Goal: Task Accomplishment & Management: Use online tool/utility

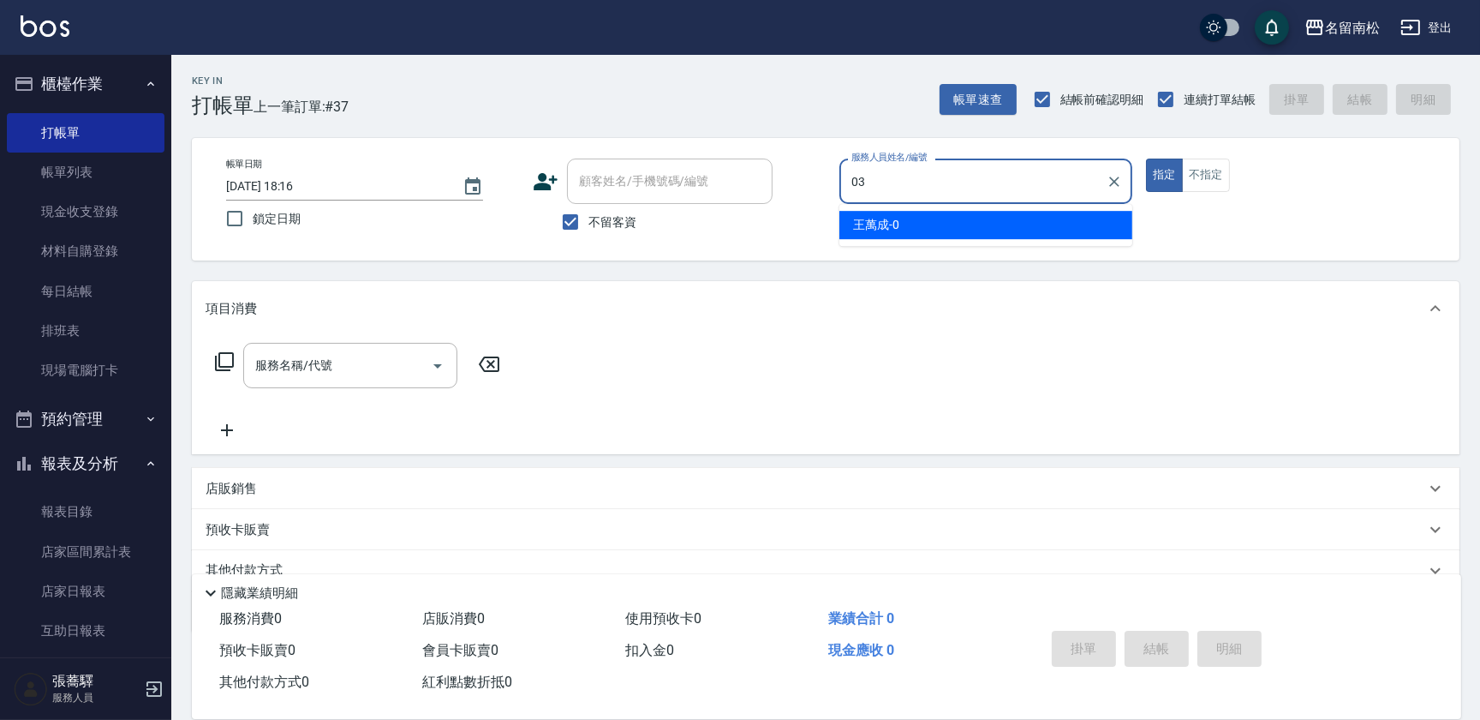
type input "張蕎驛-03"
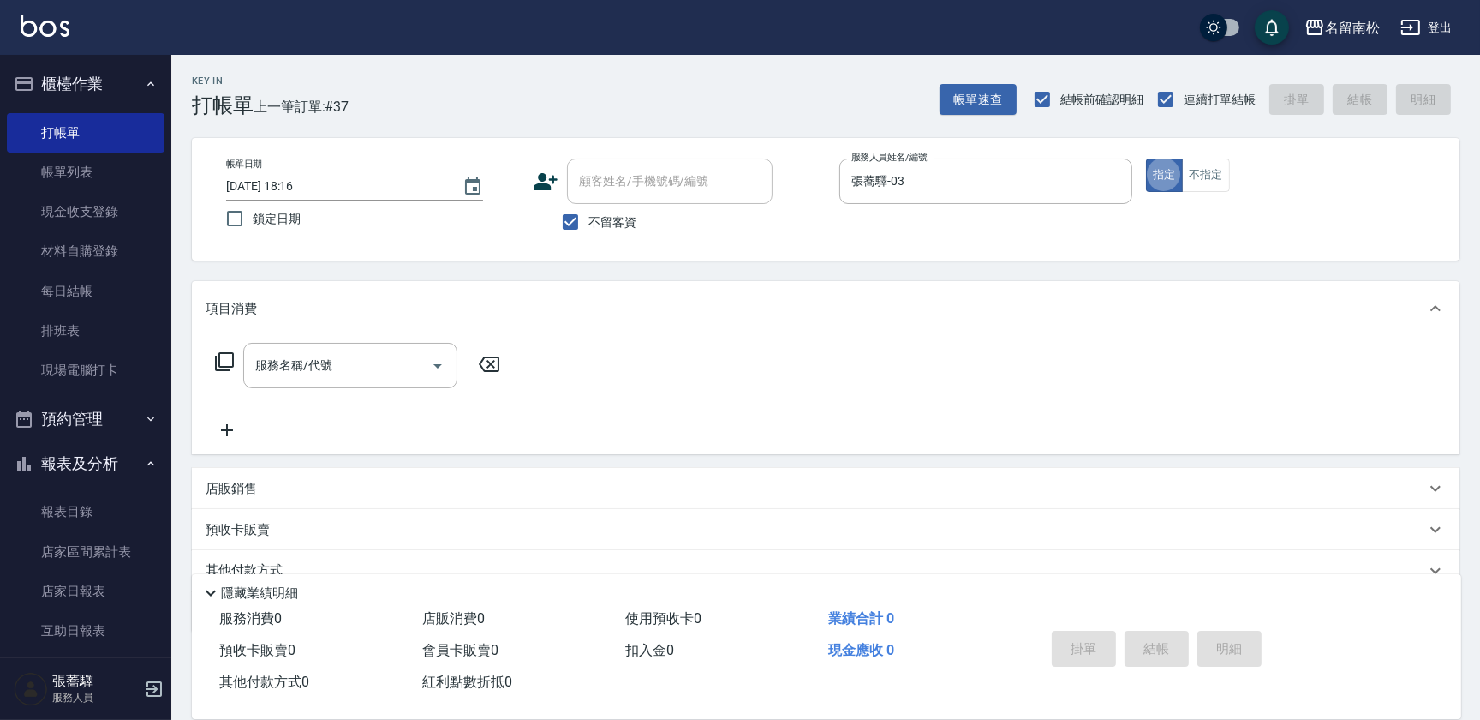
type button "true"
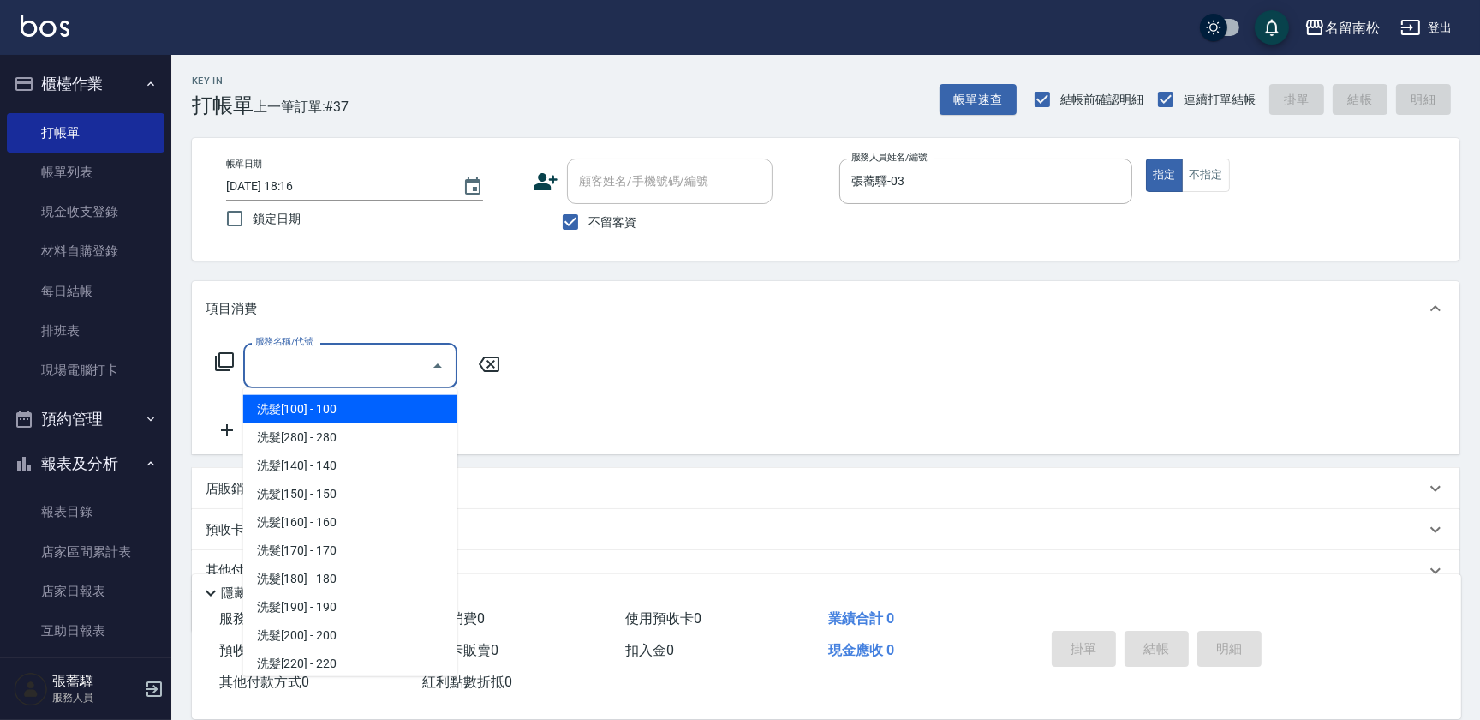
click at [343, 379] on input "服務名稱/代號" at bounding box center [337, 365] width 173 height 30
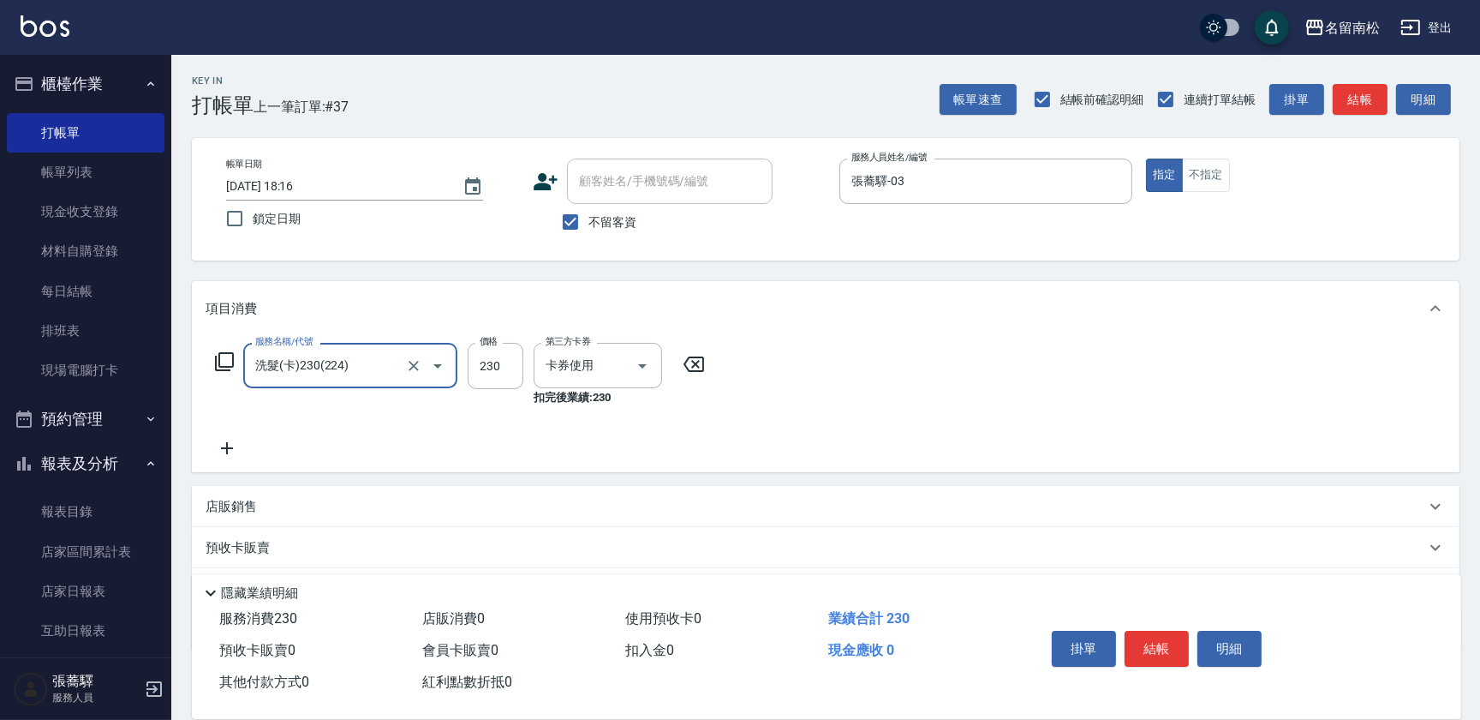
type input "洗髮(卡)230(224)"
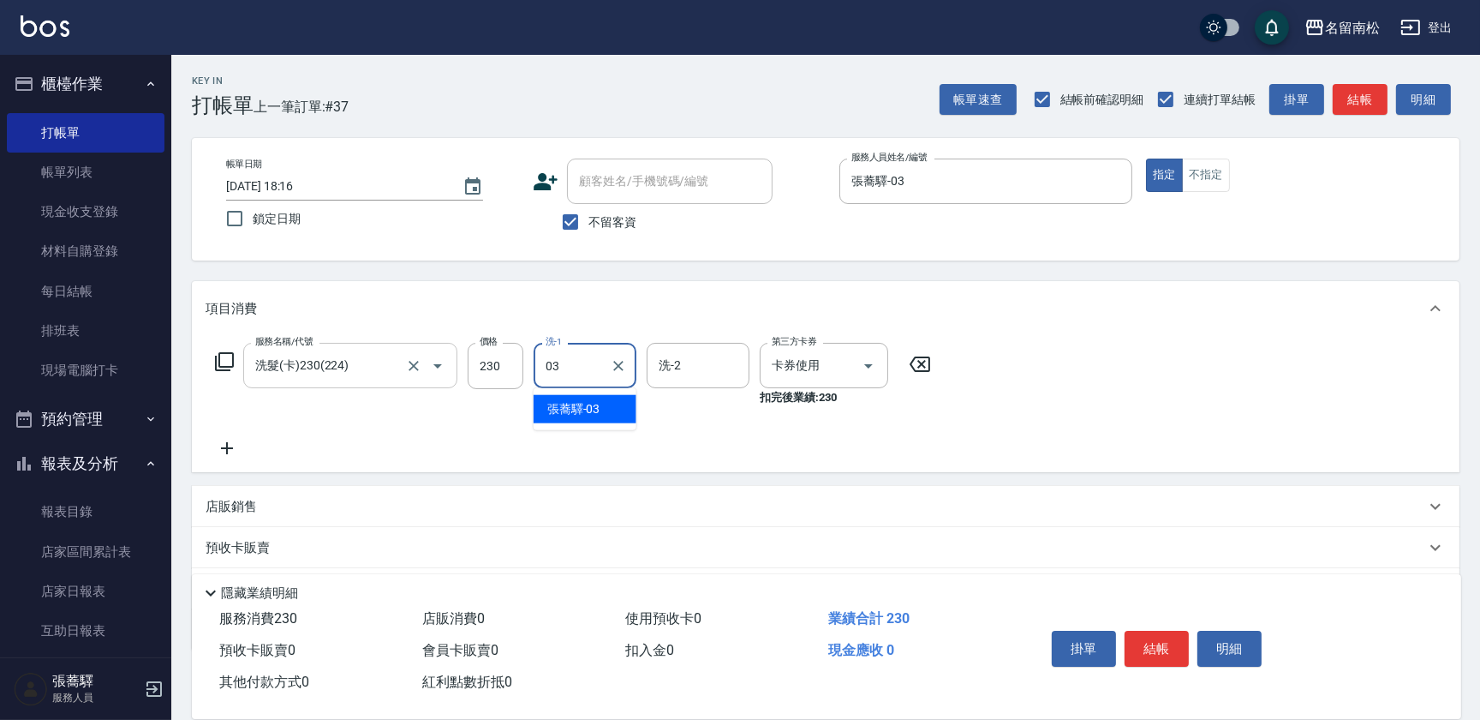
type input "張蕎驛-03"
click at [229, 446] on icon at bounding box center [227, 448] width 43 height 21
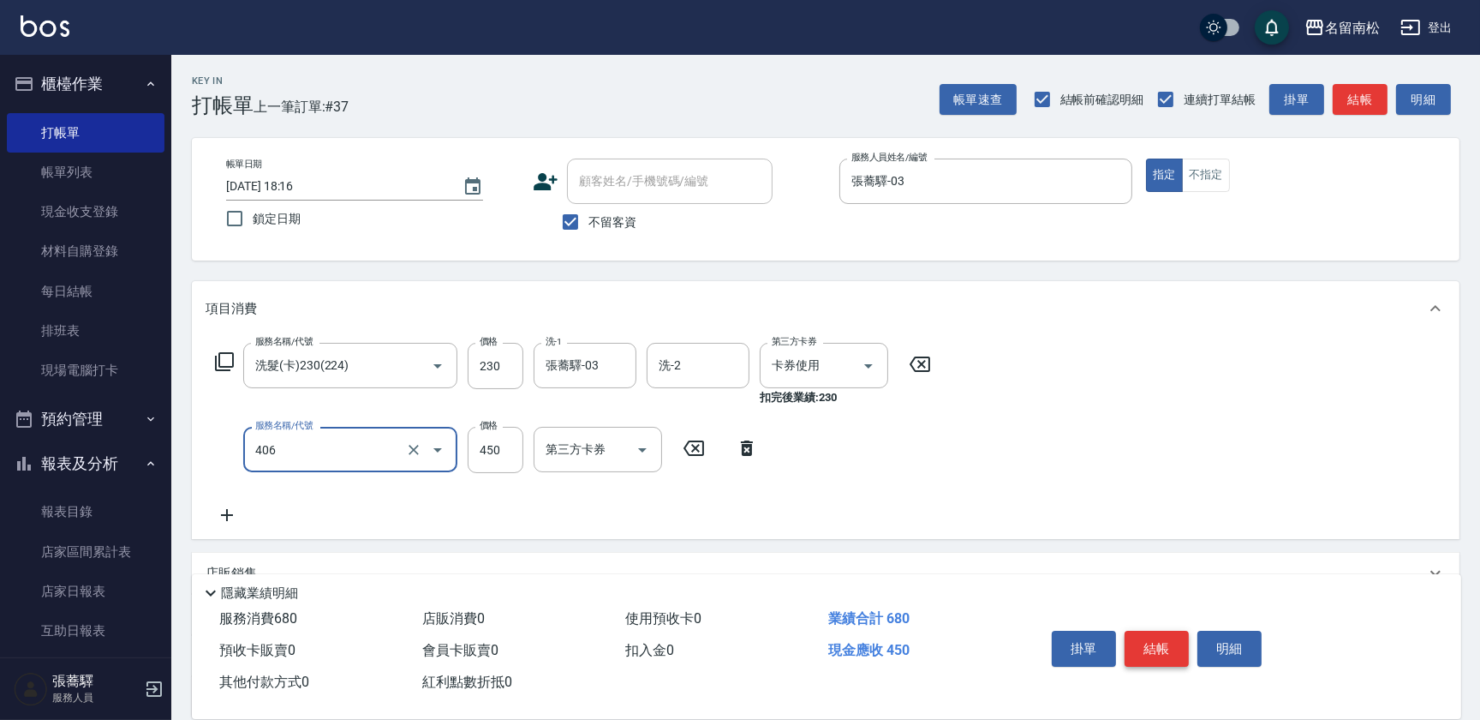
type input "剪髮(450)(406)"
click at [1168, 636] on button "結帳" at bounding box center [1157, 648] width 64 height 36
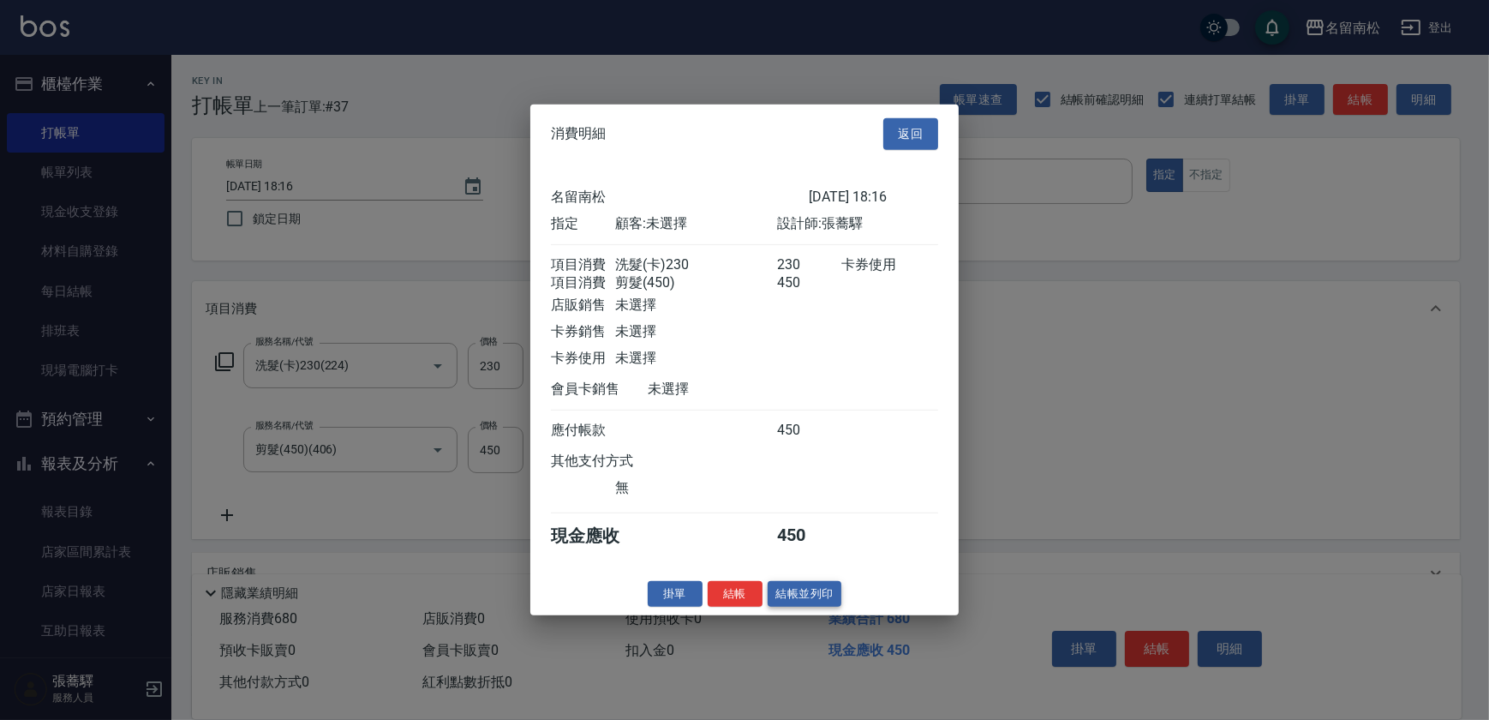
click at [806, 595] on button "結帳並列印" at bounding box center [805, 593] width 75 height 27
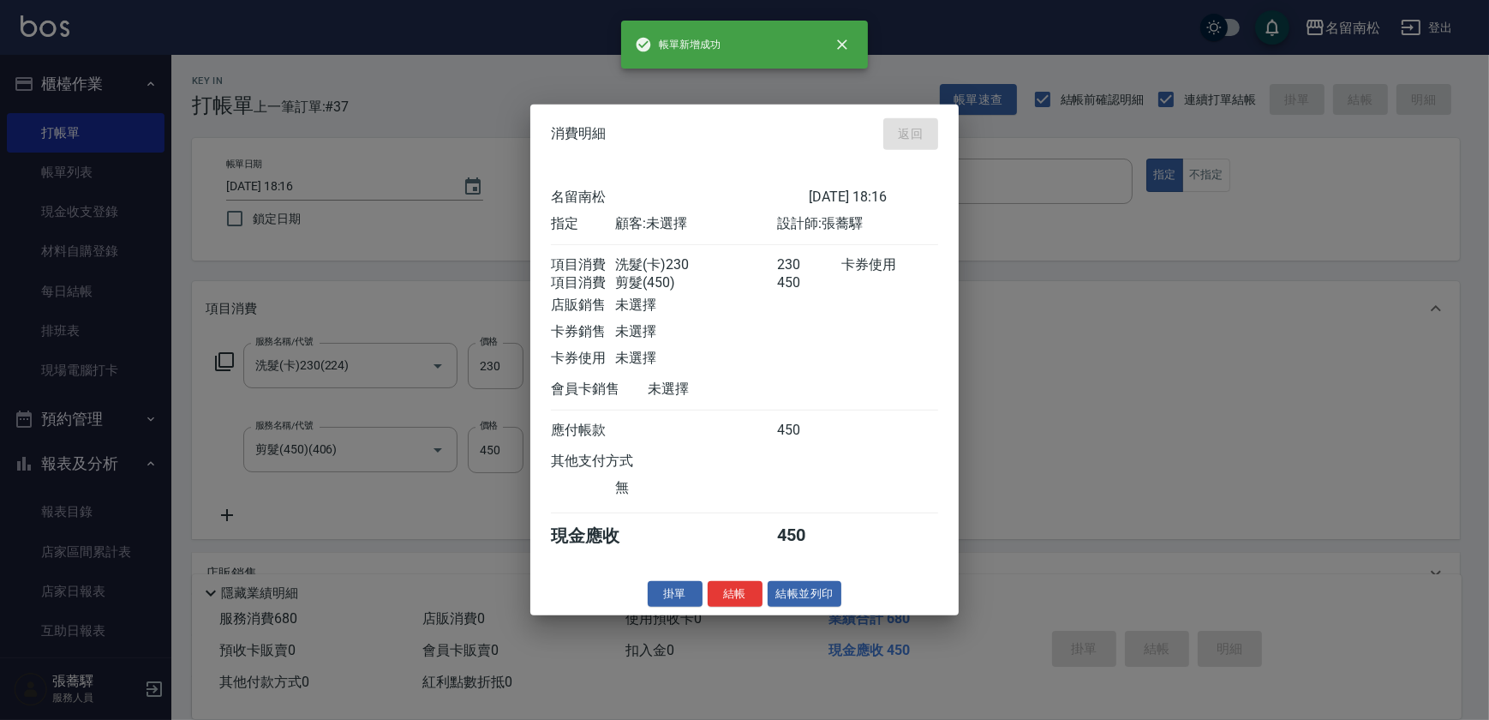
type input "[DATE] 19:01"
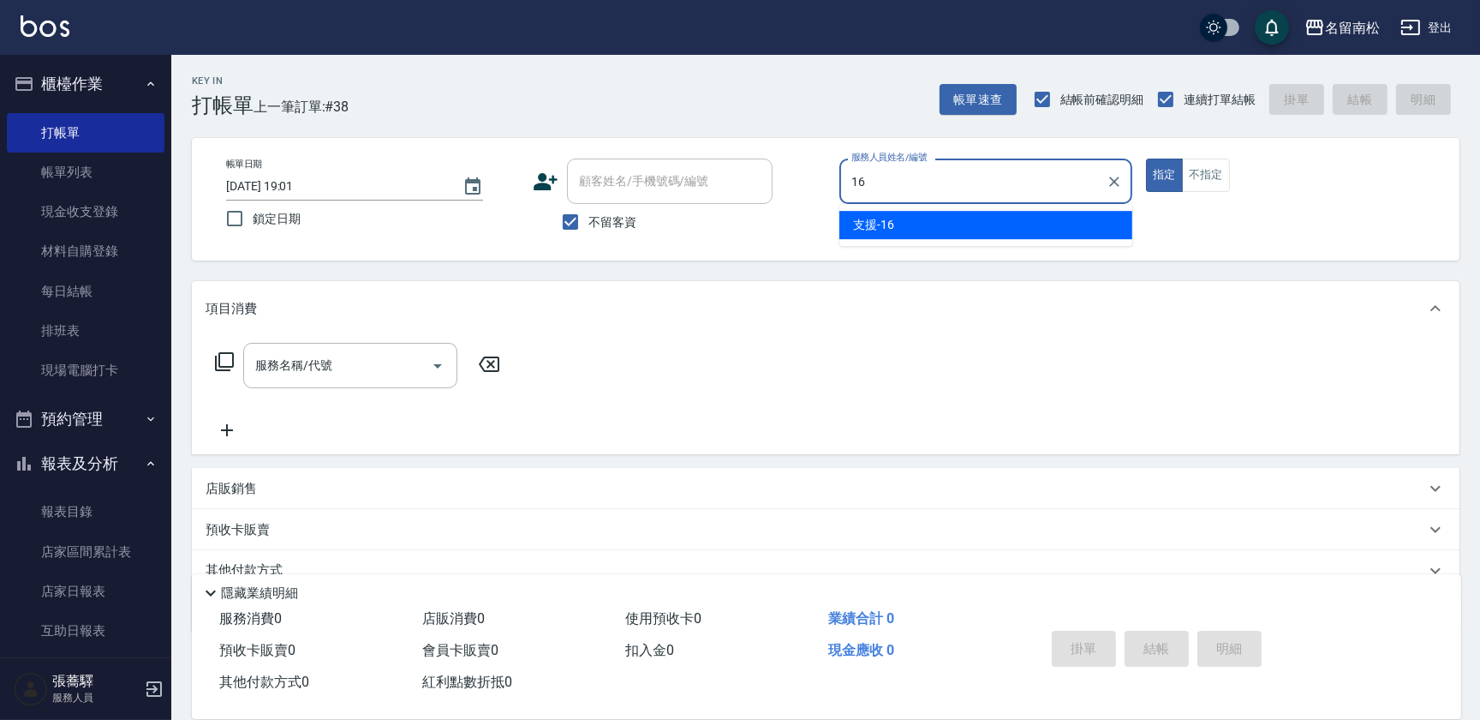
type input "支援-16"
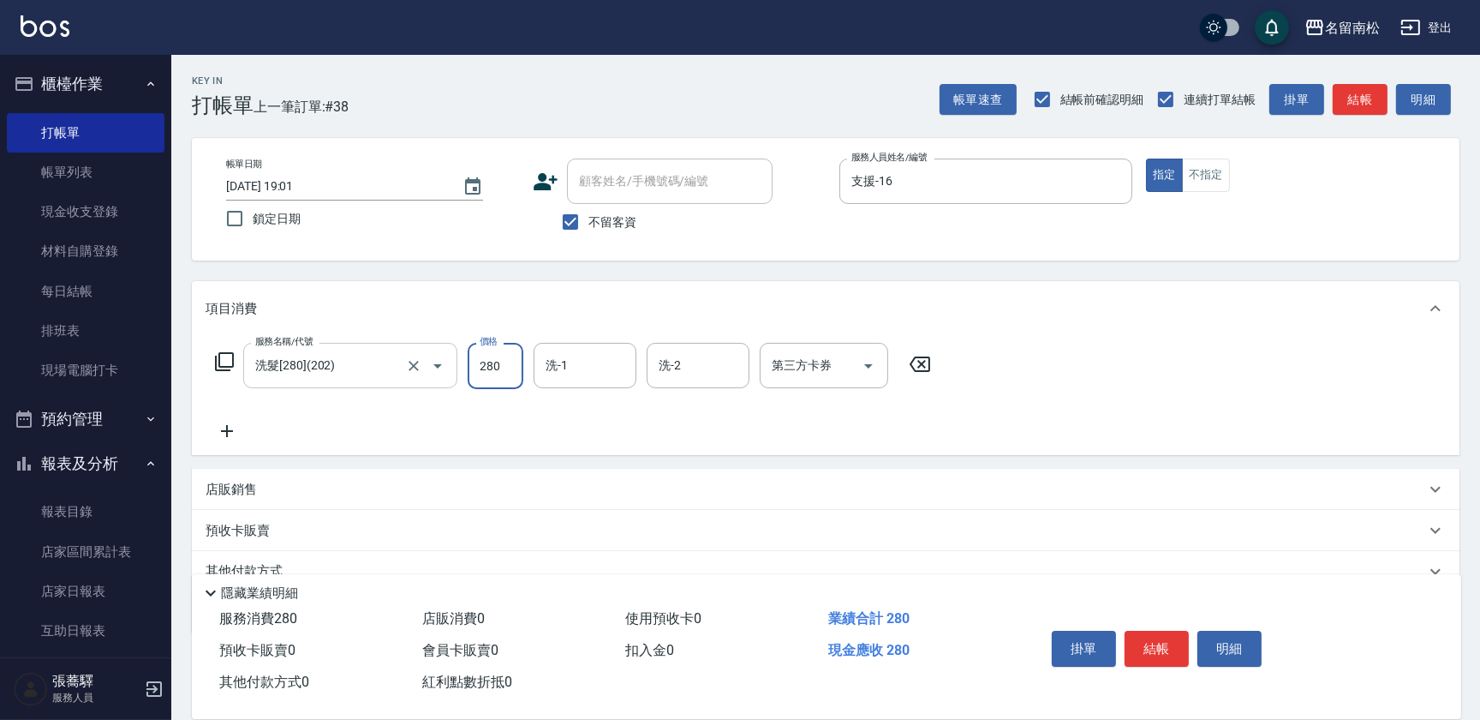
click at [367, 373] on input "洗髮[280](202)" at bounding box center [326, 365] width 151 height 30
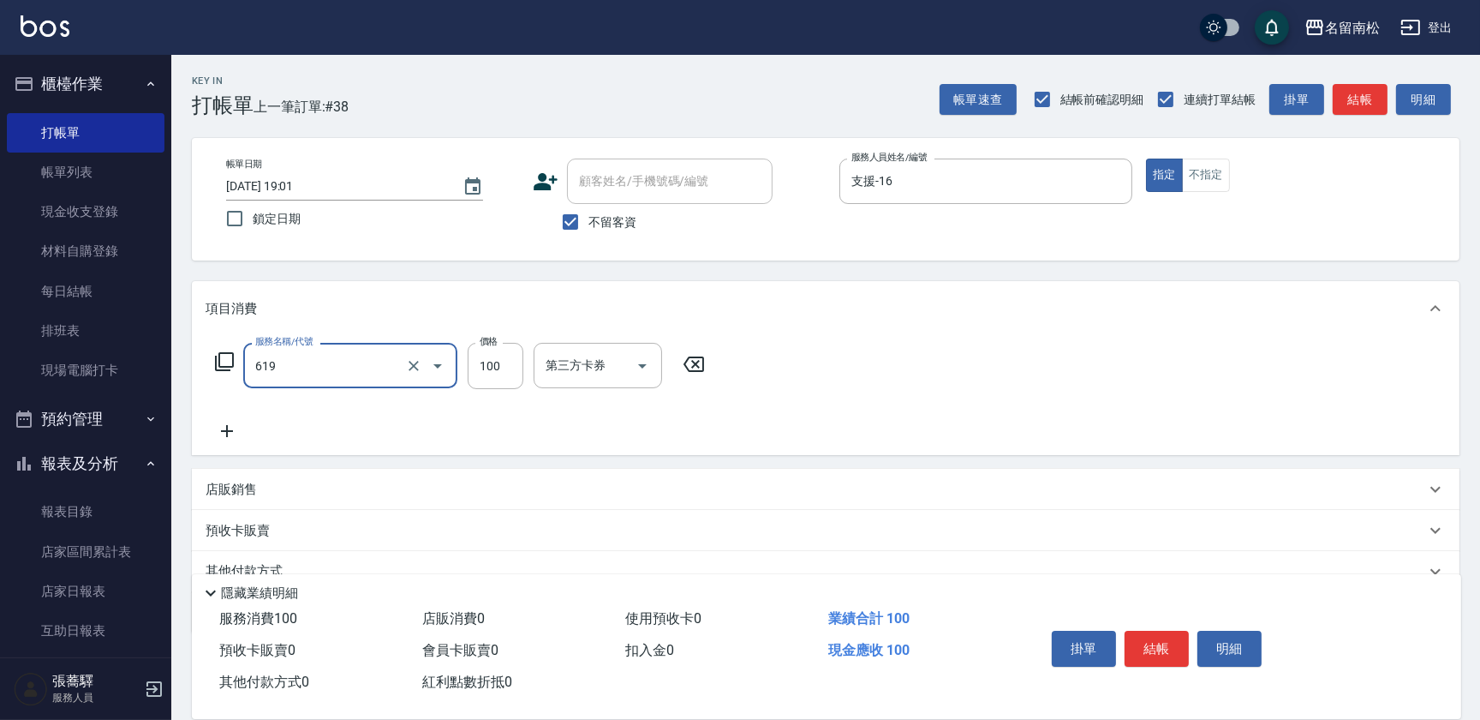
type input "煥彩.玻酸.晶膜.水療(619)"
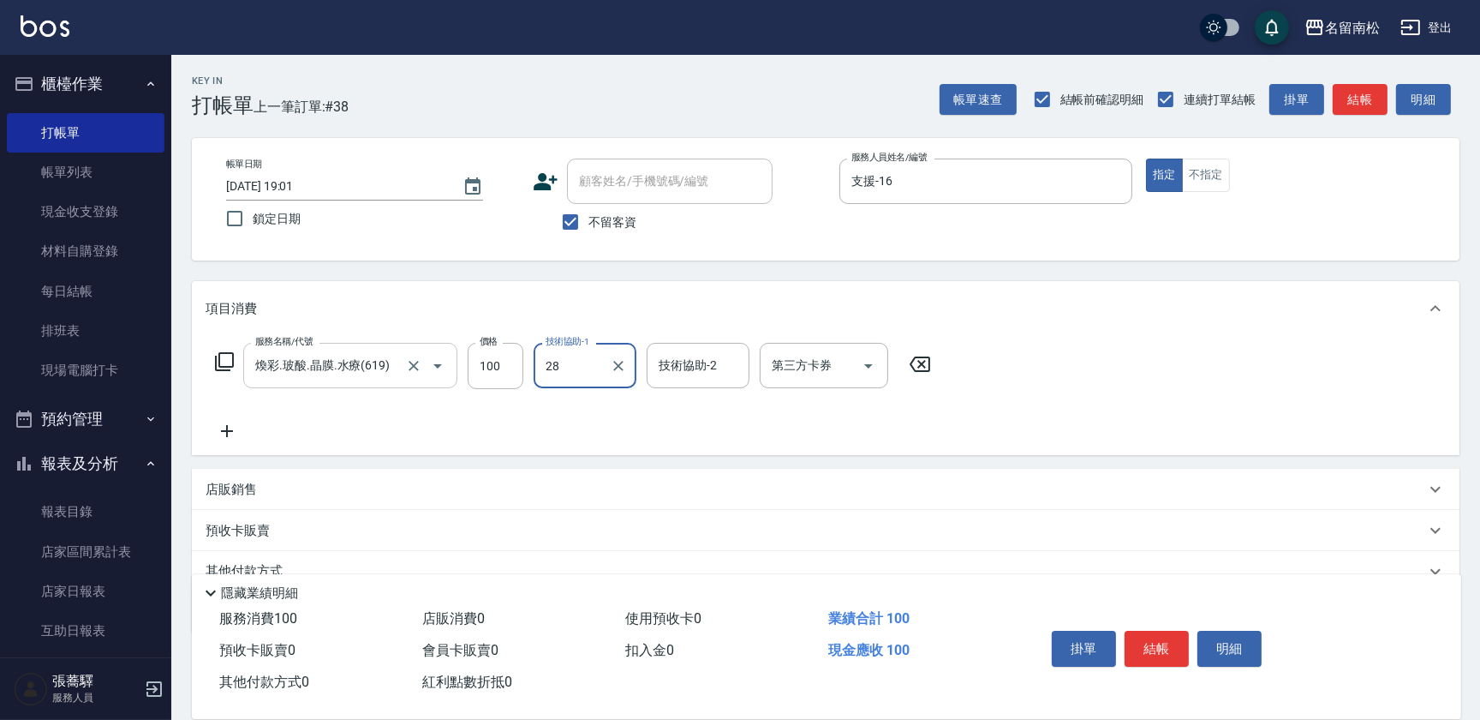
type input "[PERSON_NAME]-28"
click at [1216, 175] on button "不指定" at bounding box center [1206, 174] width 48 height 33
click at [1138, 633] on button "結帳" at bounding box center [1157, 648] width 64 height 36
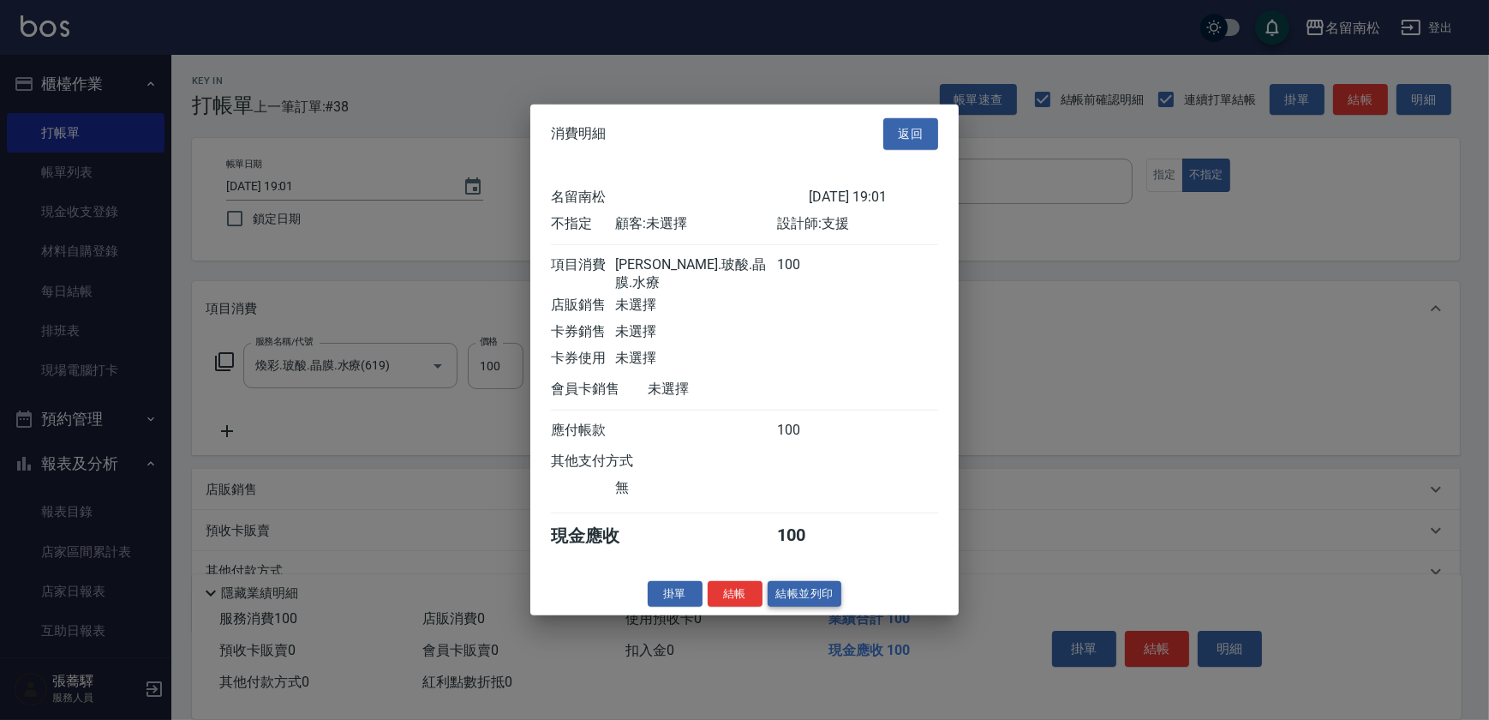
click at [787, 593] on button "結帳並列印" at bounding box center [805, 593] width 75 height 27
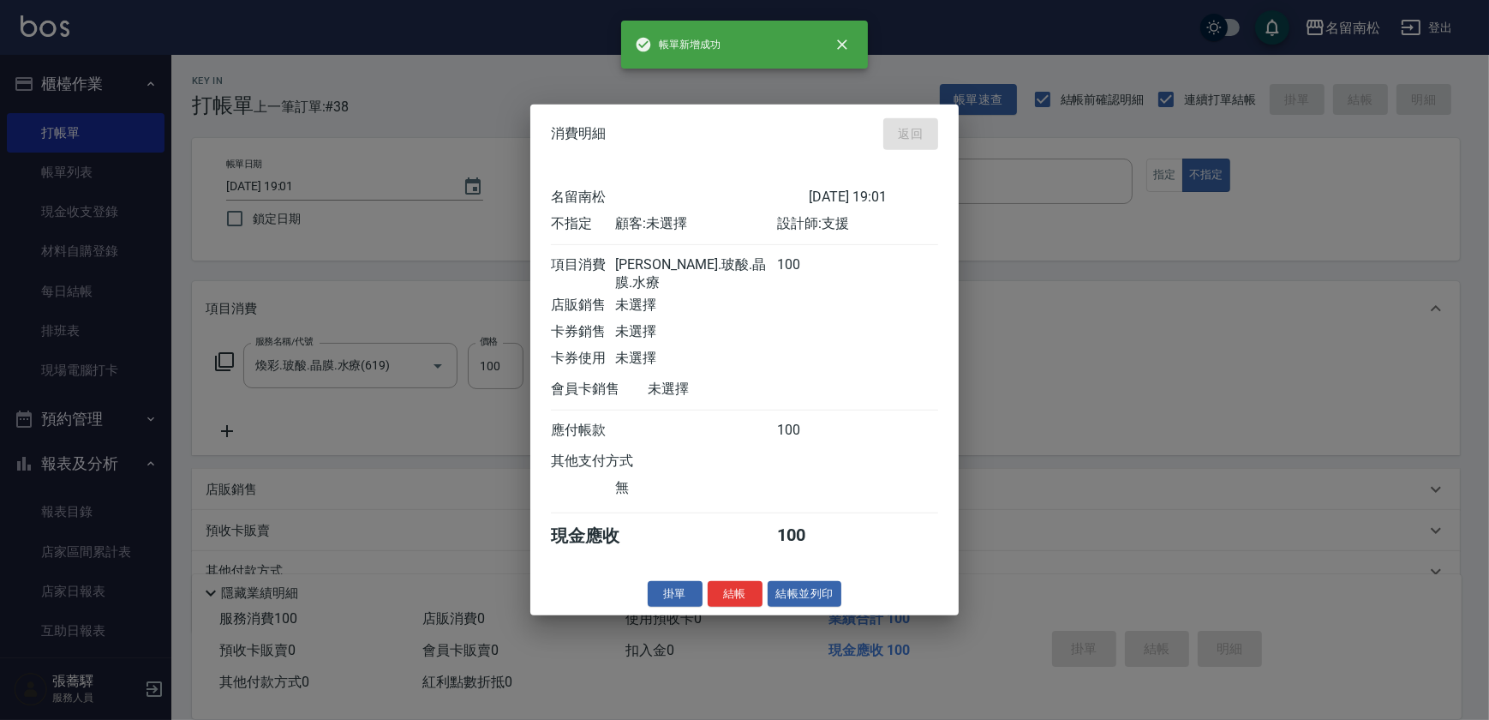
type input "[DATE] 19:13"
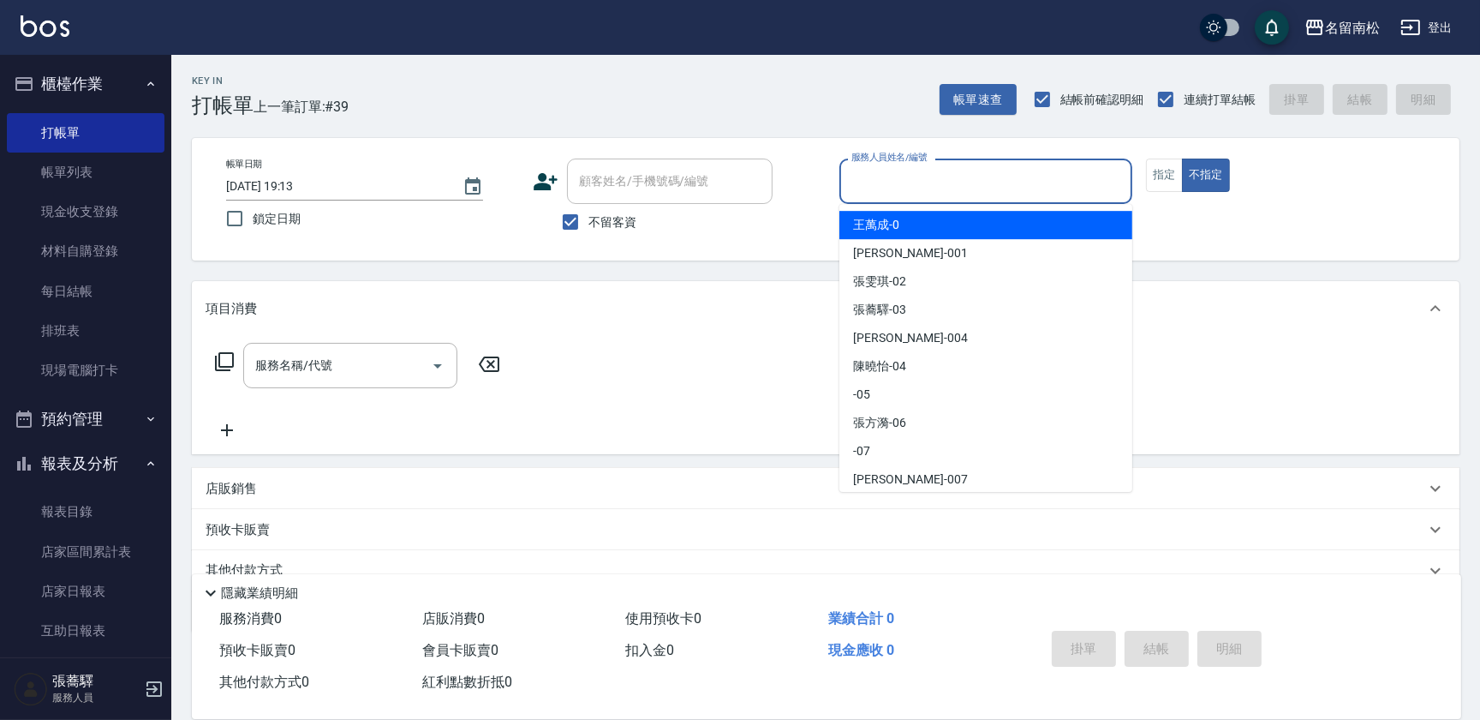
click at [897, 176] on input "服務人員姓名/編號" at bounding box center [986, 181] width 278 height 30
type input "[PERSON_NAME]04"
type button "false"
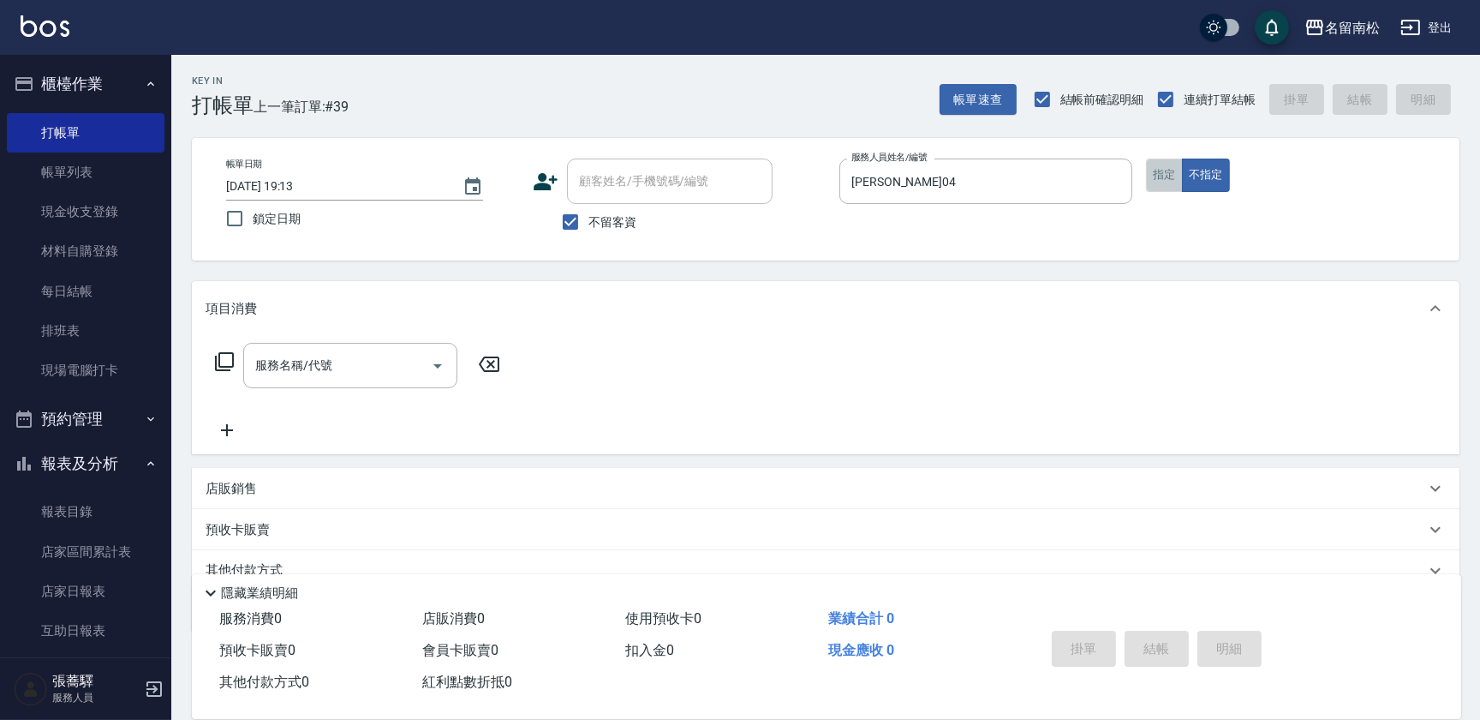
click at [1176, 181] on button "指定" at bounding box center [1164, 174] width 37 height 33
click at [327, 360] on input "服務名稱/代號" at bounding box center [337, 365] width 173 height 30
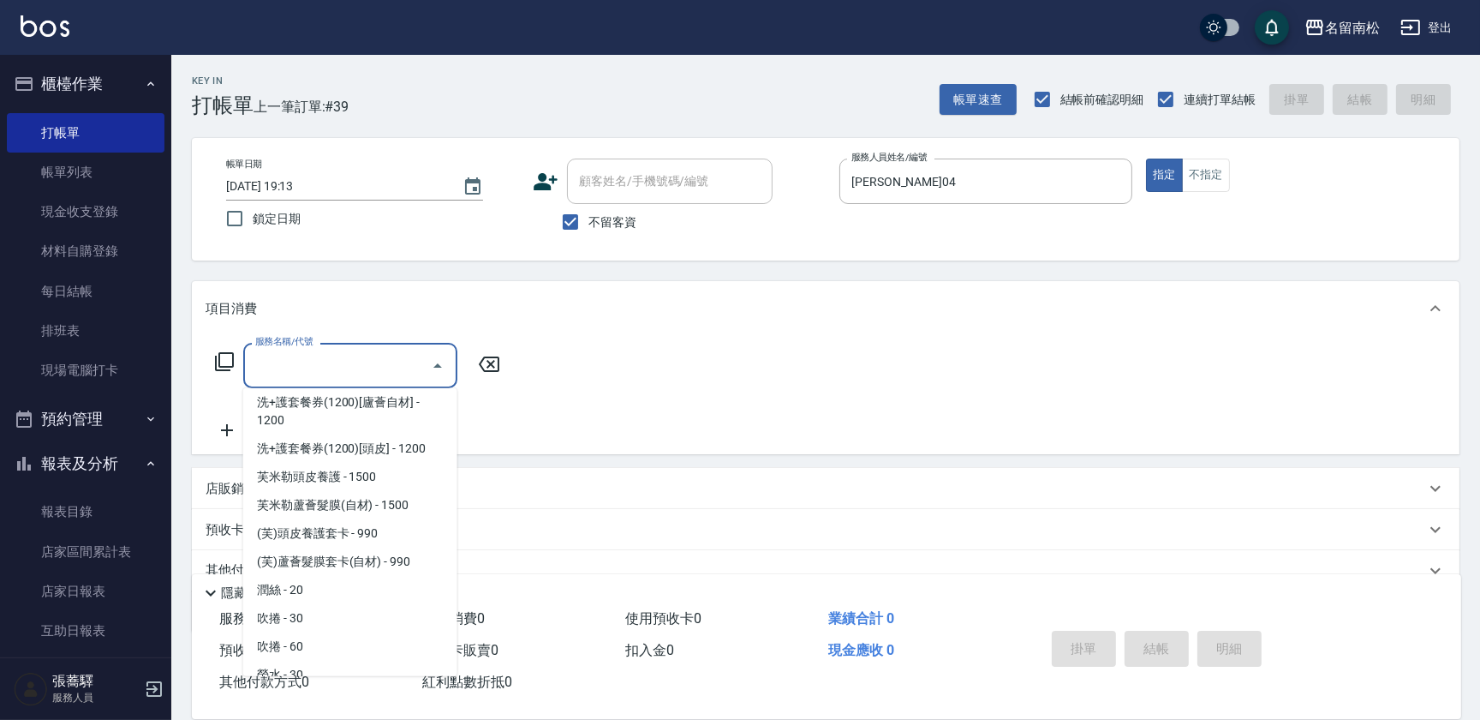
scroll to position [2959, 0]
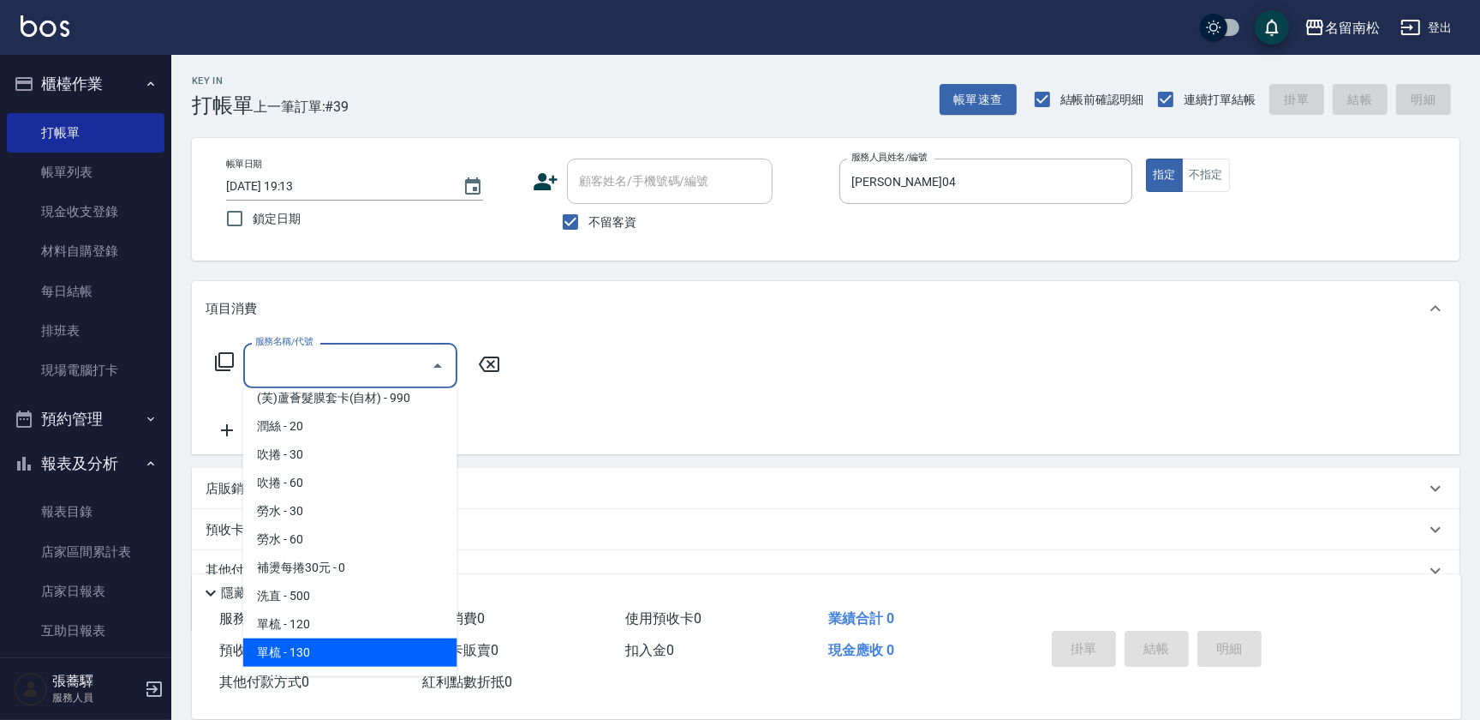
click at [319, 638] on span "單梳 - 130" at bounding box center [350, 652] width 214 height 28
type input "單梳(809)"
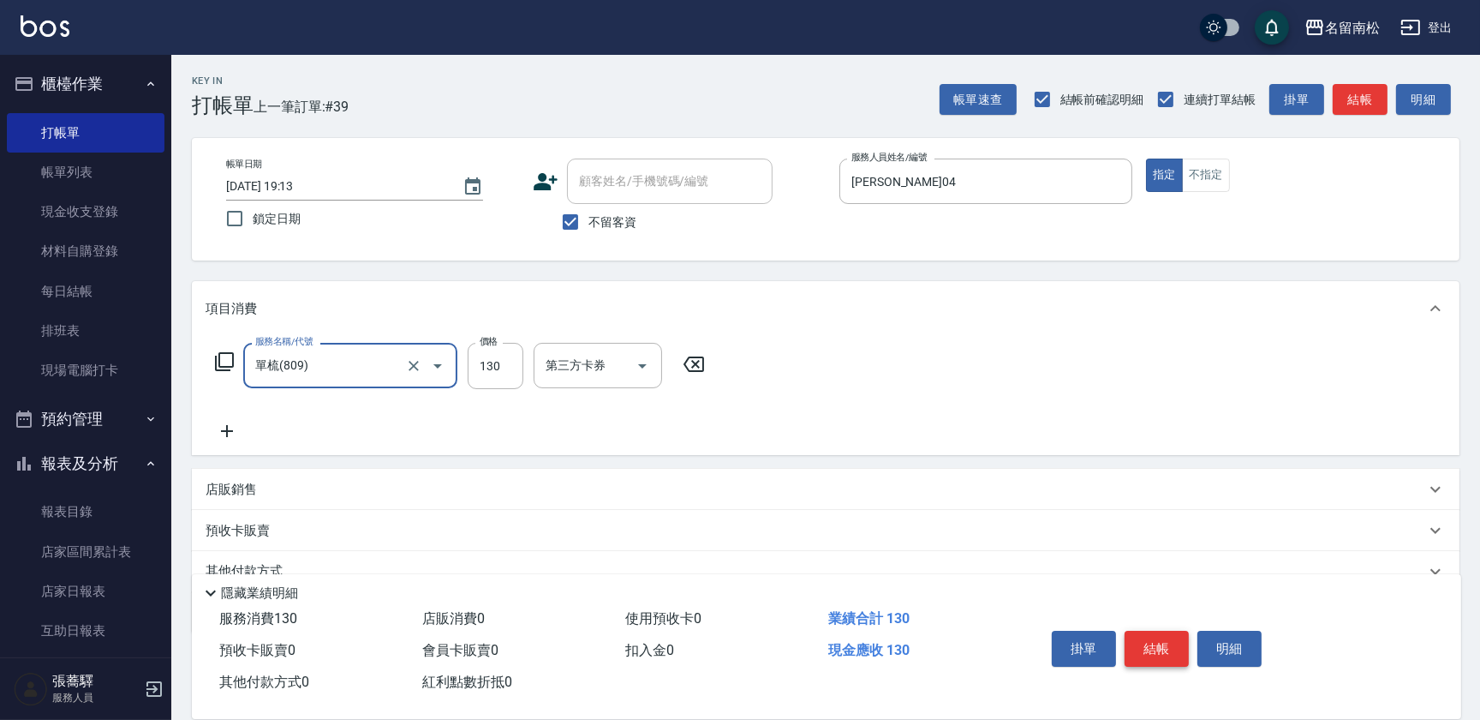
click at [1147, 637] on button "結帳" at bounding box center [1157, 648] width 64 height 36
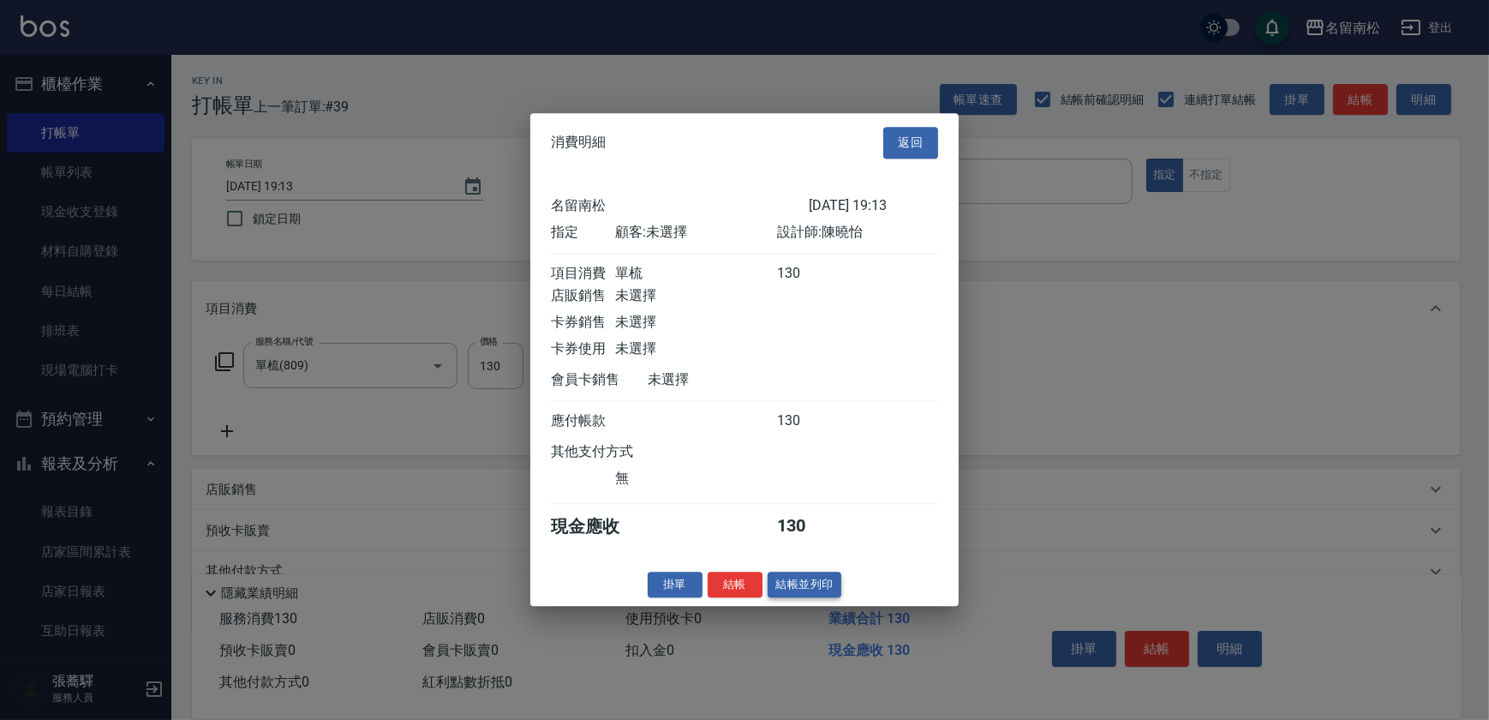
click at [790, 588] on button "結帳並列印" at bounding box center [805, 584] width 75 height 27
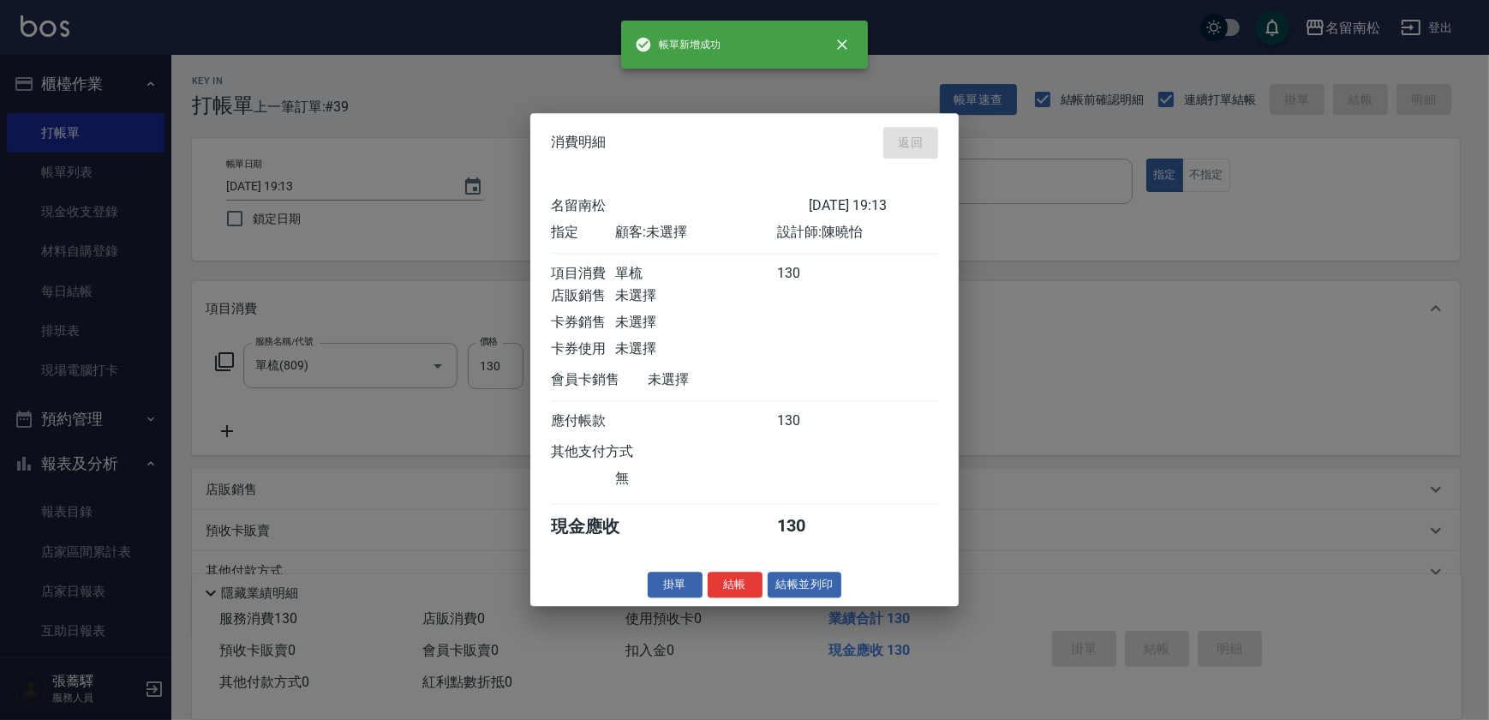
type input "[DATE] 19:24"
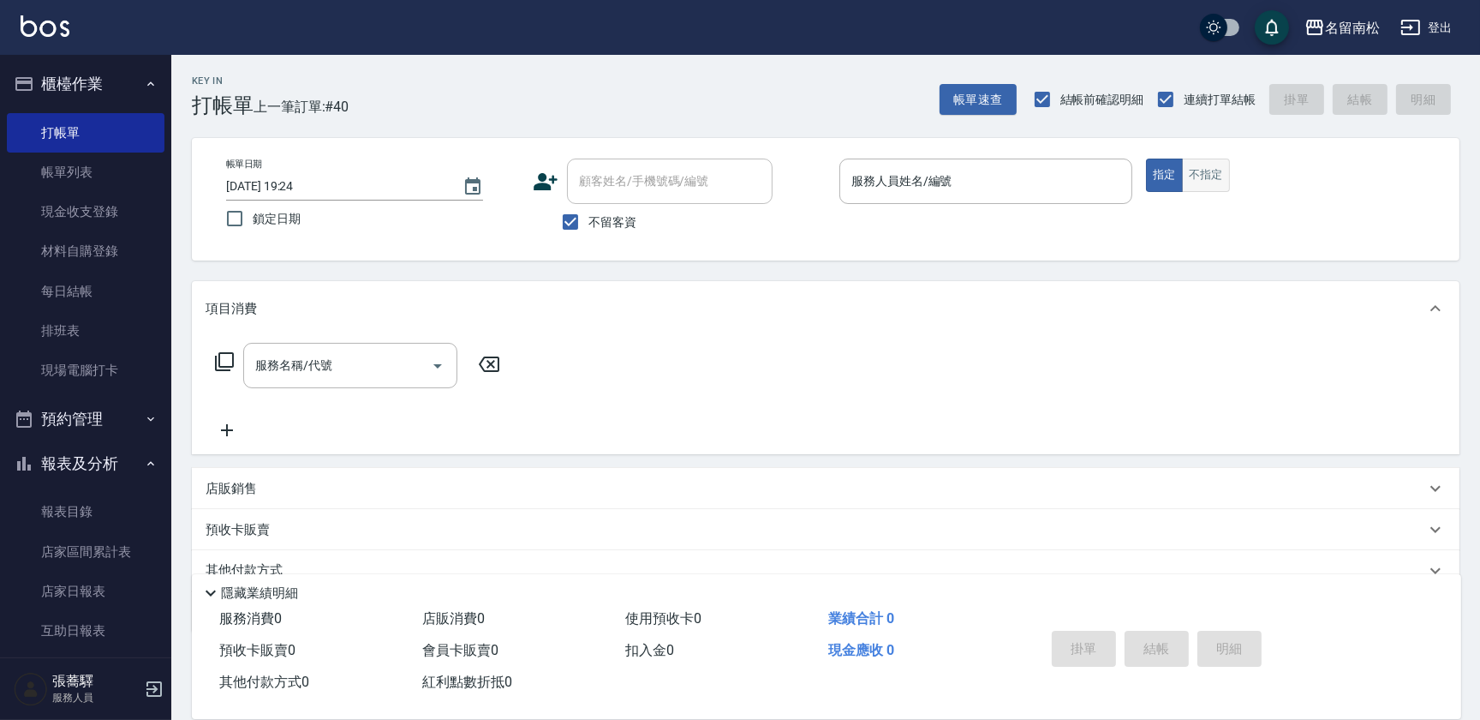
drag, startPoint x: 1214, startPoint y: 176, endPoint x: 1183, endPoint y: 176, distance: 30.9
click at [1214, 176] on button "不指定" at bounding box center [1206, 174] width 48 height 33
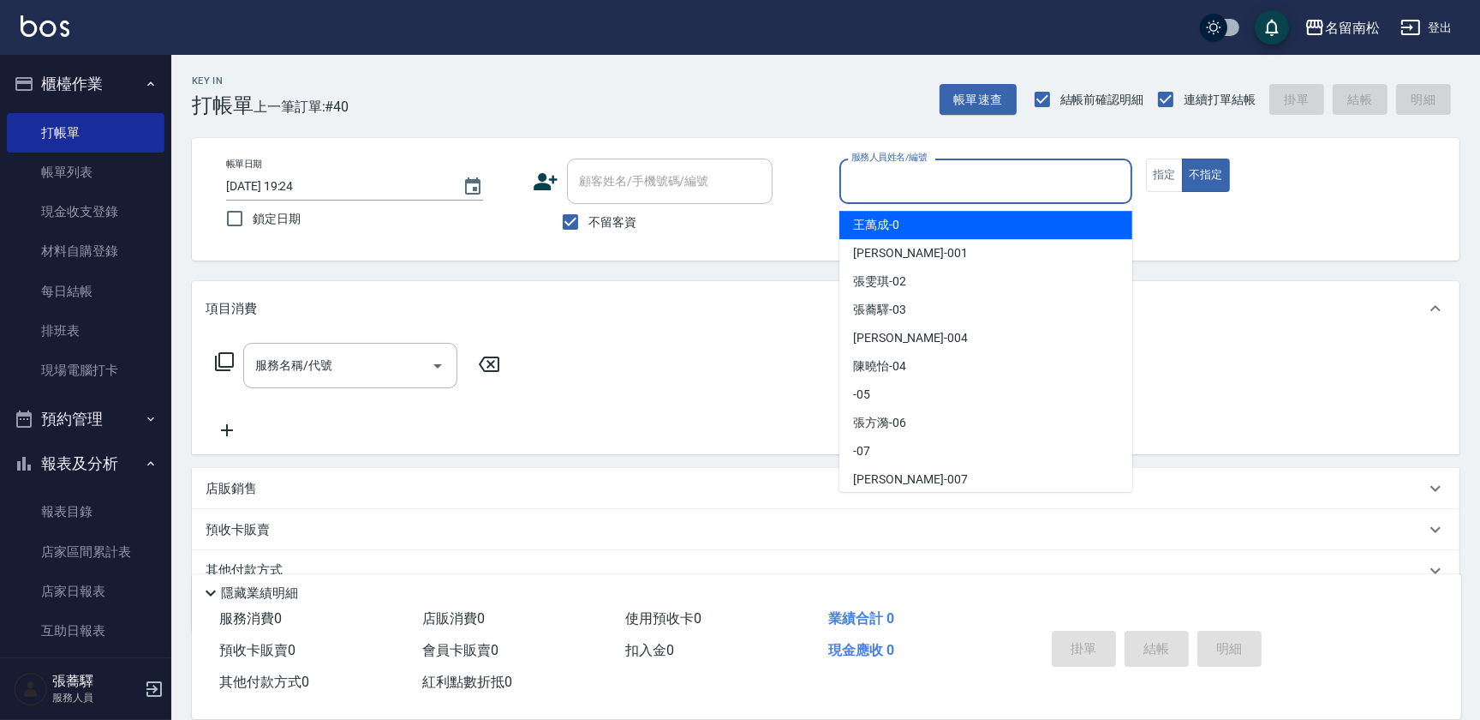
click at [1043, 193] on input "服務人員姓名/編號" at bounding box center [986, 181] width 278 height 30
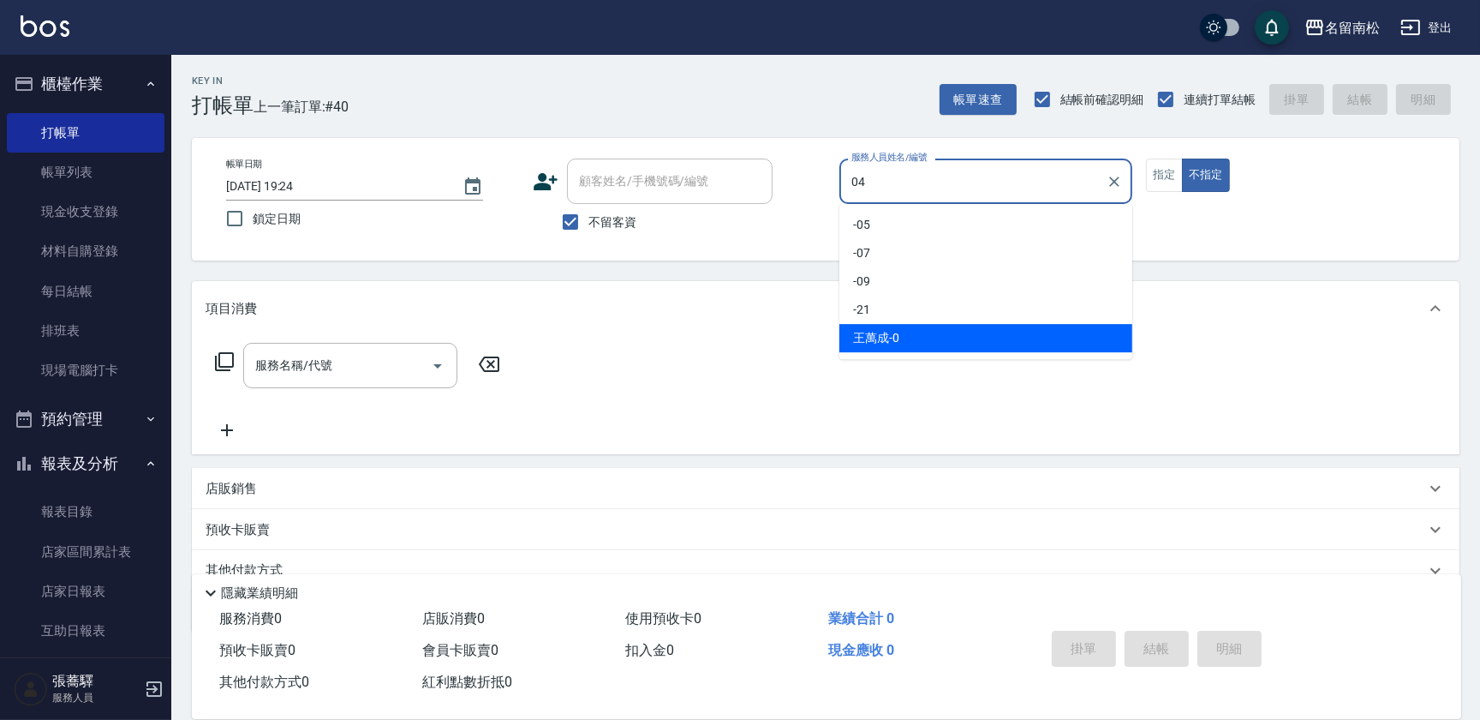
type input "[PERSON_NAME]04"
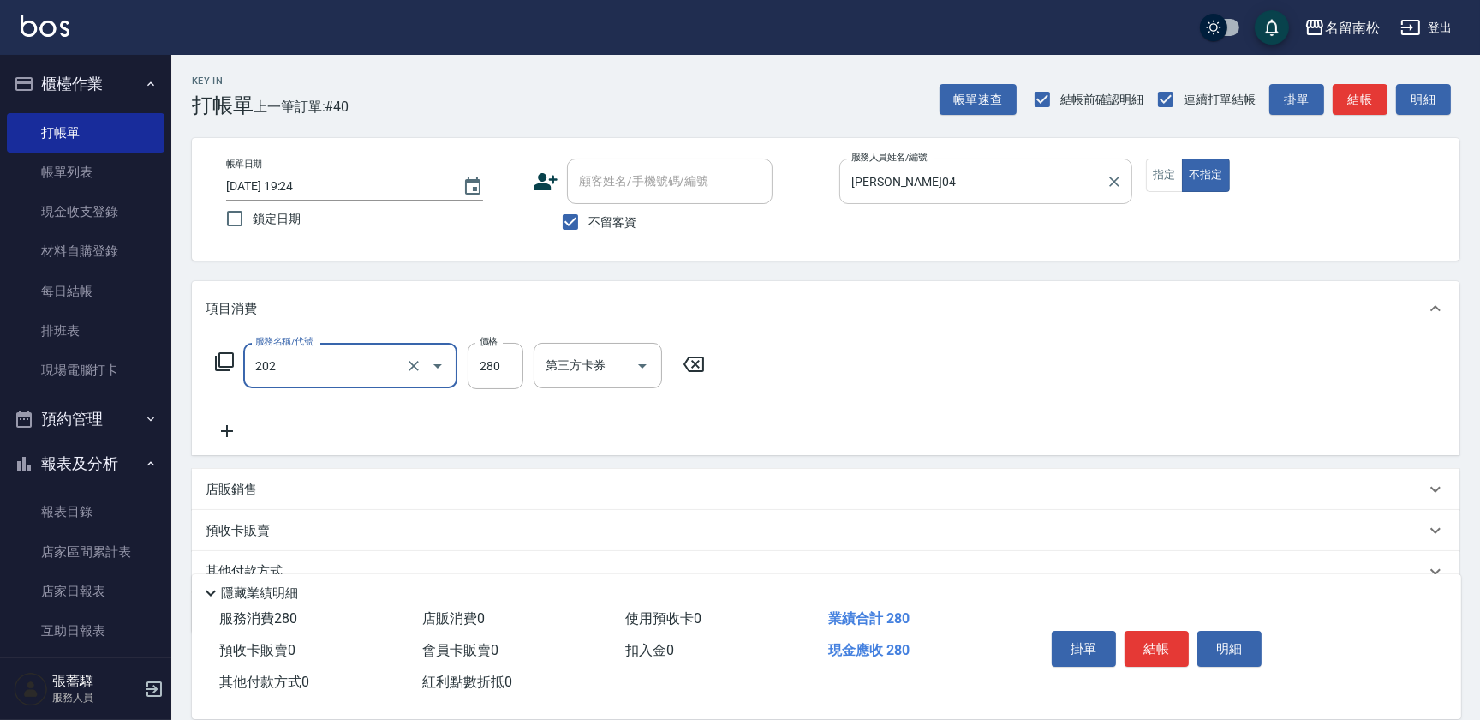
type input "洗髮[280](202)"
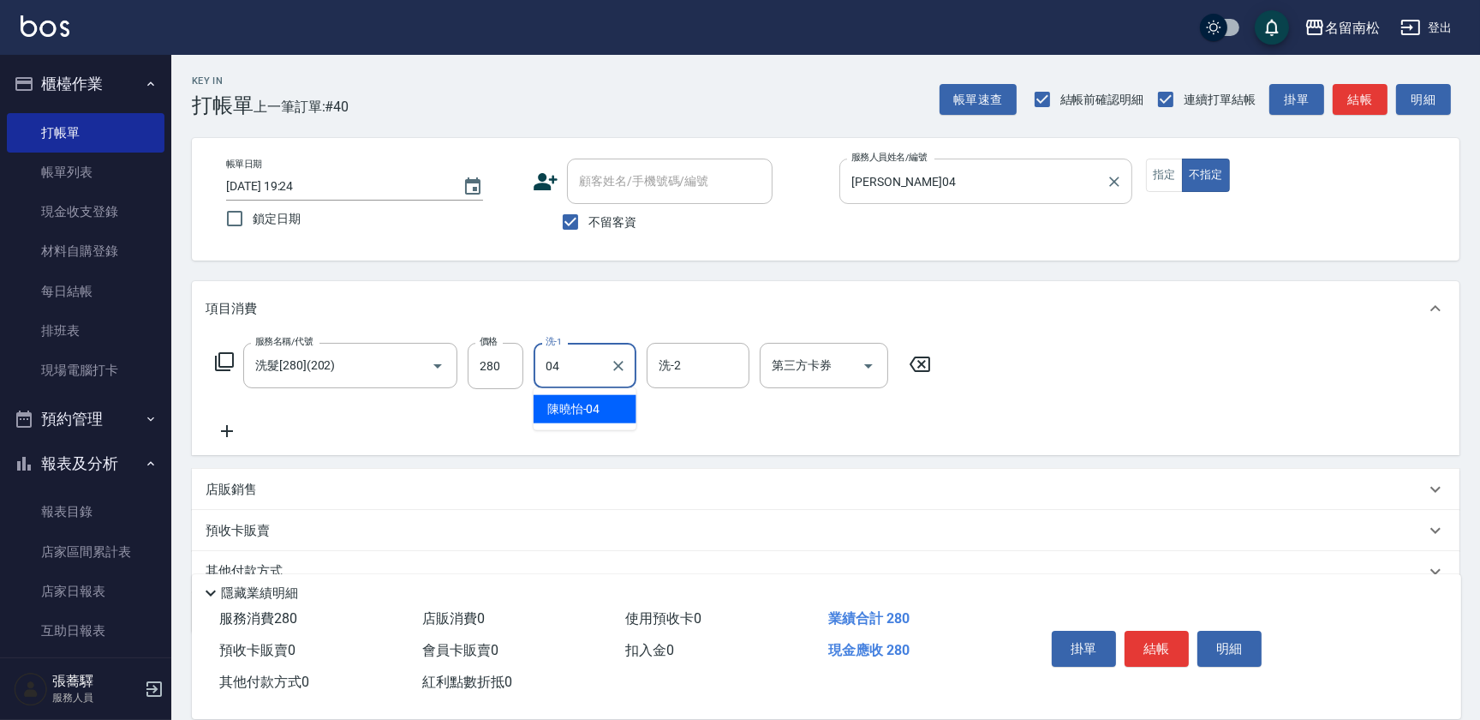
type input "[PERSON_NAME]04"
click at [1165, 657] on button "結帳" at bounding box center [1157, 648] width 64 height 36
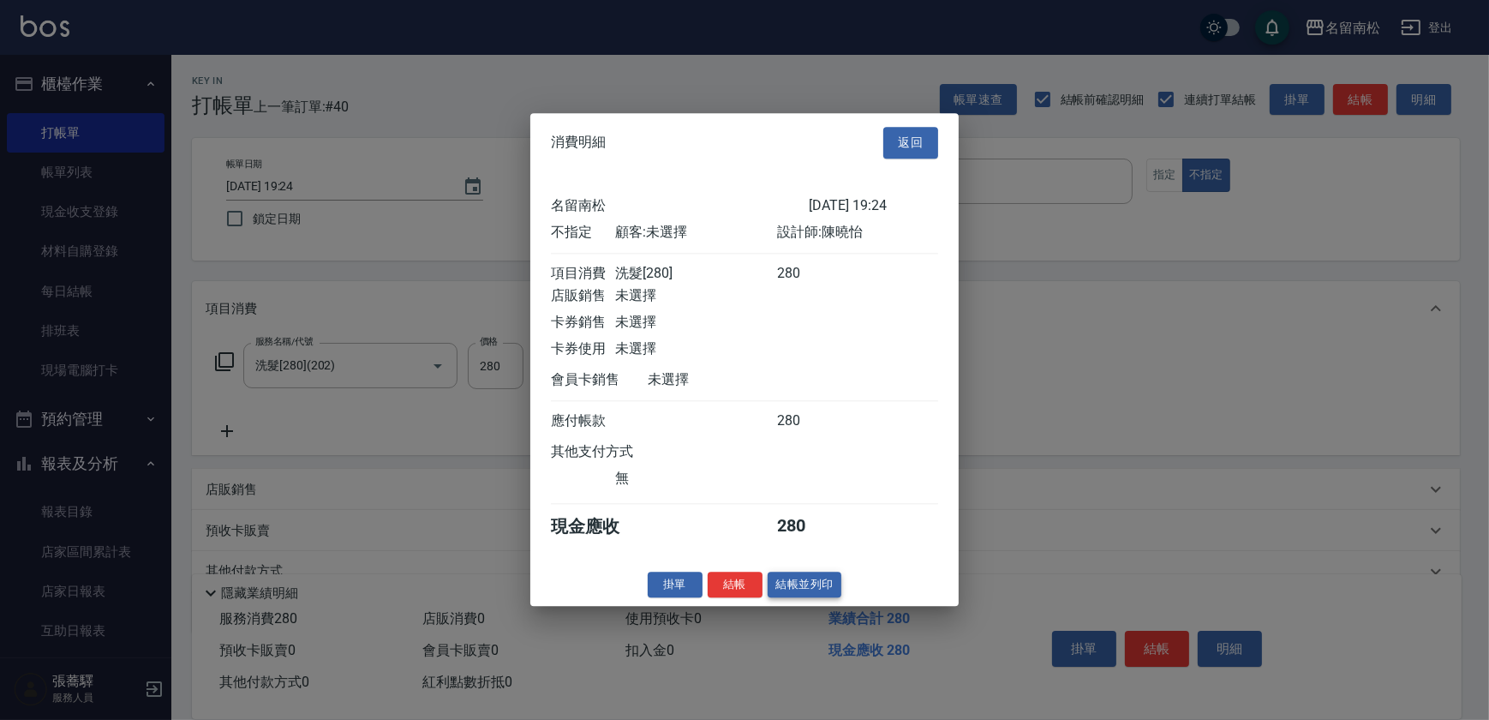
click at [781, 584] on button "結帳並列印" at bounding box center [805, 584] width 75 height 27
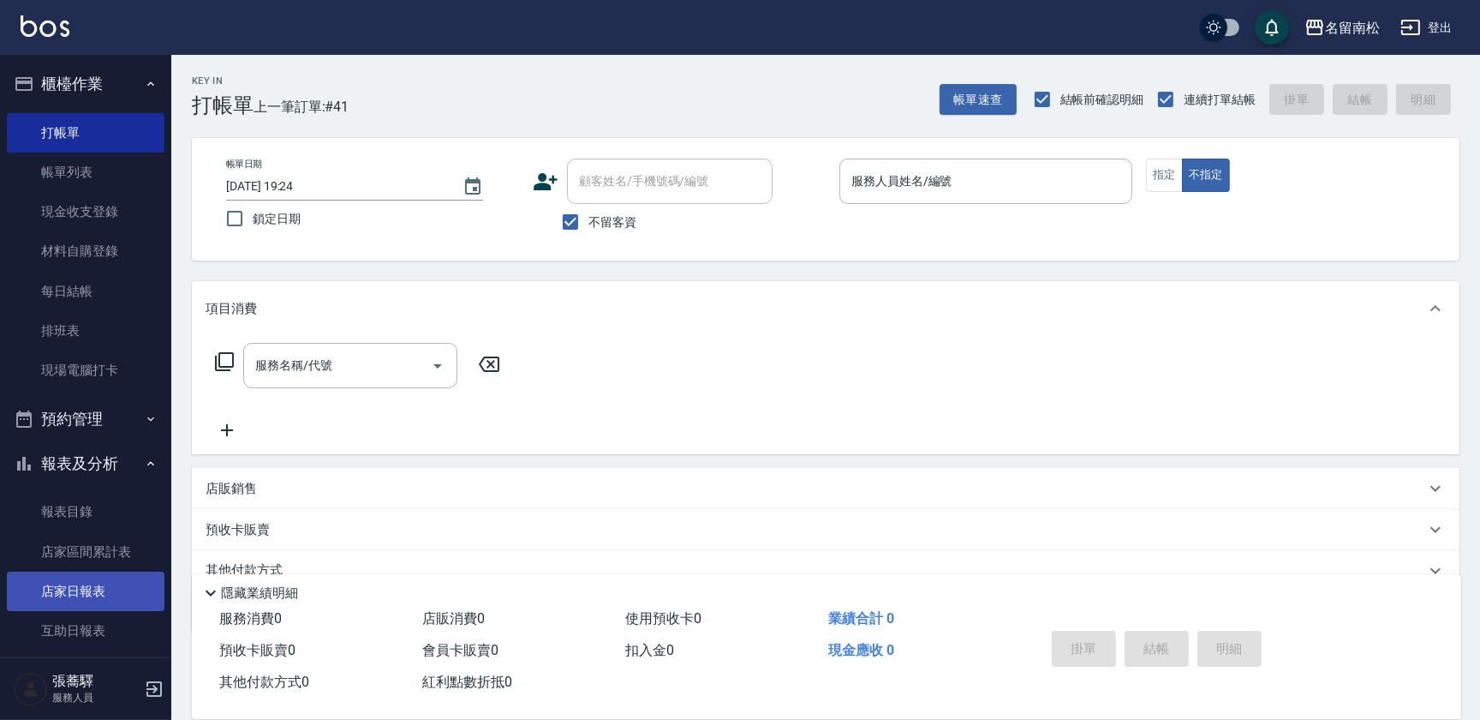
scroll to position [389, 0]
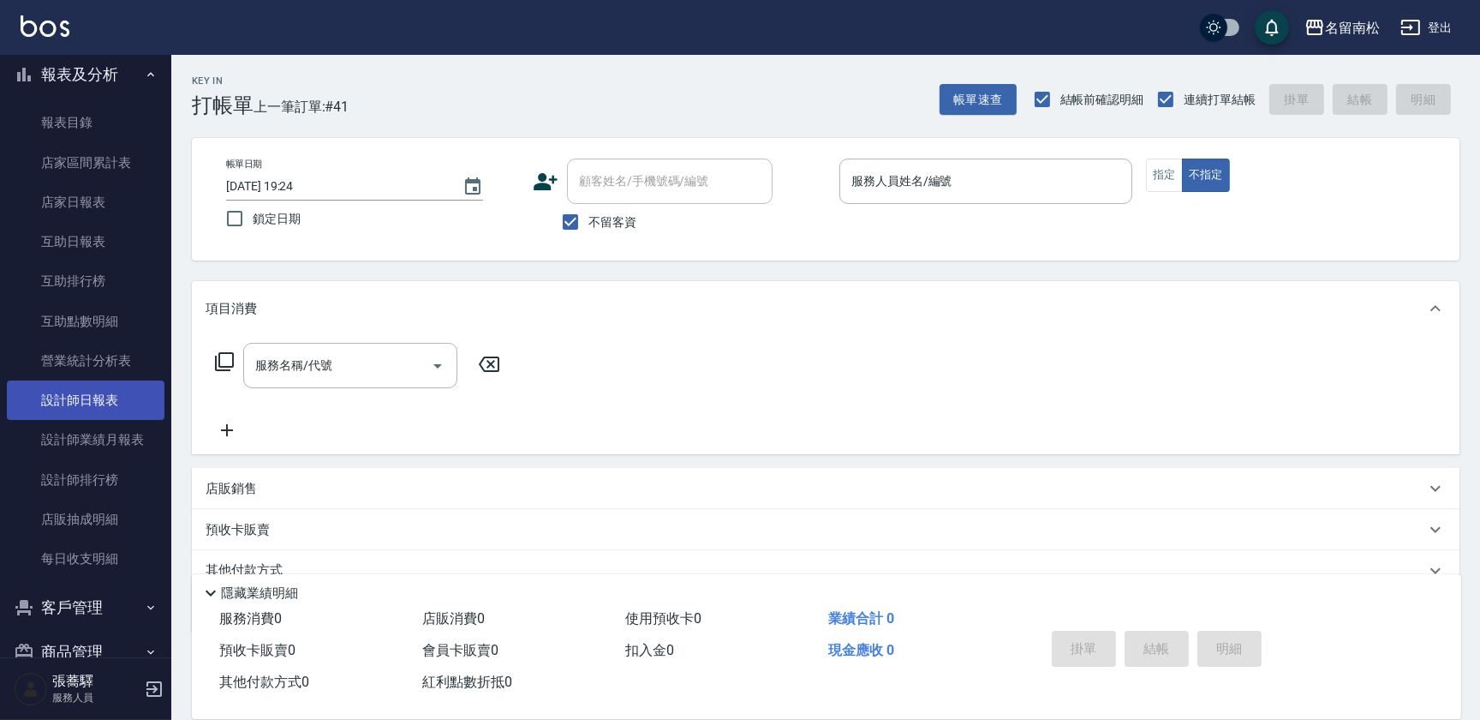
click at [99, 398] on link "設計師日報表" at bounding box center [86, 399] width 158 height 39
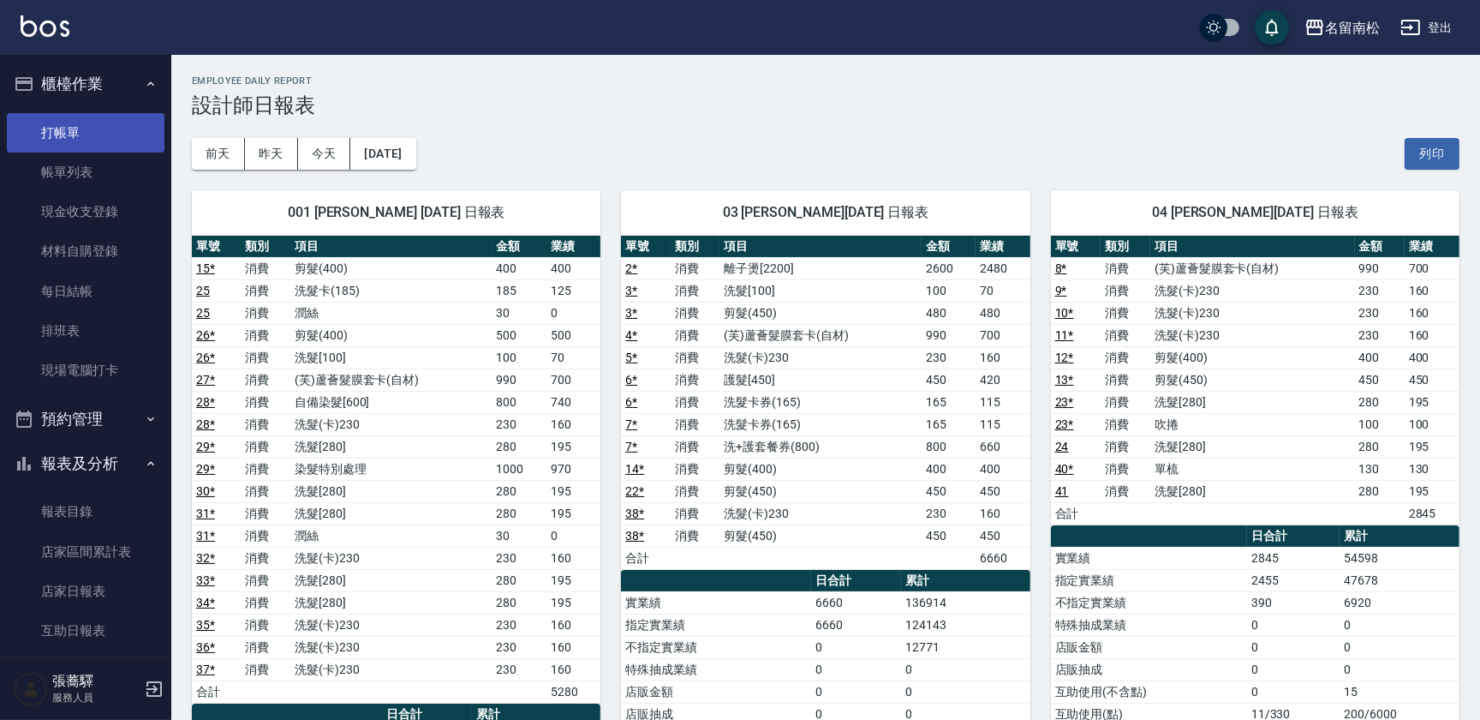
click at [99, 134] on link "打帳單" at bounding box center [86, 132] width 158 height 39
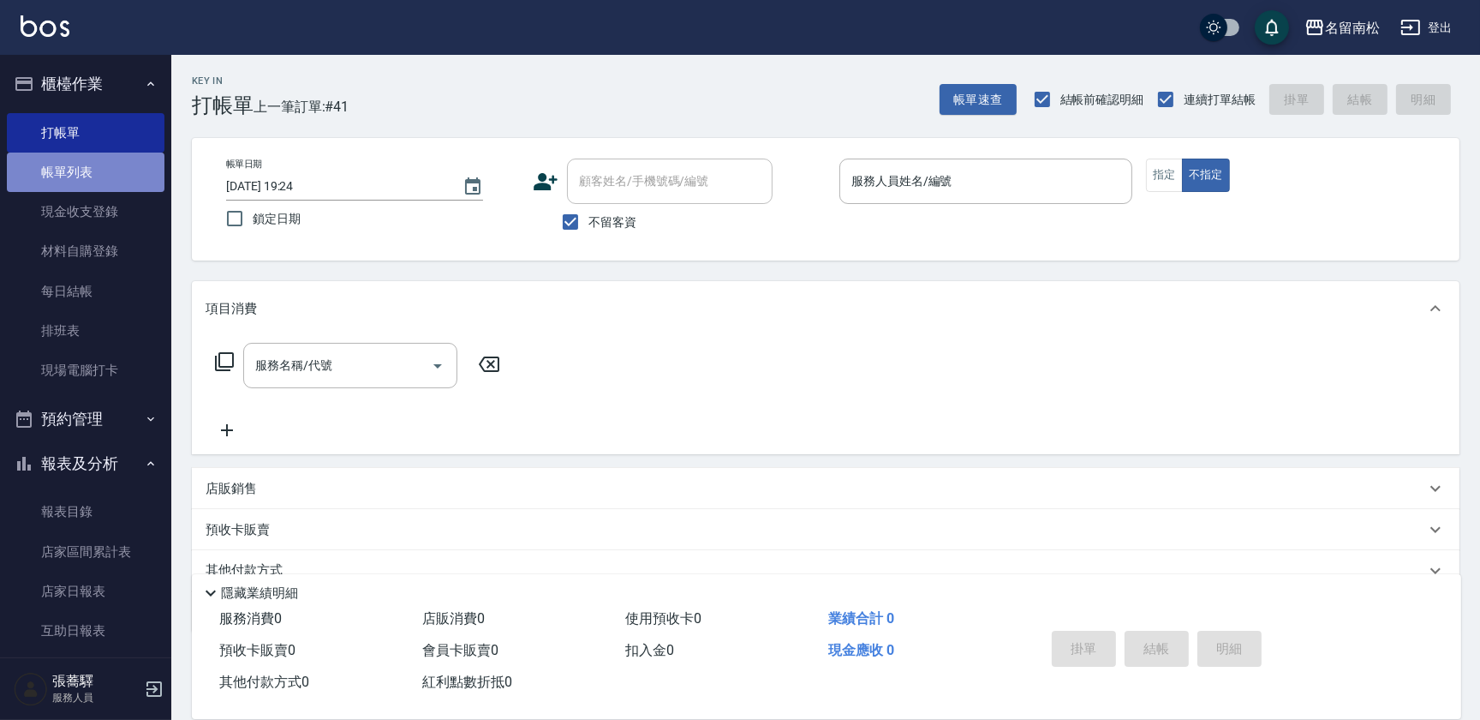
click at [115, 165] on link "帳單列表" at bounding box center [86, 171] width 158 height 39
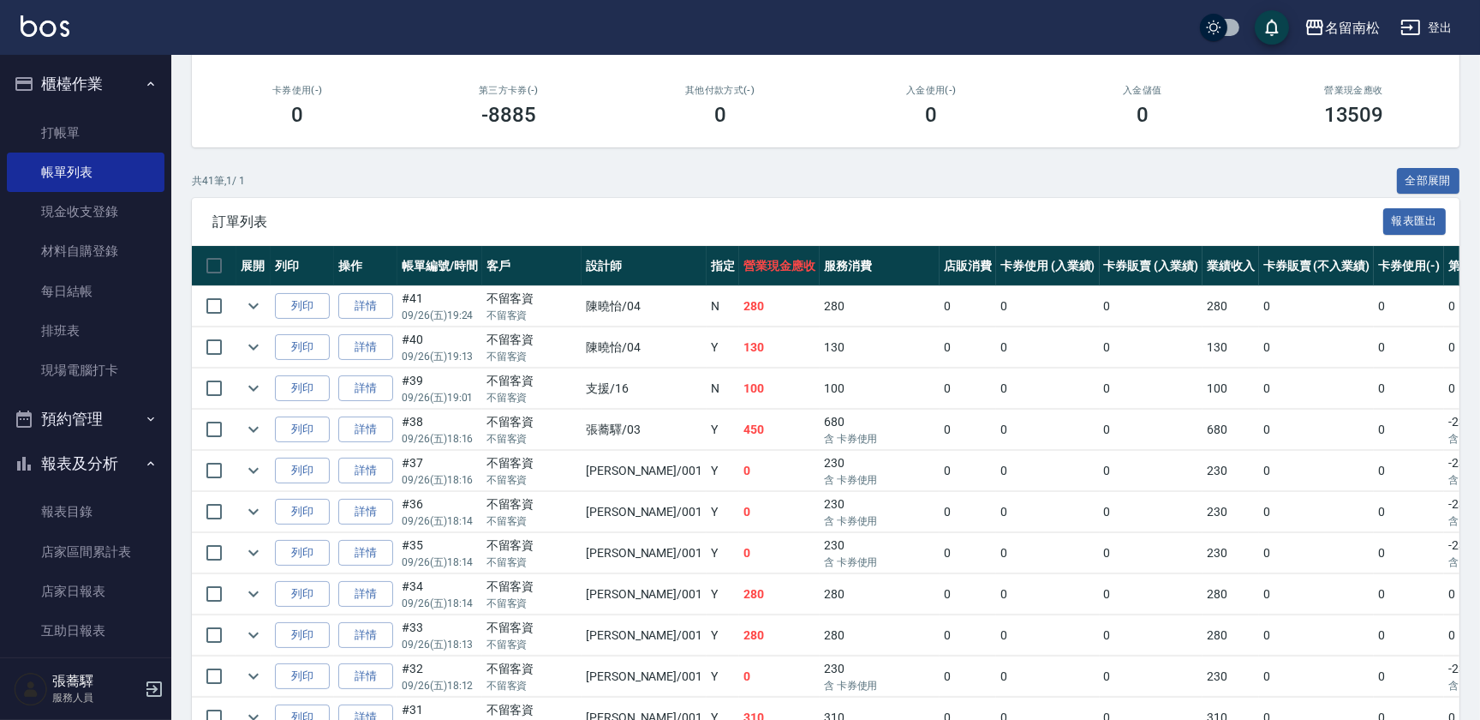
scroll to position [233, 0]
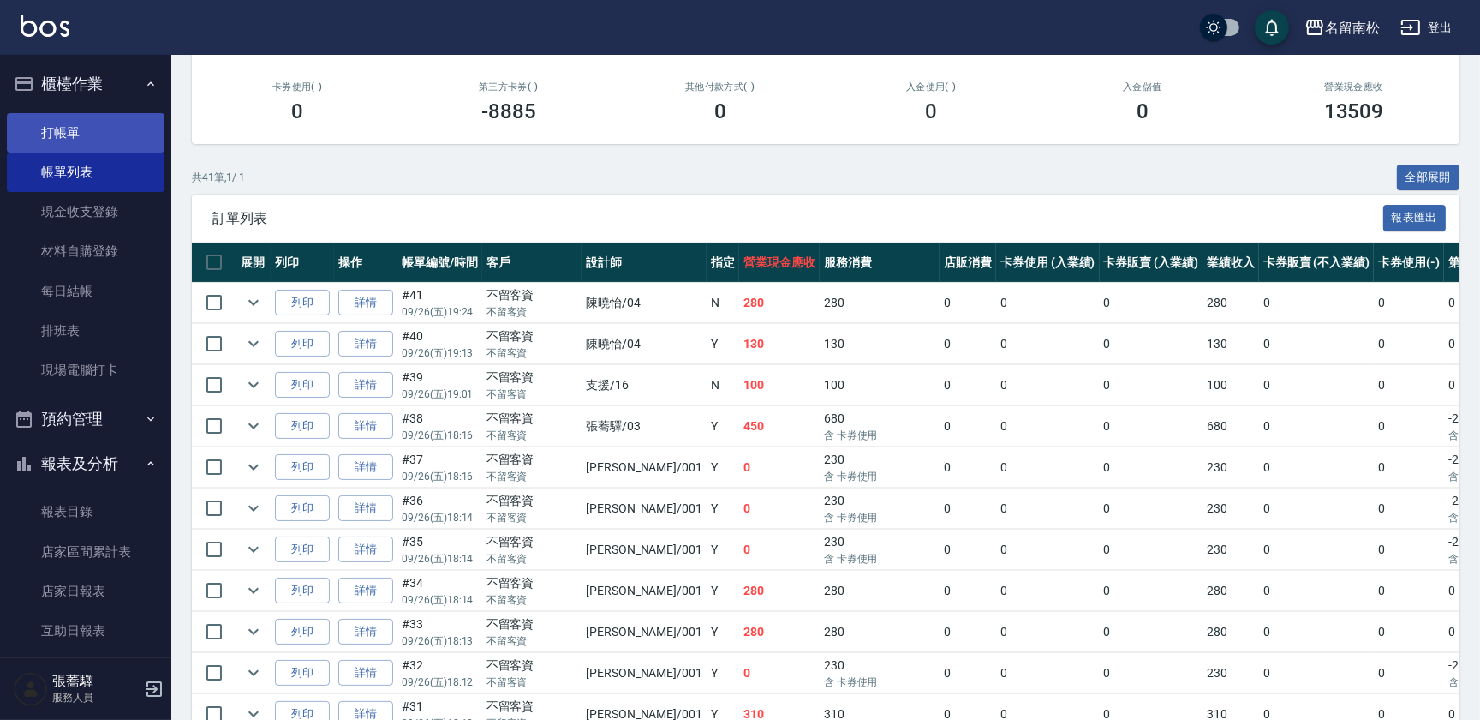
click at [120, 117] on link "打帳單" at bounding box center [86, 132] width 158 height 39
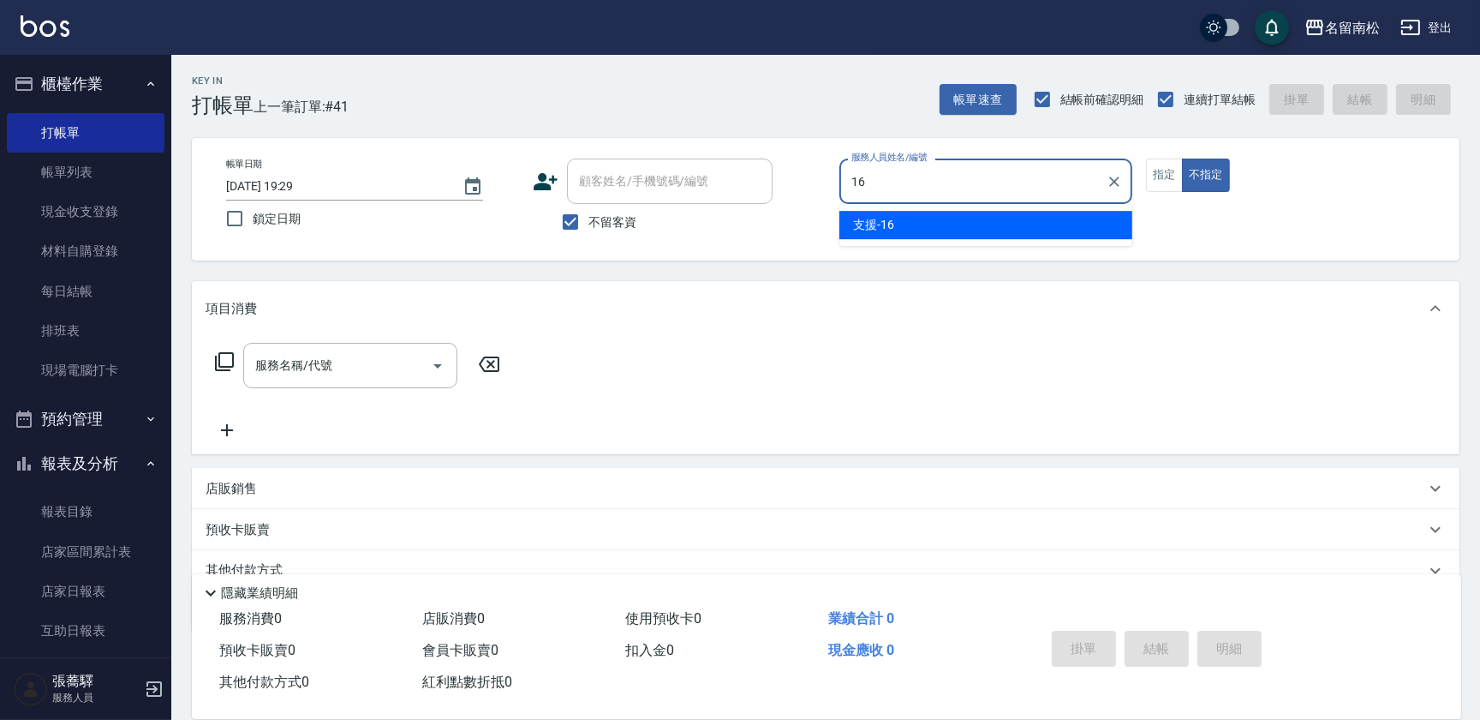
type input "支援-16"
type button "false"
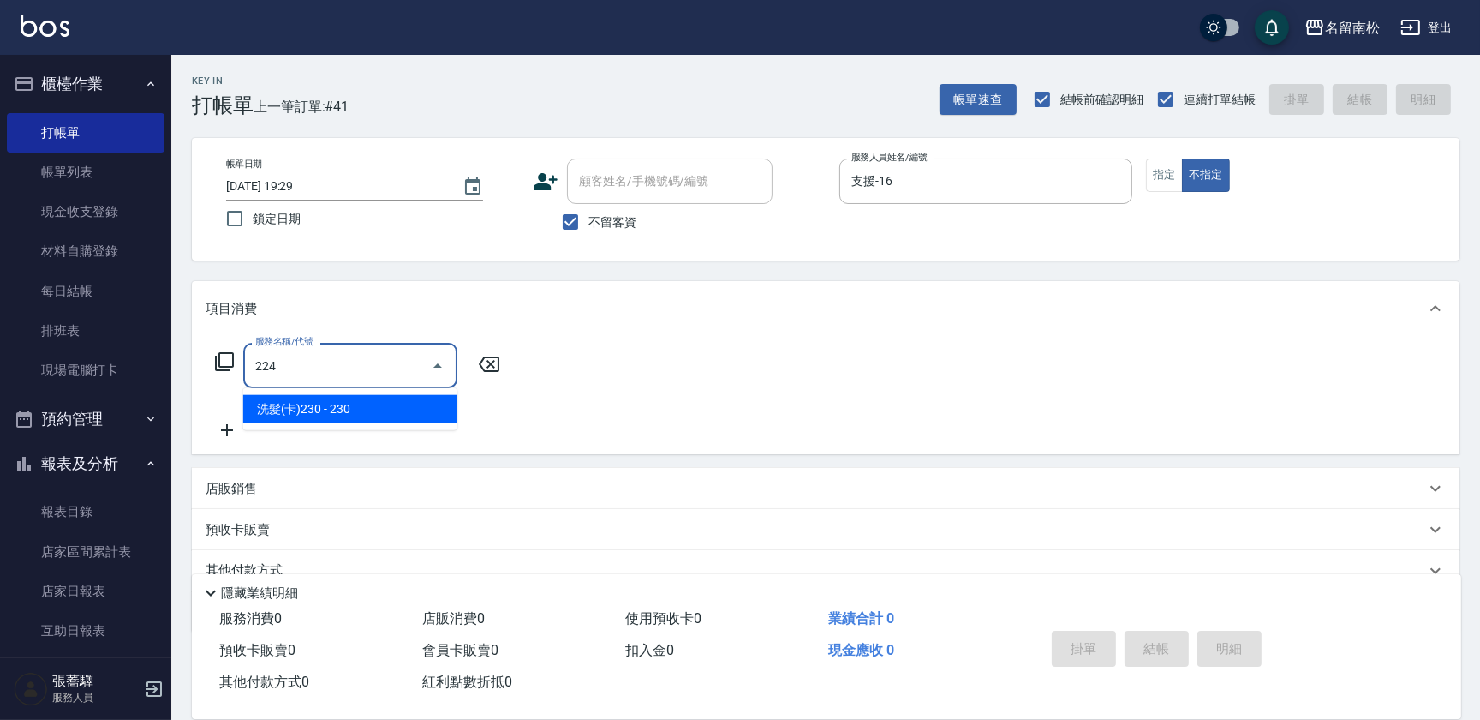
type input "洗髮(卡)230(224)"
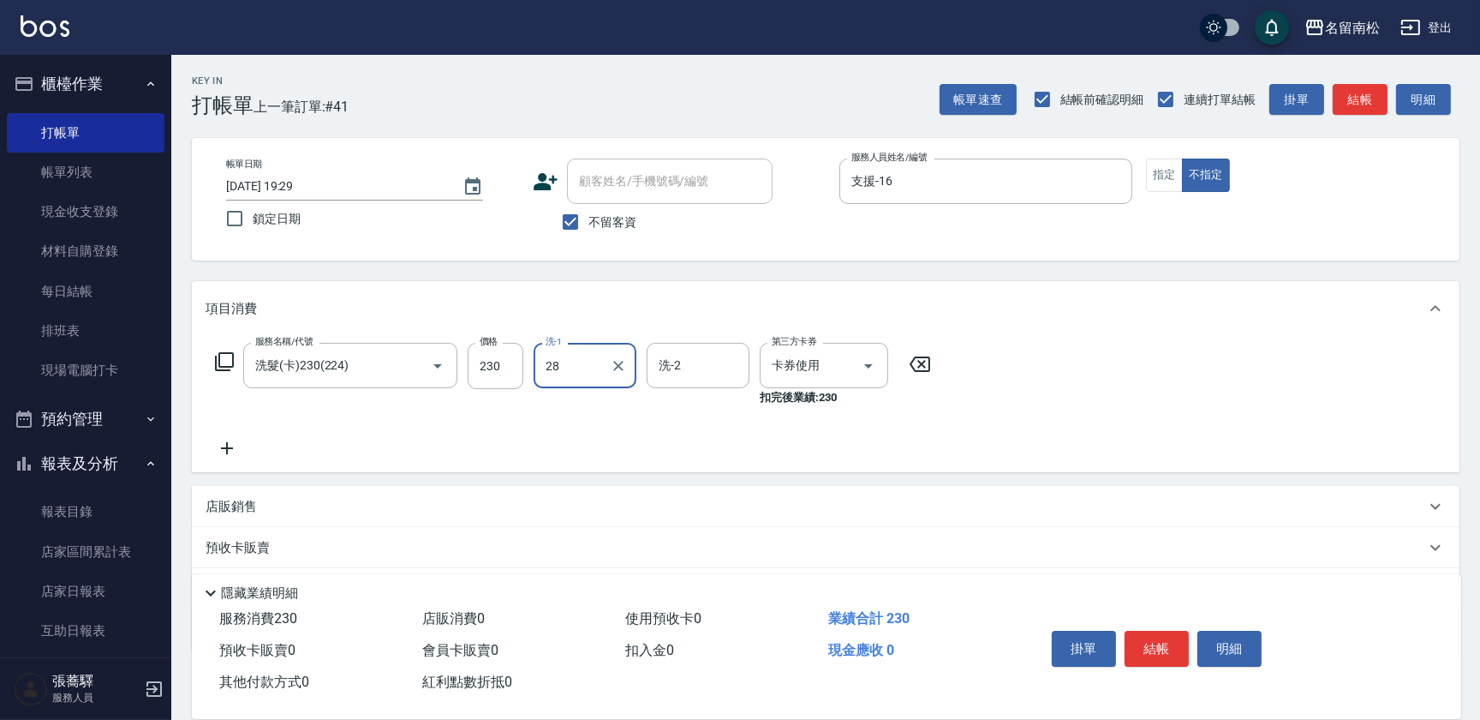
type input "[PERSON_NAME]-28"
click at [1163, 633] on button "結帳" at bounding box center [1157, 648] width 64 height 36
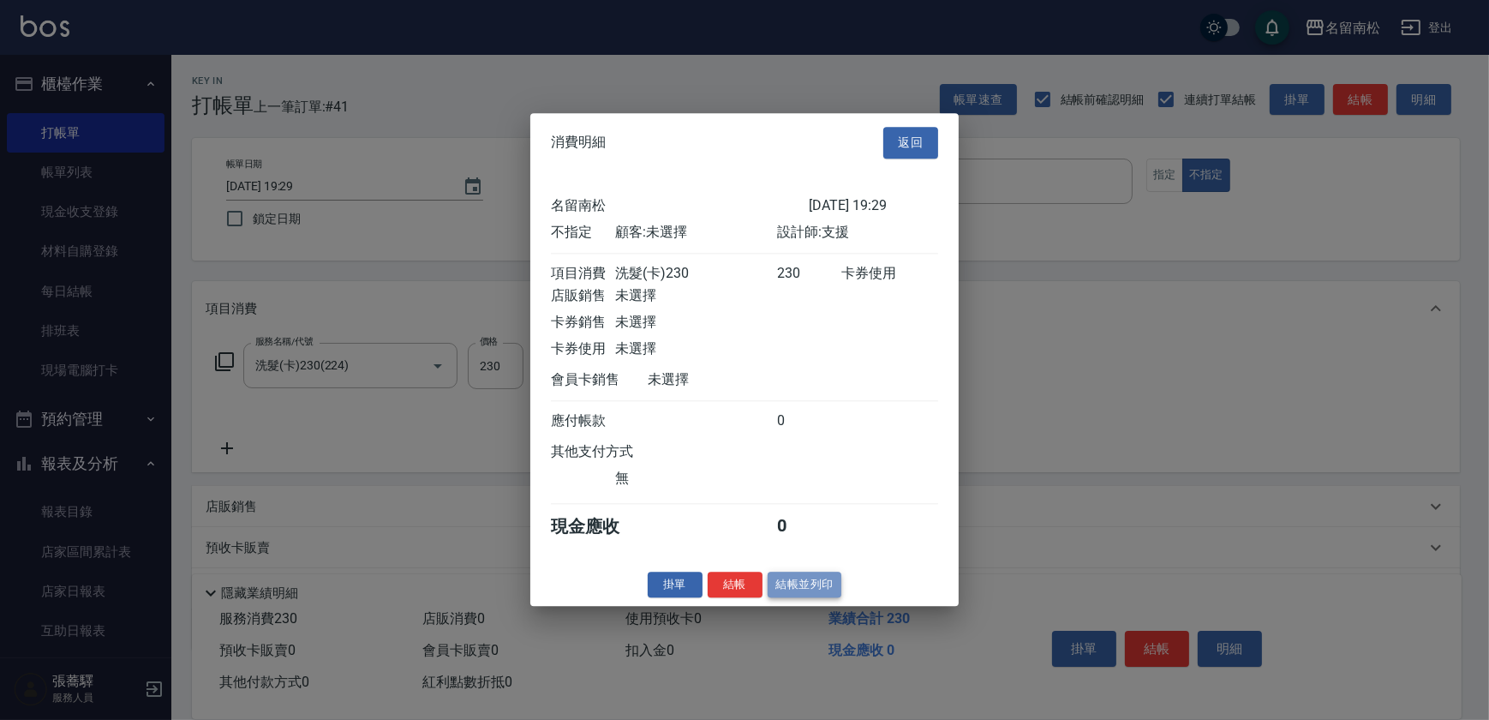
click at [789, 581] on button "結帳並列印" at bounding box center [805, 584] width 75 height 27
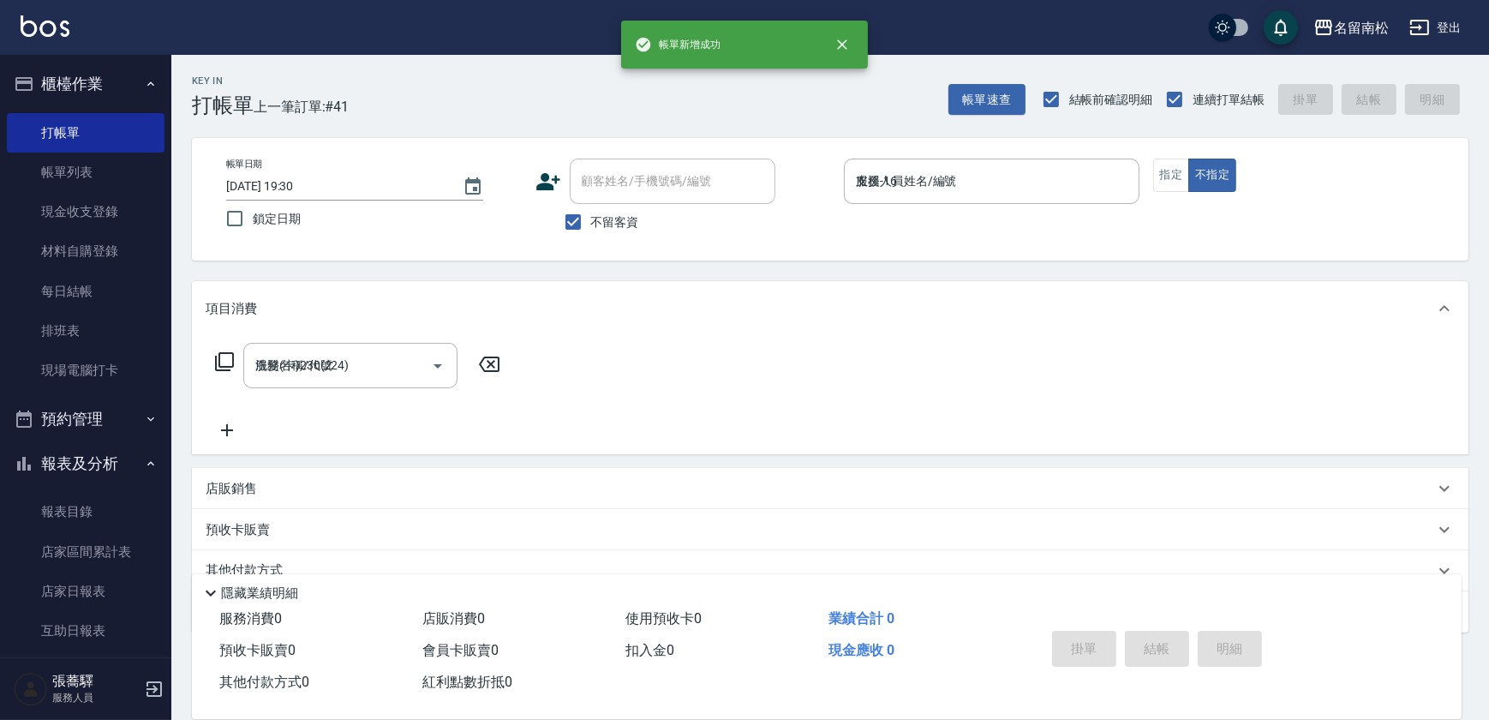
type input "[DATE] 19:30"
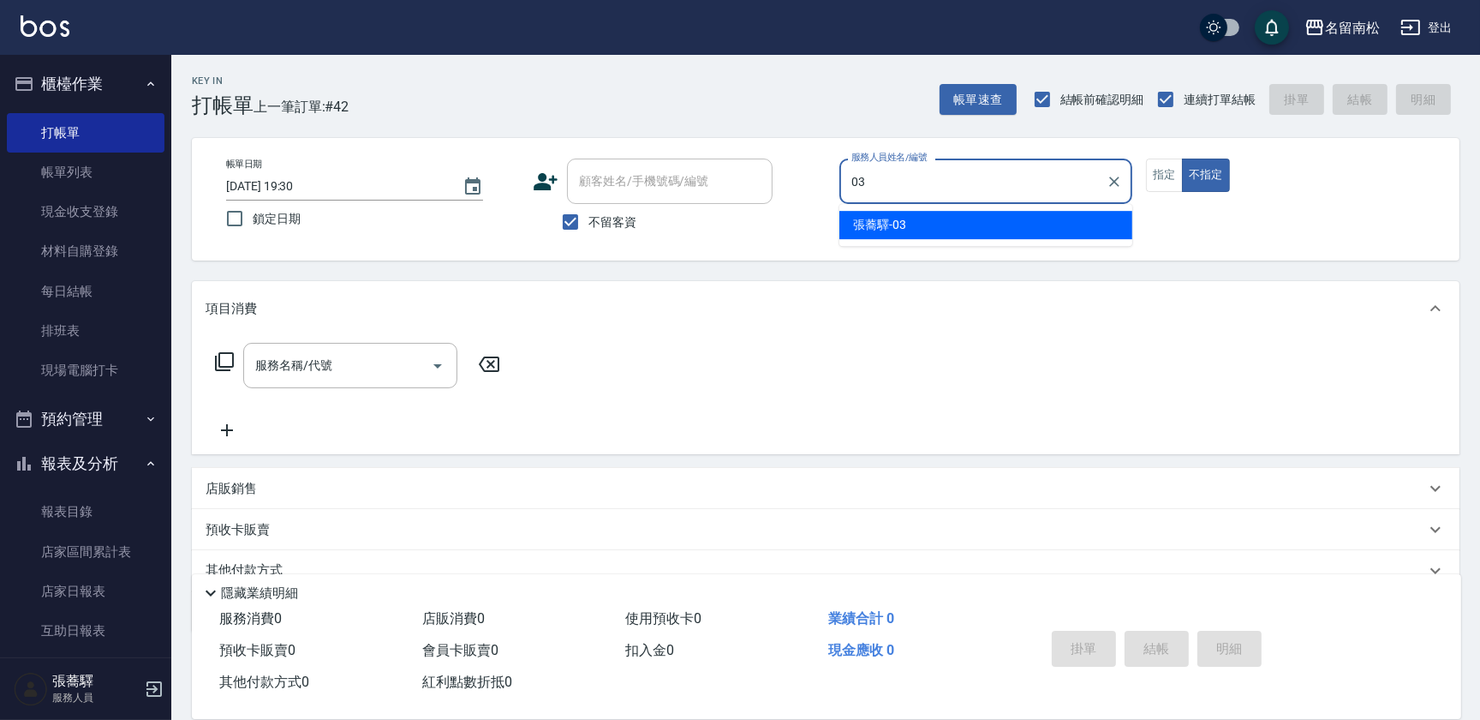
type input "張蕎驛-03"
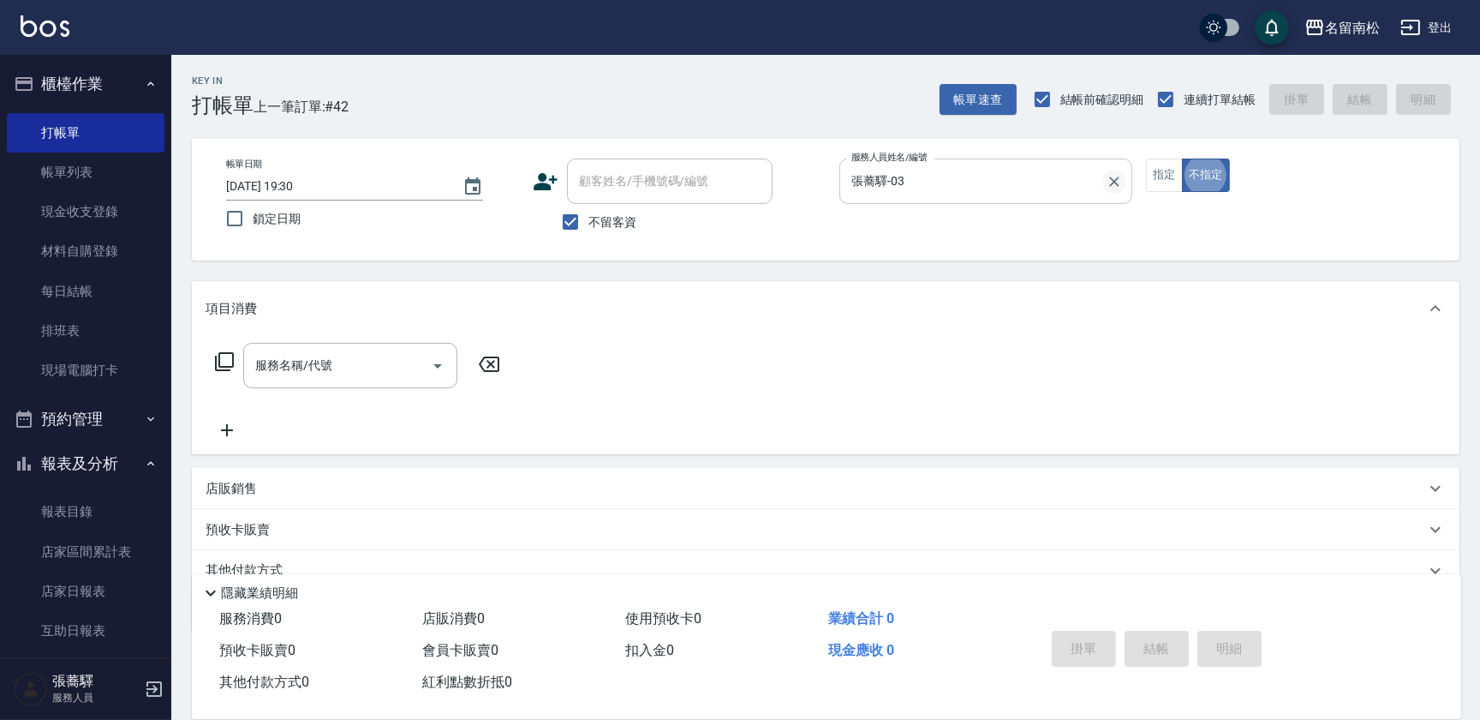
click at [1109, 183] on icon "Clear" at bounding box center [1114, 181] width 17 height 17
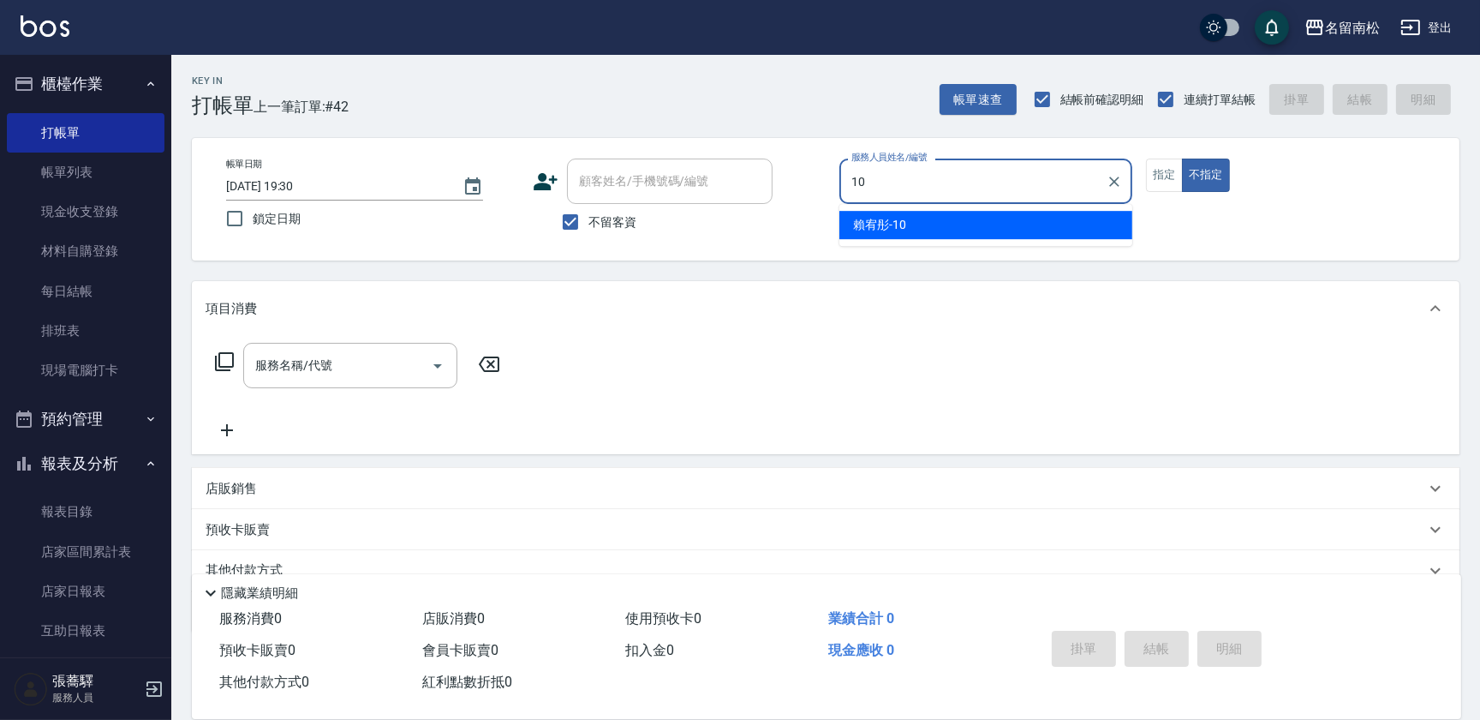
type input "賴宥彤-10"
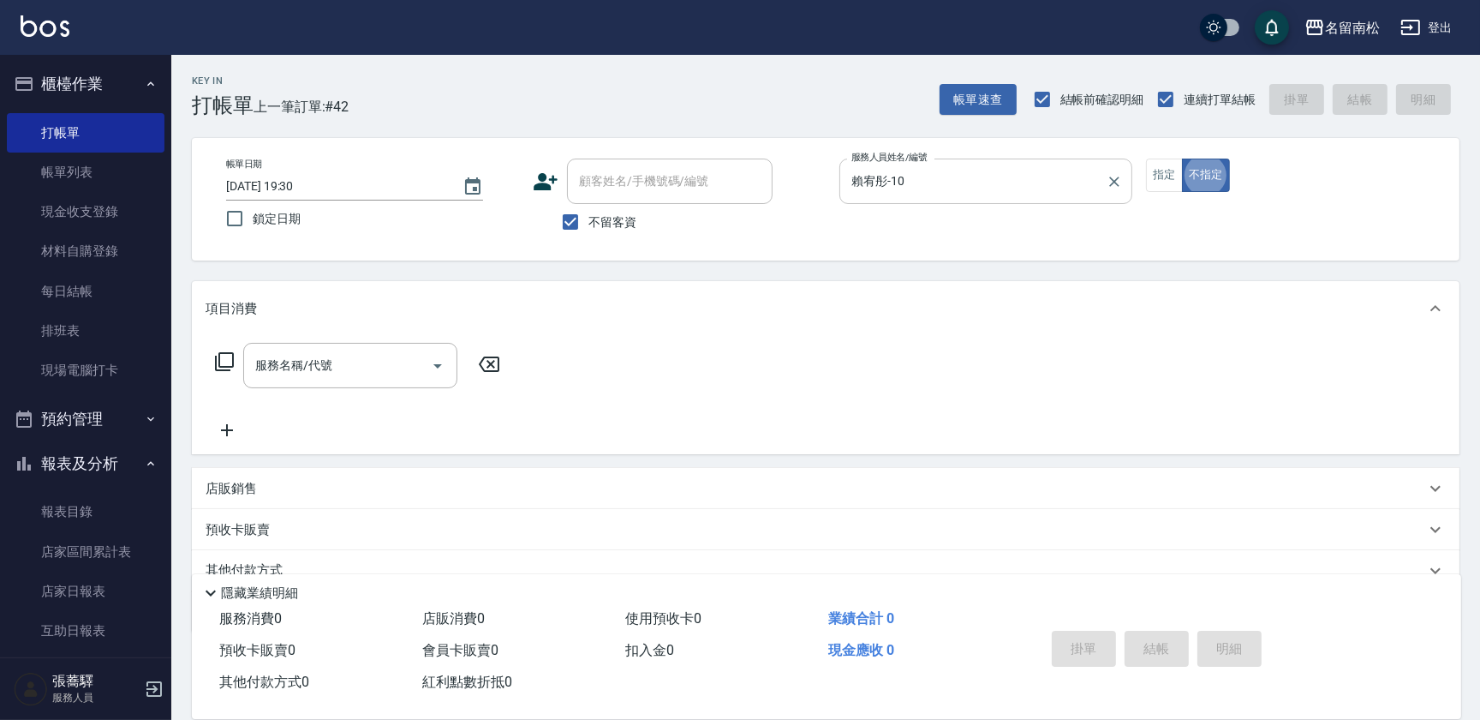
click at [1179, 191] on div "帳單日期 [DATE] 19:30 鎖定日期 顧客姓名/手機號碼/編號 顧客姓名/手機號碼/編號 不留客資 服務人員姓名/編號 [PERSON_NAME]-1…" at bounding box center [825, 198] width 1227 height 81
click at [1157, 178] on button "指定" at bounding box center [1164, 174] width 37 height 33
click at [339, 356] on input "服務名稱/代號" at bounding box center [337, 365] width 173 height 30
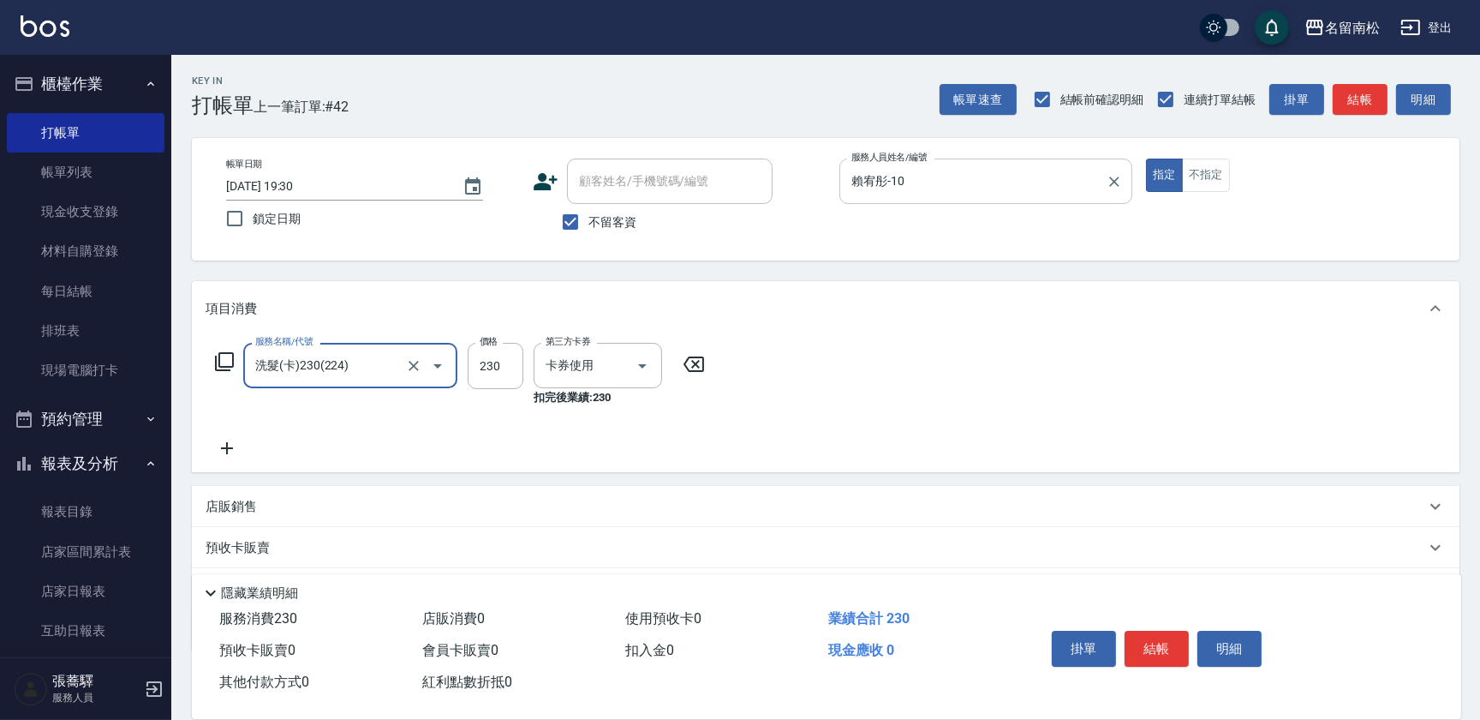
type input "洗髮(卡)230(224)"
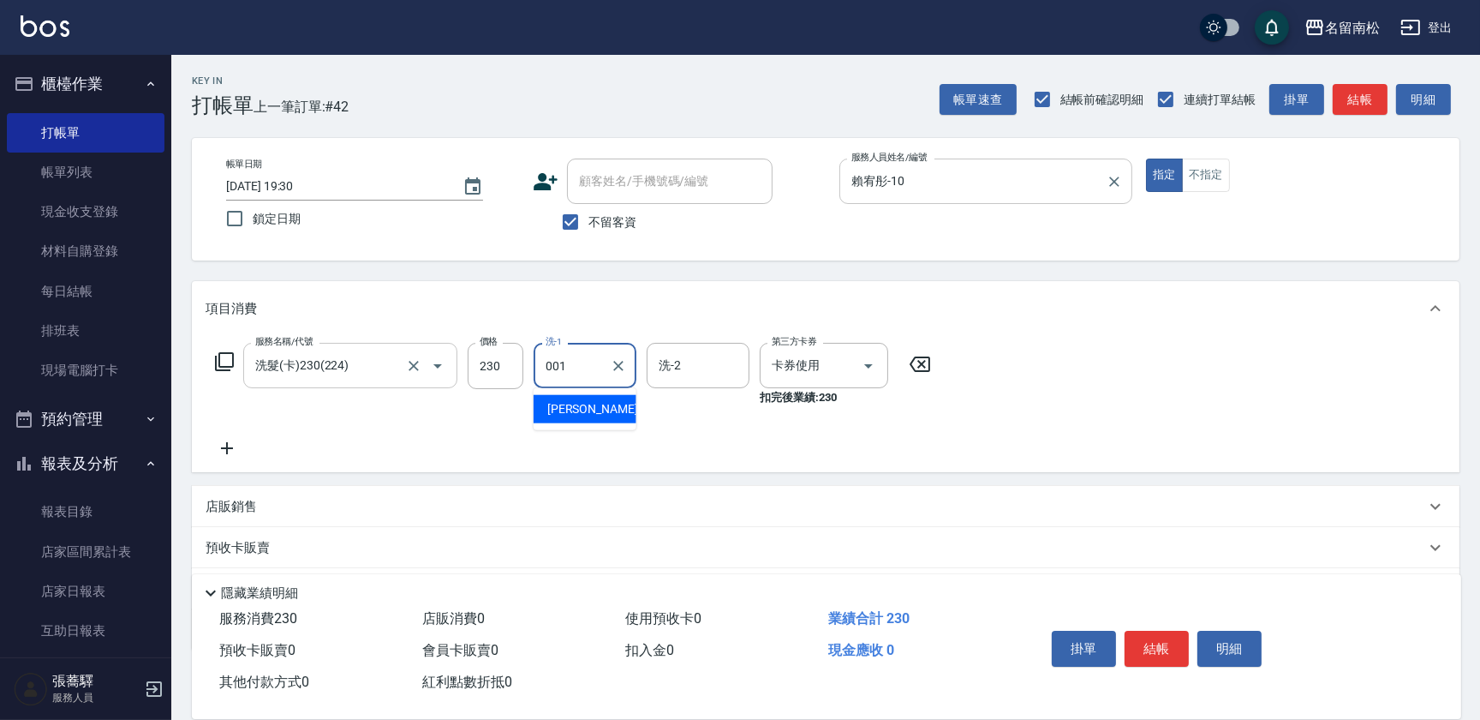
type input "[PERSON_NAME]-001"
click at [1149, 630] on button "結帳" at bounding box center [1157, 648] width 64 height 36
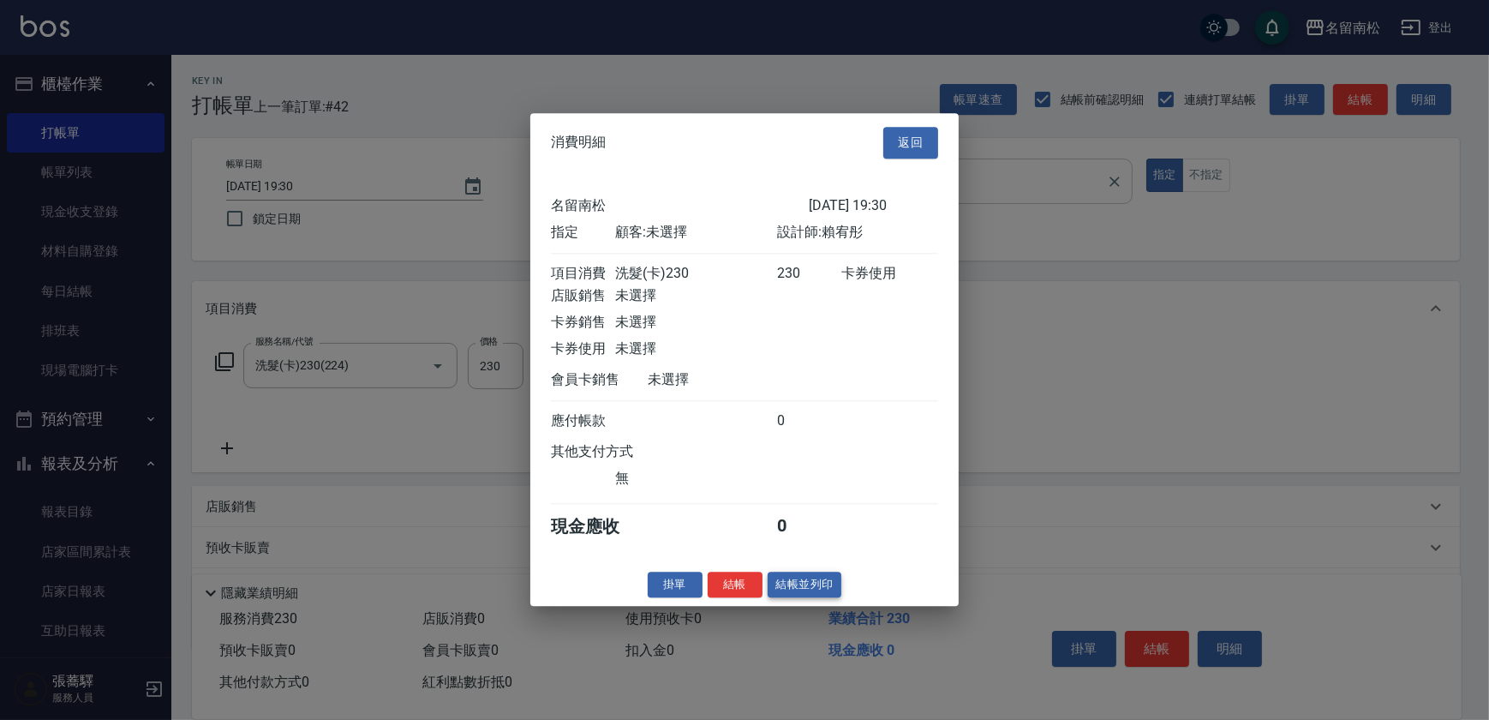
click at [822, 592] on button "結帳並列印" at bounding box center [805, 584] width 75 height 27
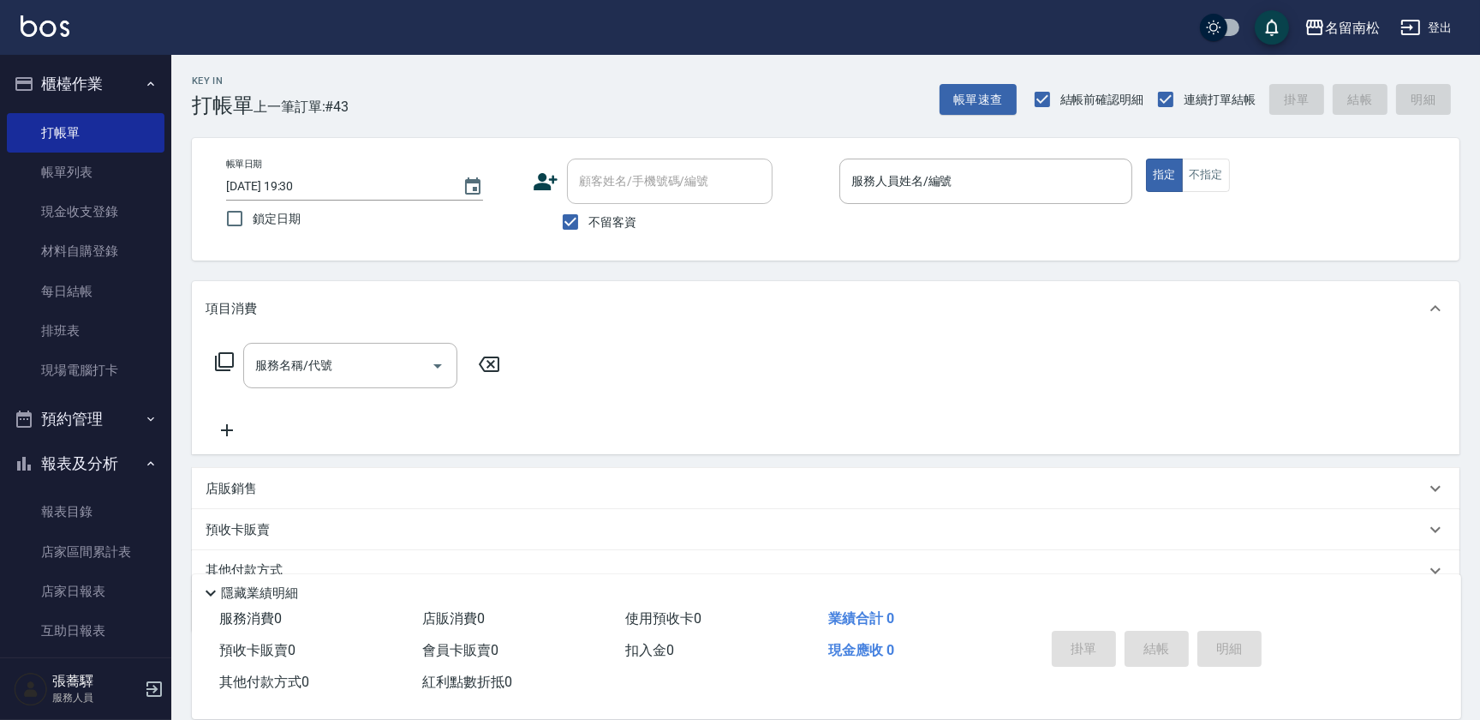
click at [914, 182] on div "服務人員姓名/編號 服務人員姓名/編號" at bounding box center [986, 180] width 293 height 45
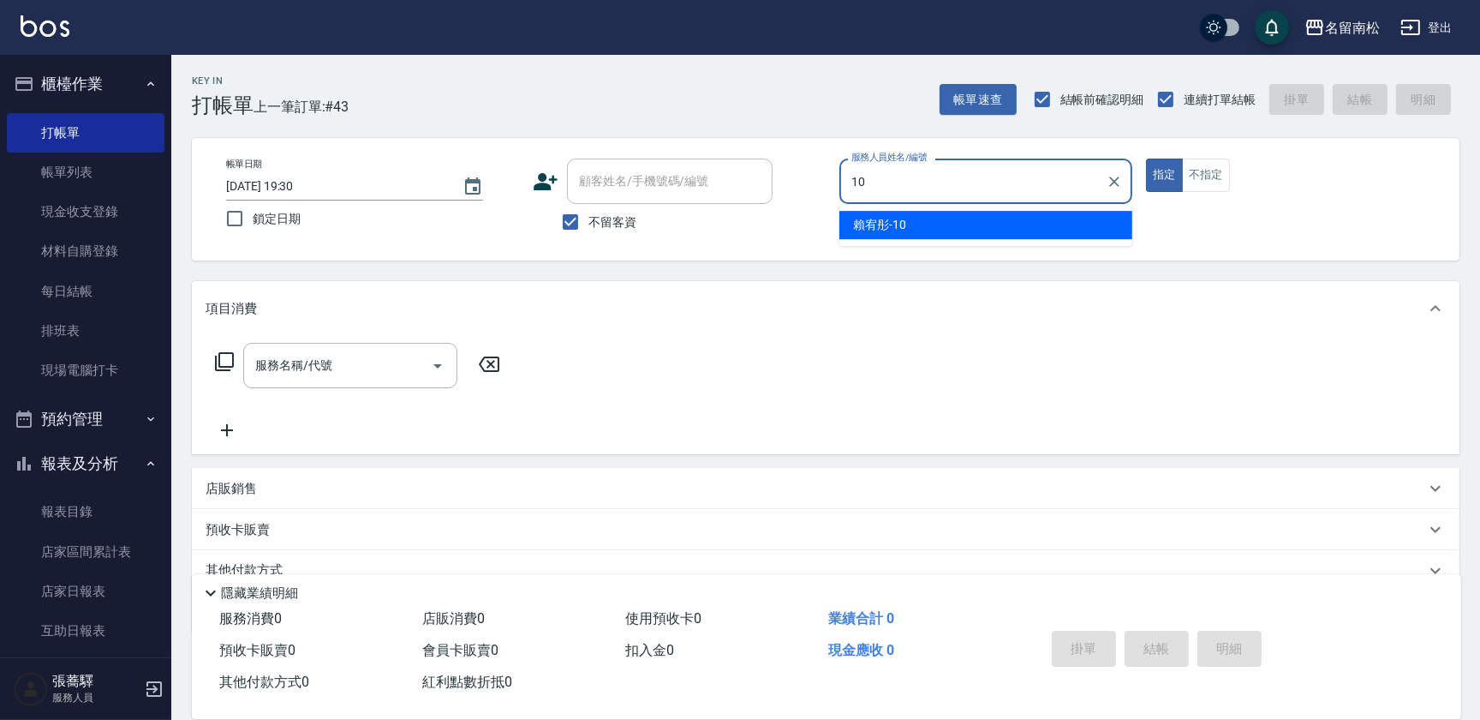
type input "賴宥彤-10"
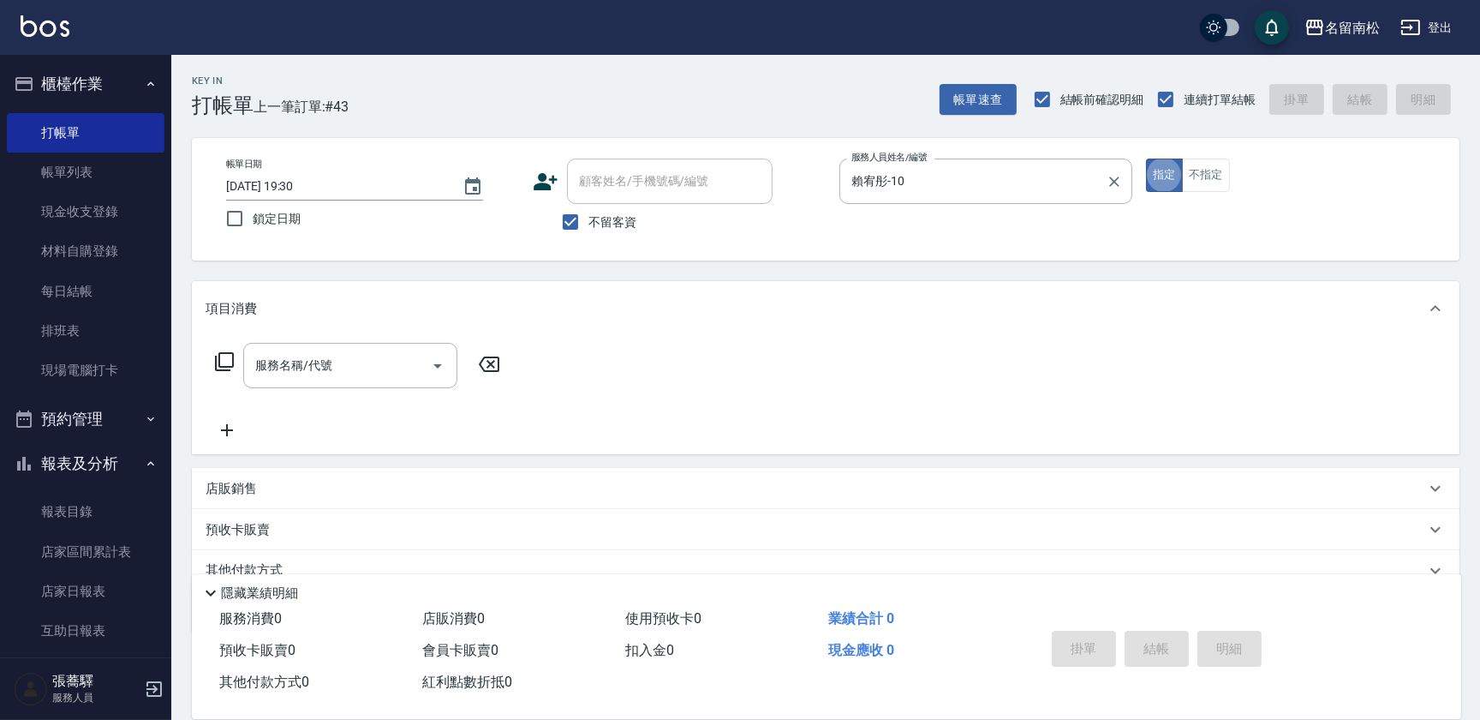
type button "true"
click at [226, 360] on icon at bounding box center [224, 361] width 21 height 21
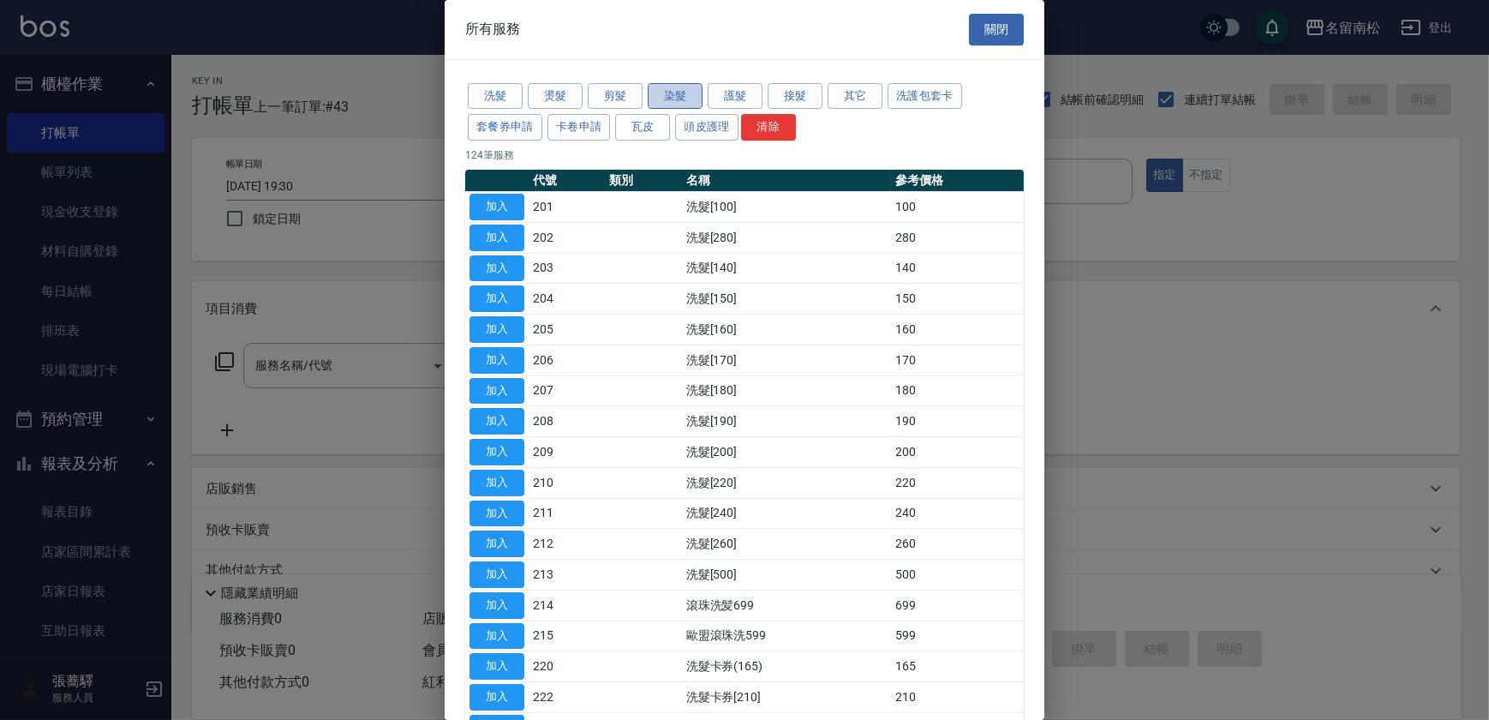
click at [677, 99] on button "染髮" at bounding box center [675, 96] width 55 height 27
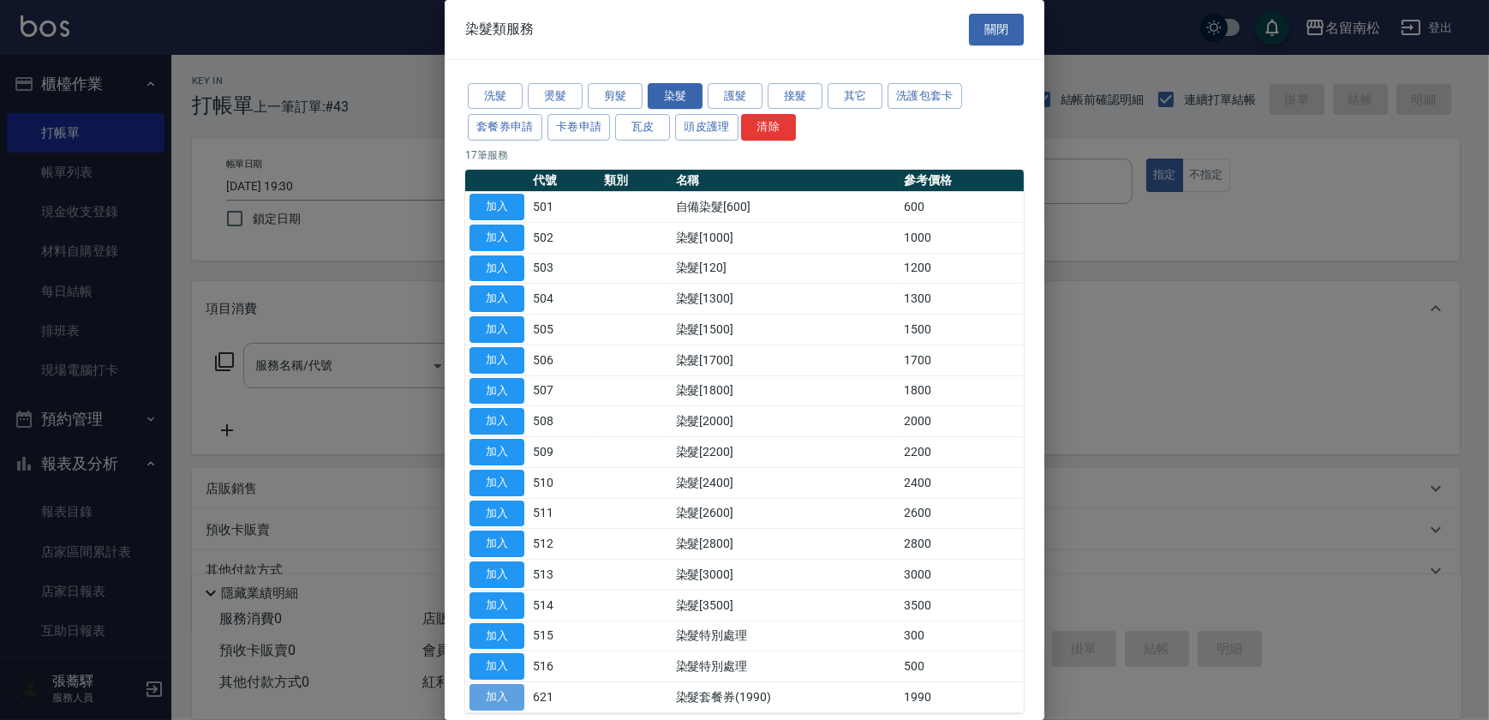
click at [497, 696] on button "加入" at bounding box center [496, 697] width 55 height 27
type input "染髮套餐券(1990)(621)"
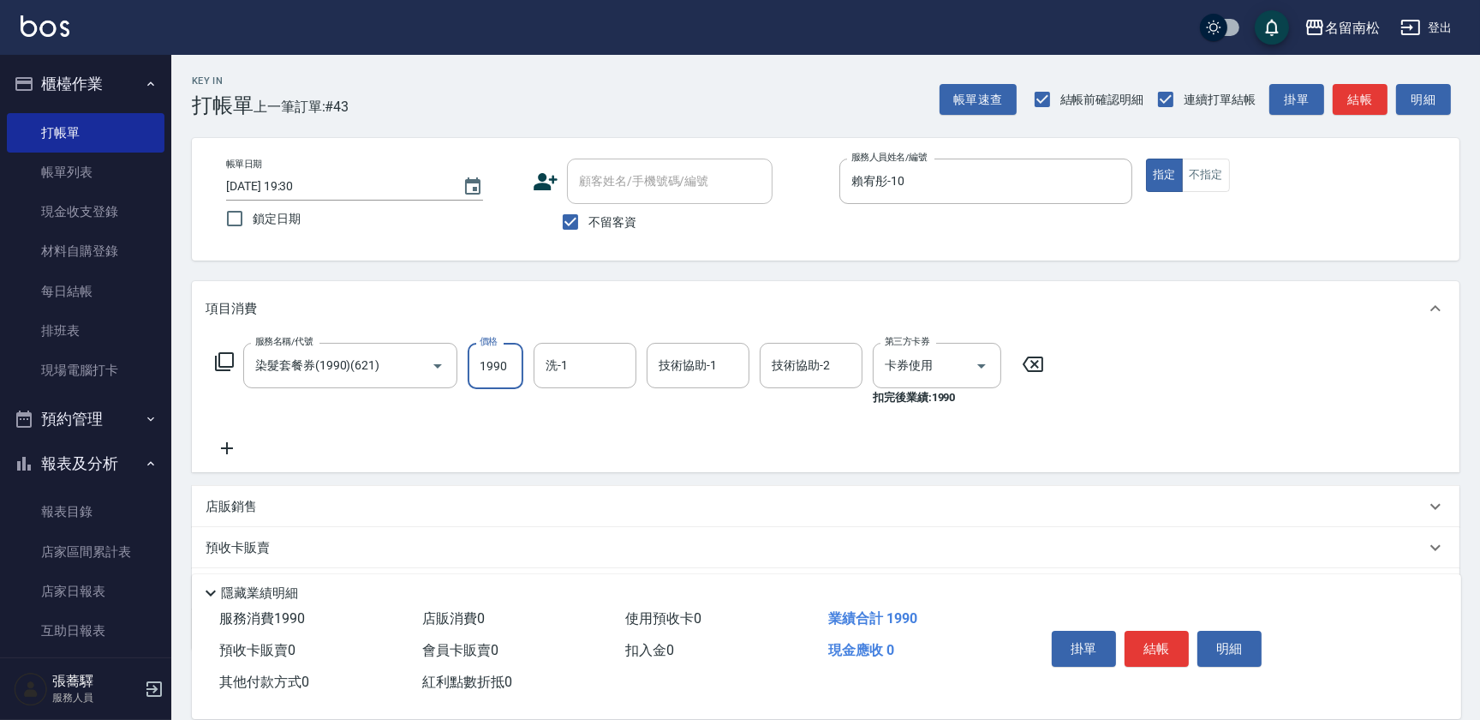
click at [496, 363] on input "1990" at bounding box center [496, 366] width 56 height 46
type input "2400"
type input "賴宥彤-10"
click at [227, 444] on icon at bounding box center [227, 448] width 12 height 12
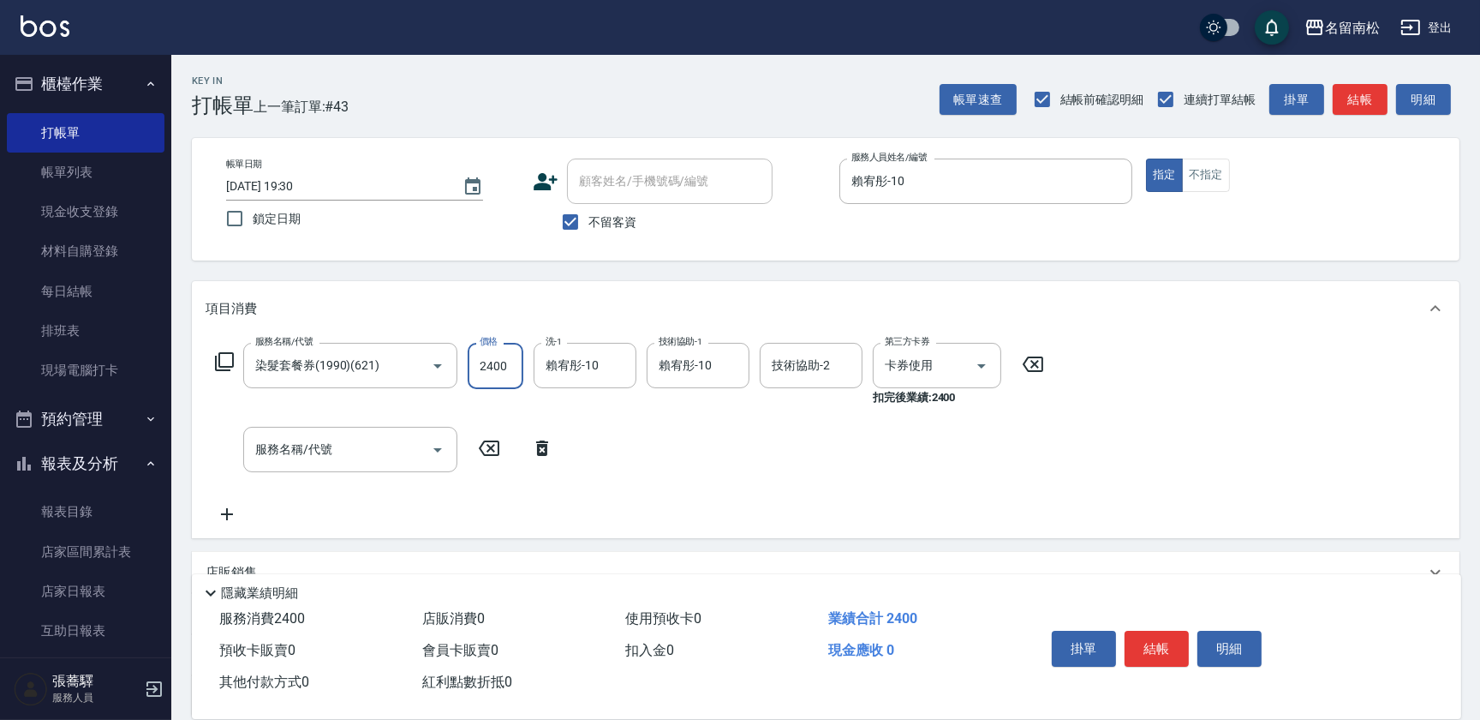
click at [492, 362] on input "2400" at bounding box center [496, 366] width 56 height 46
type input "2300"
click at [231, 365] on icon at bounding box center [224, 361] width 21 height 21
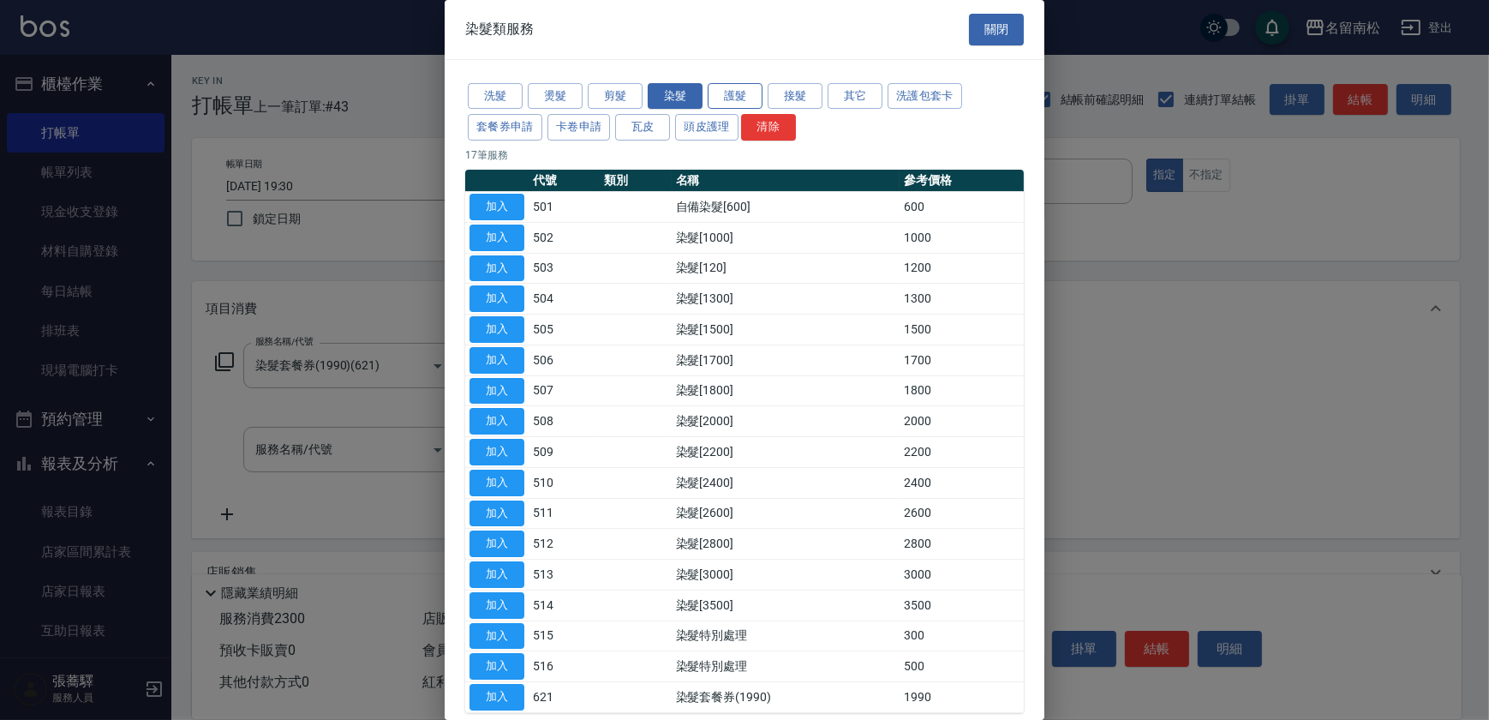
click at [740, 93] on button "護髮" at bounding box center [735, 96] width 55 height 27
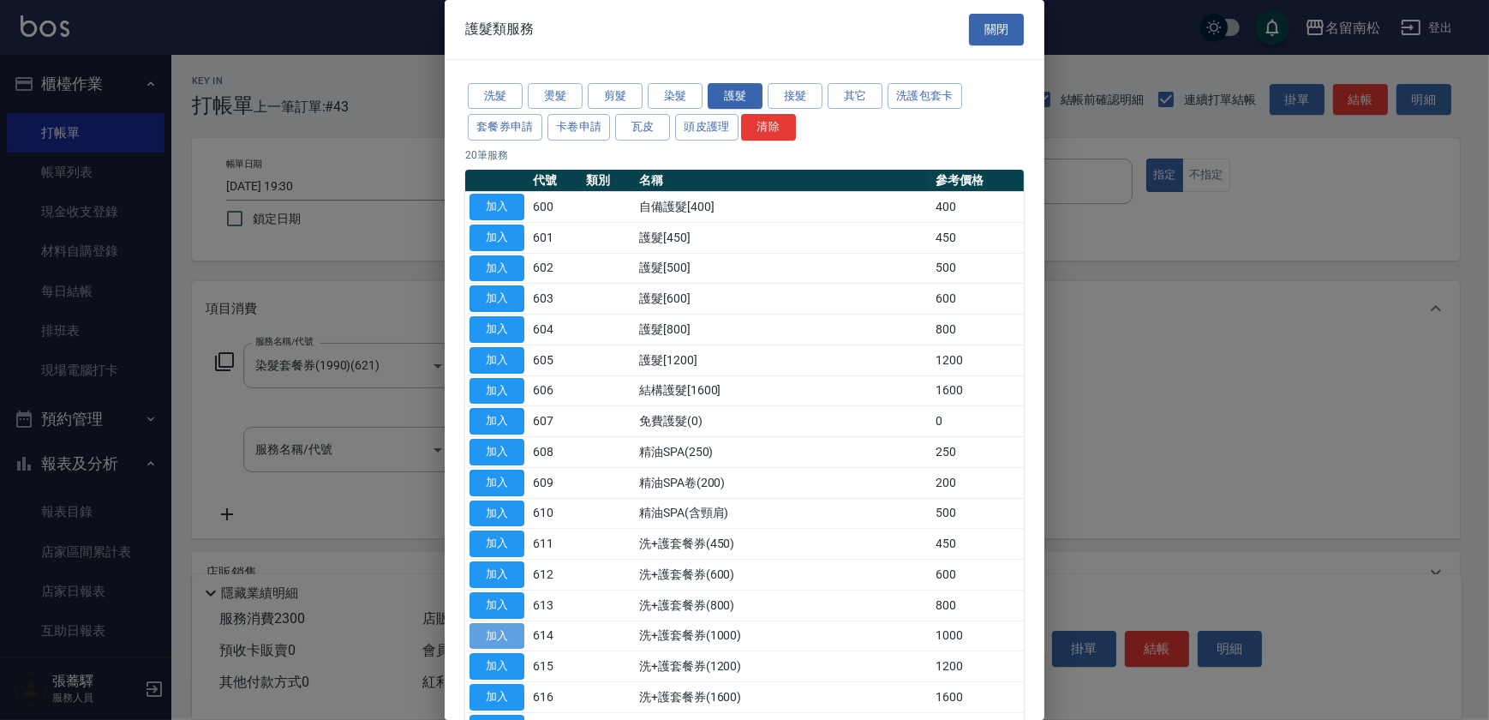
click at [488, 629] on button "加入" at bounding box center [496, 636] width 55 height 27
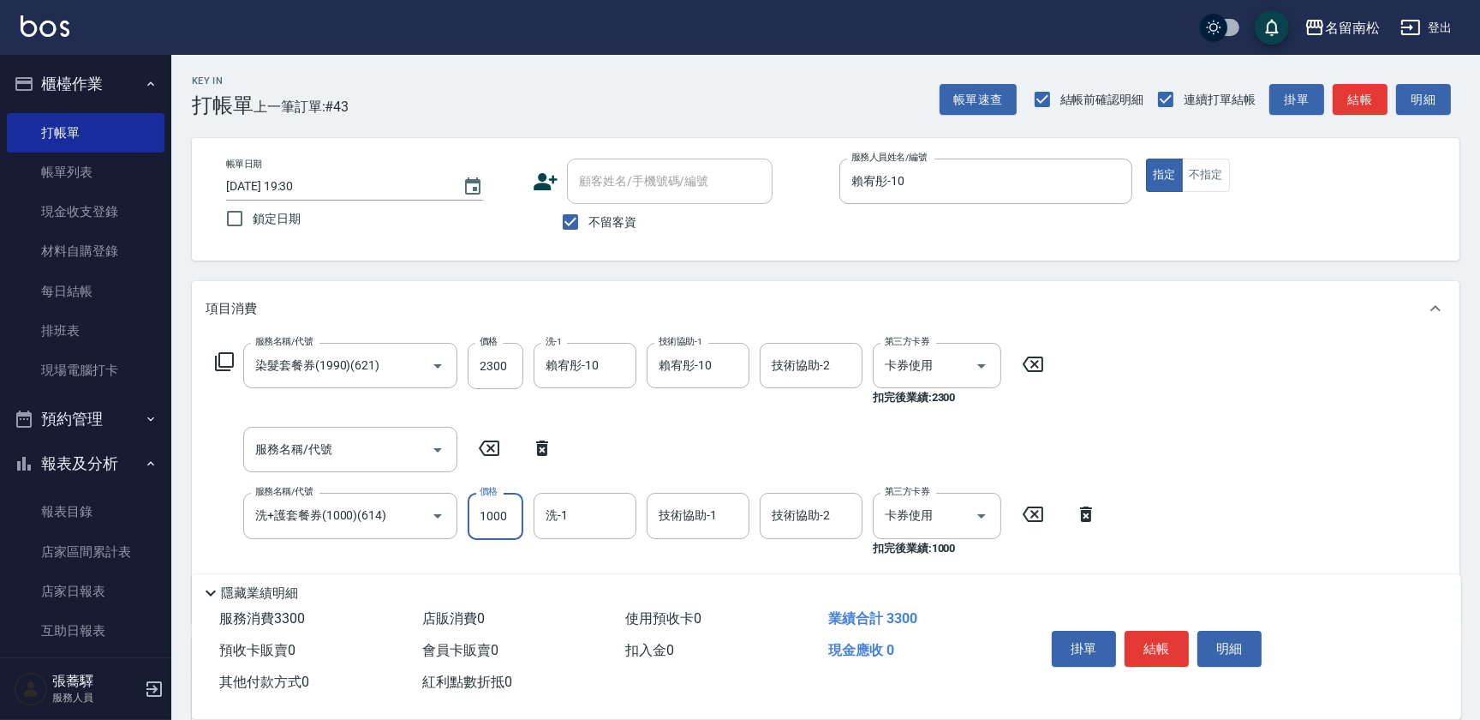
click at [491, 517] on input "1000" at bounding box center [496, 516] width 56 height 46
type input "1050"
type input "賴宥彤-10"
type input "0"
type input "賴宥彤-10"
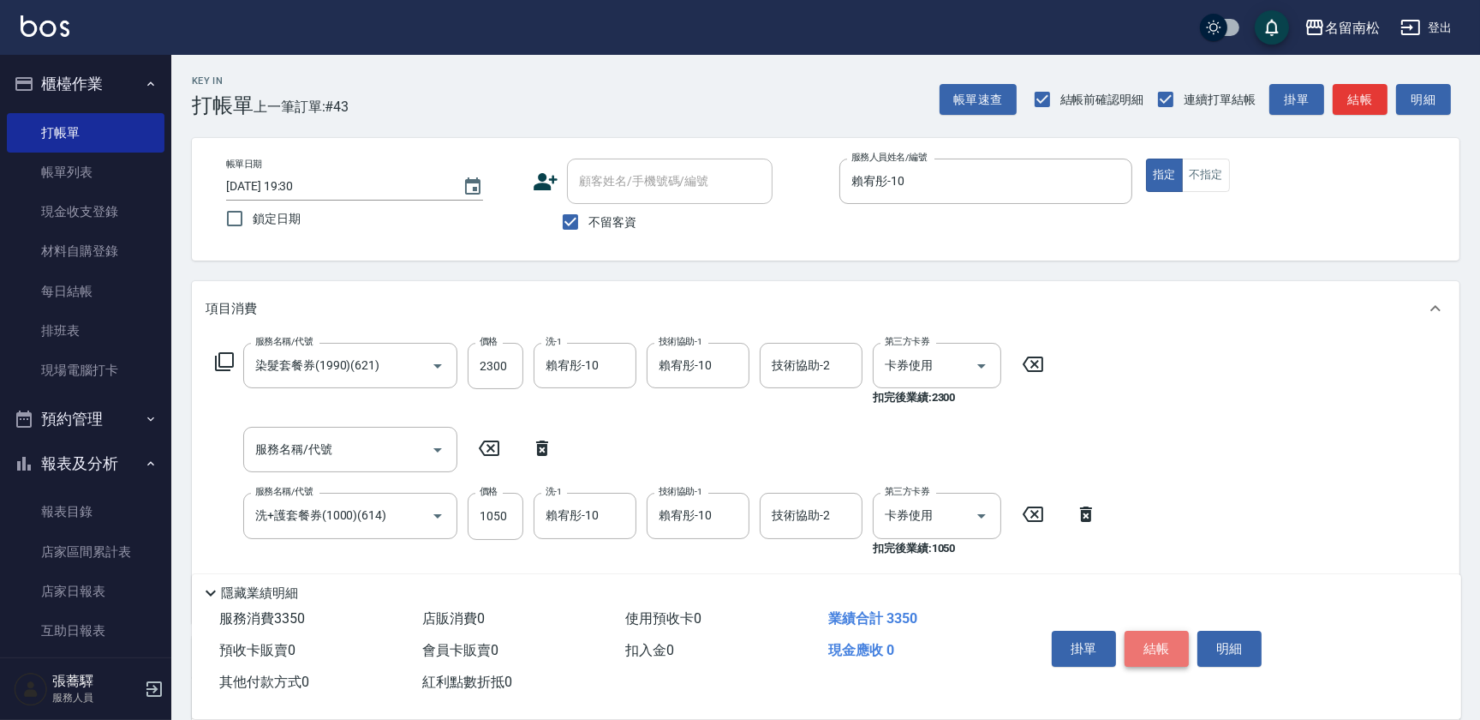
click at [1164, 656] on button "結帳" at bounding box center [1157, 648] width 64 height 36
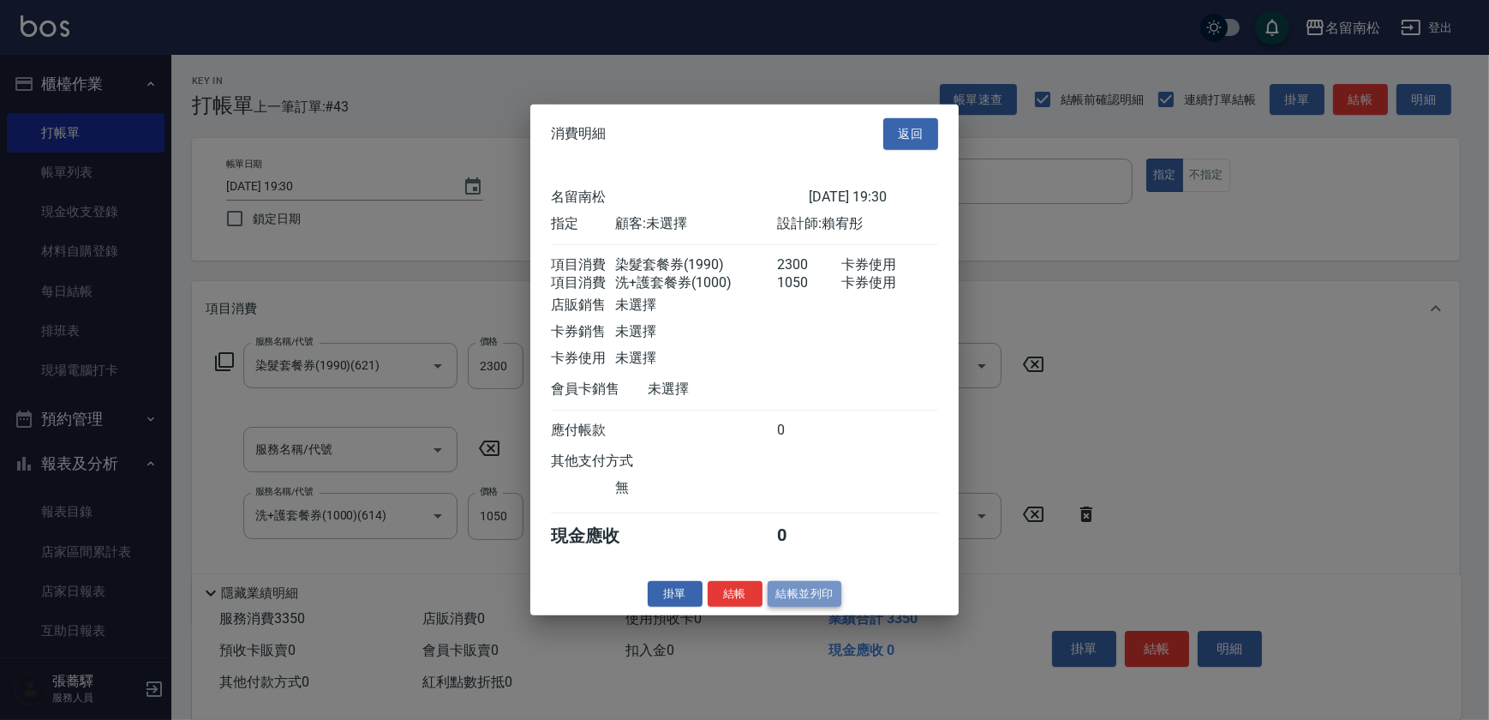
click at [814, 598] on button "結帳並列印" at bounding box center [805, 593] width 75 height 27
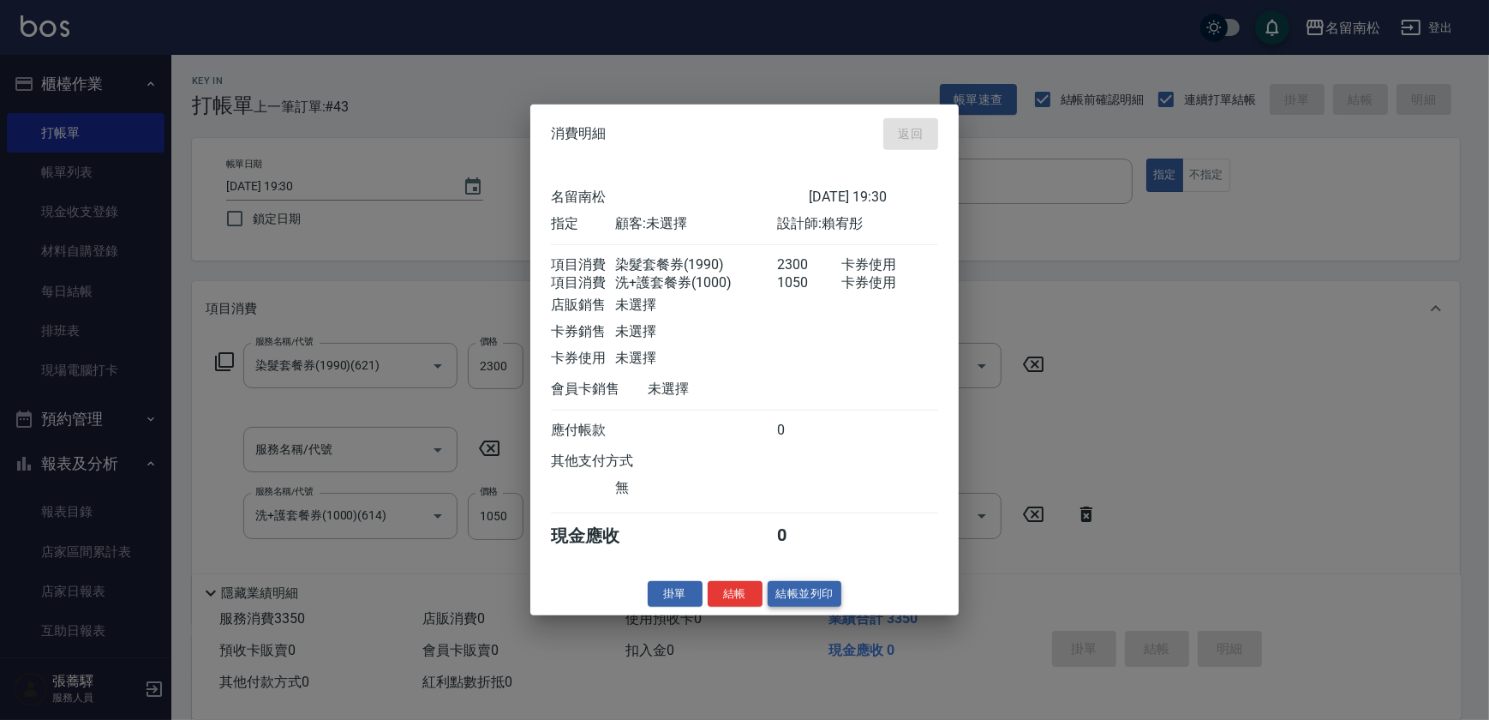
type input "[DATE] 19:31"
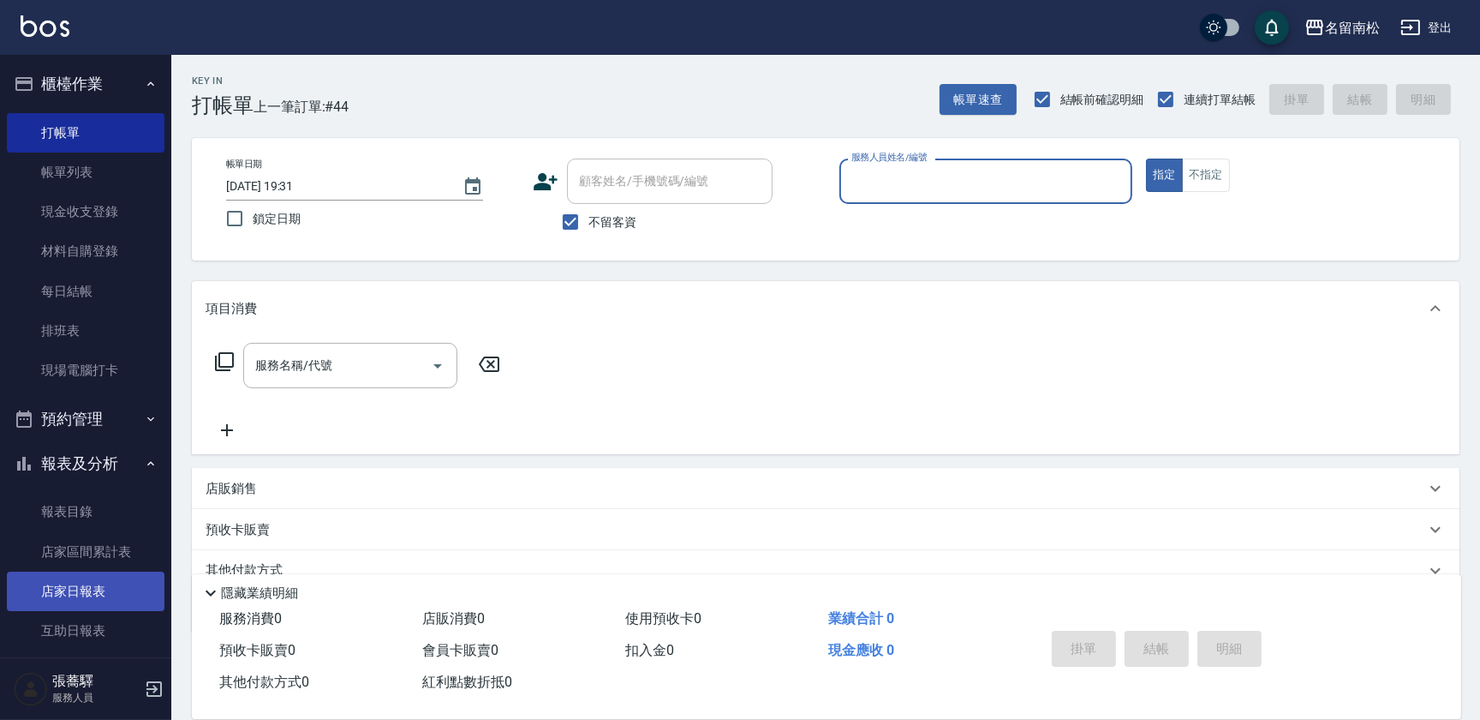
click at [77, 605] on link "店家日報表" at bounding box center [86, 590] width 158 height 39
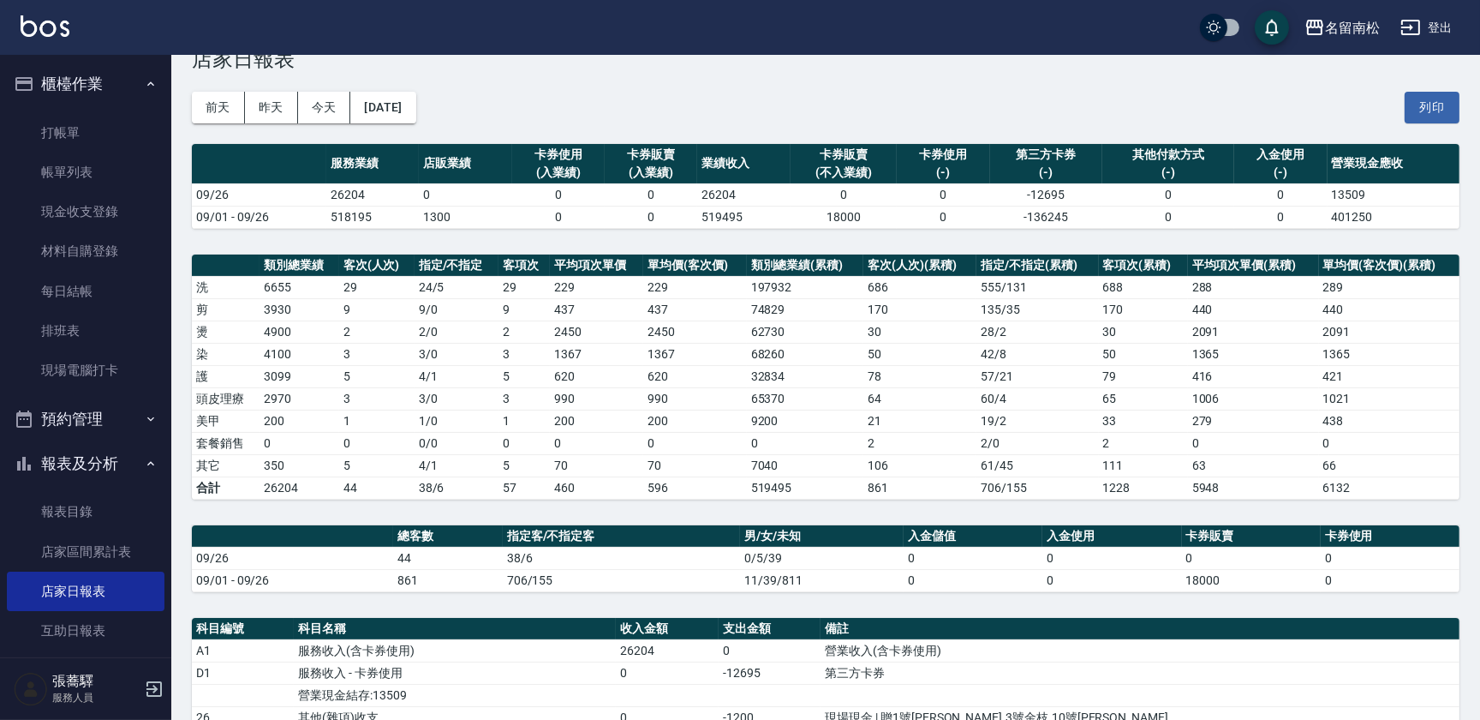
scroll to position [39, 0]
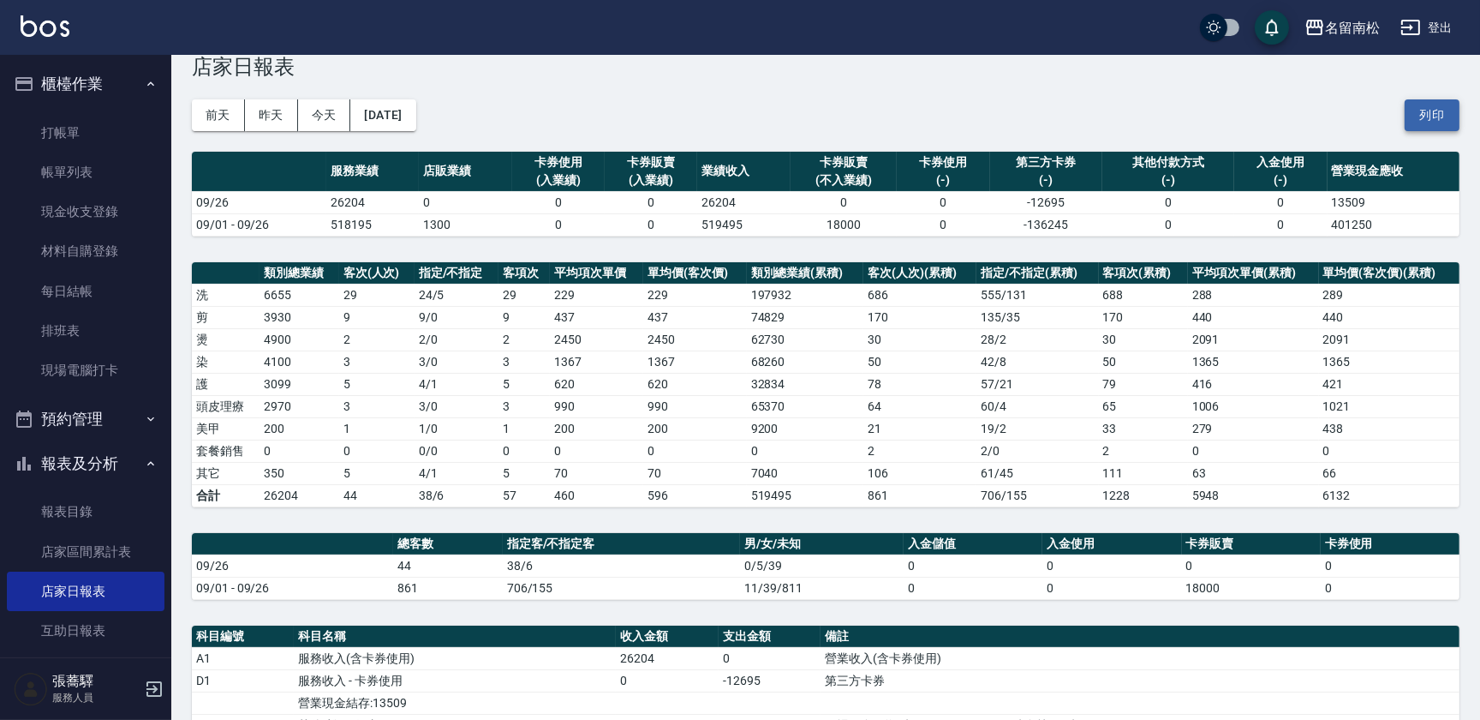
click at [1425, 120] on button "列印" at bounding box center [1432, 115] width 55 height 32
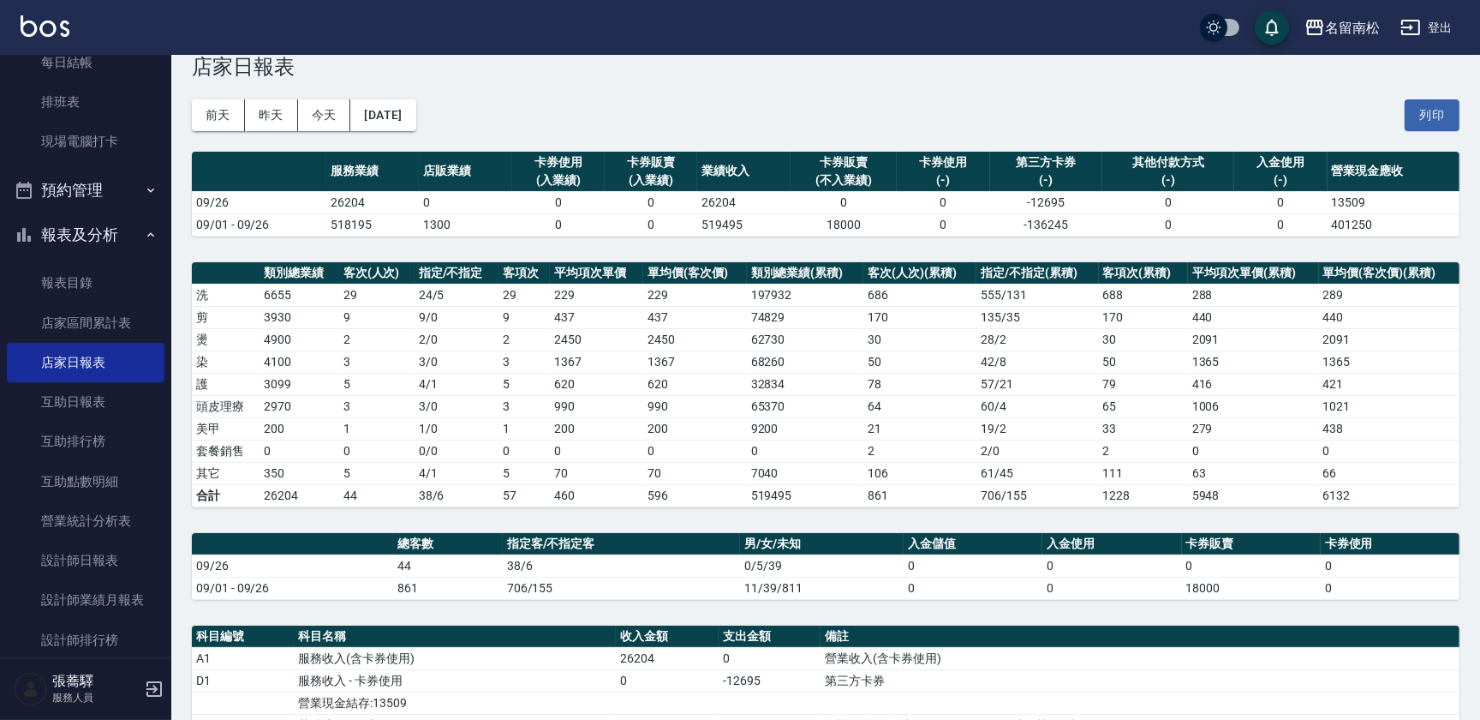
scroll to position [241, 0]
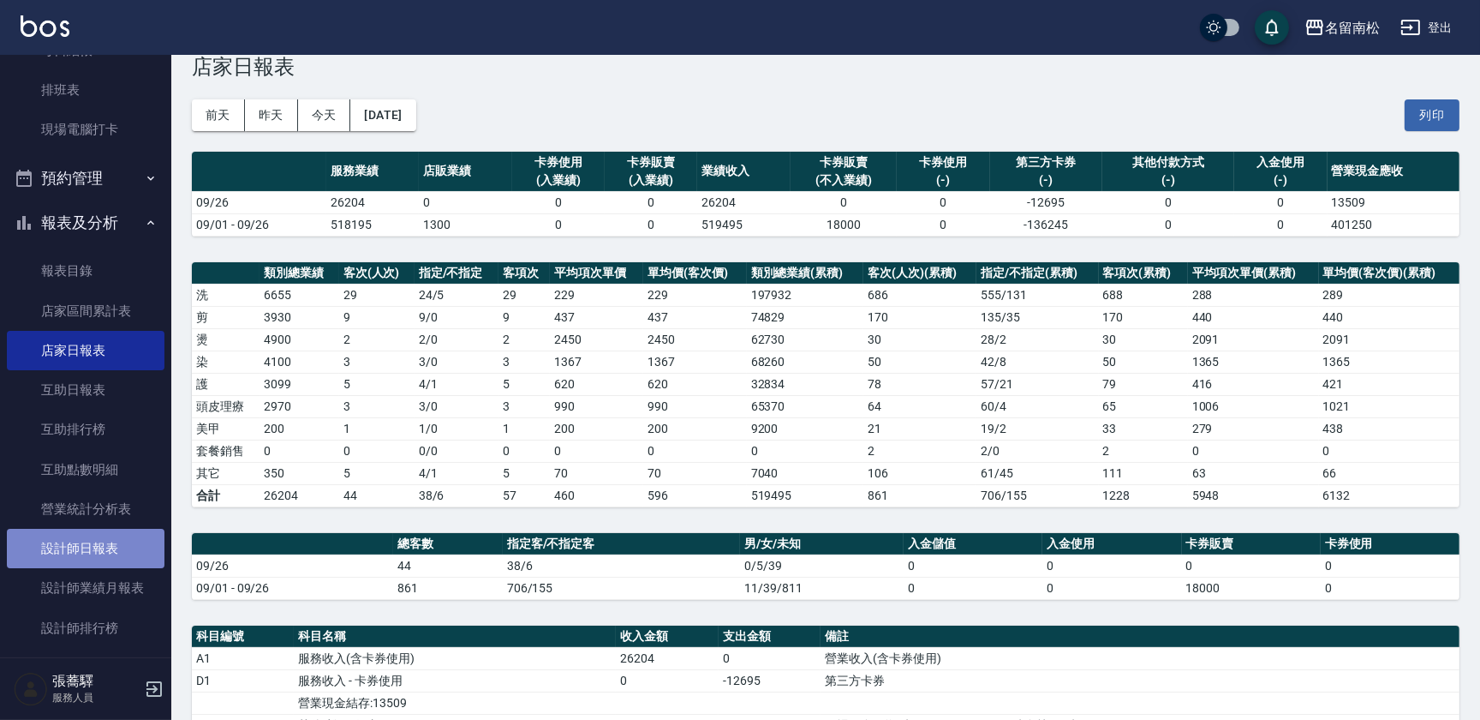
click at [120, 531] on link "設計師日報表" at bounding box center [86, 548] width 158 height 39
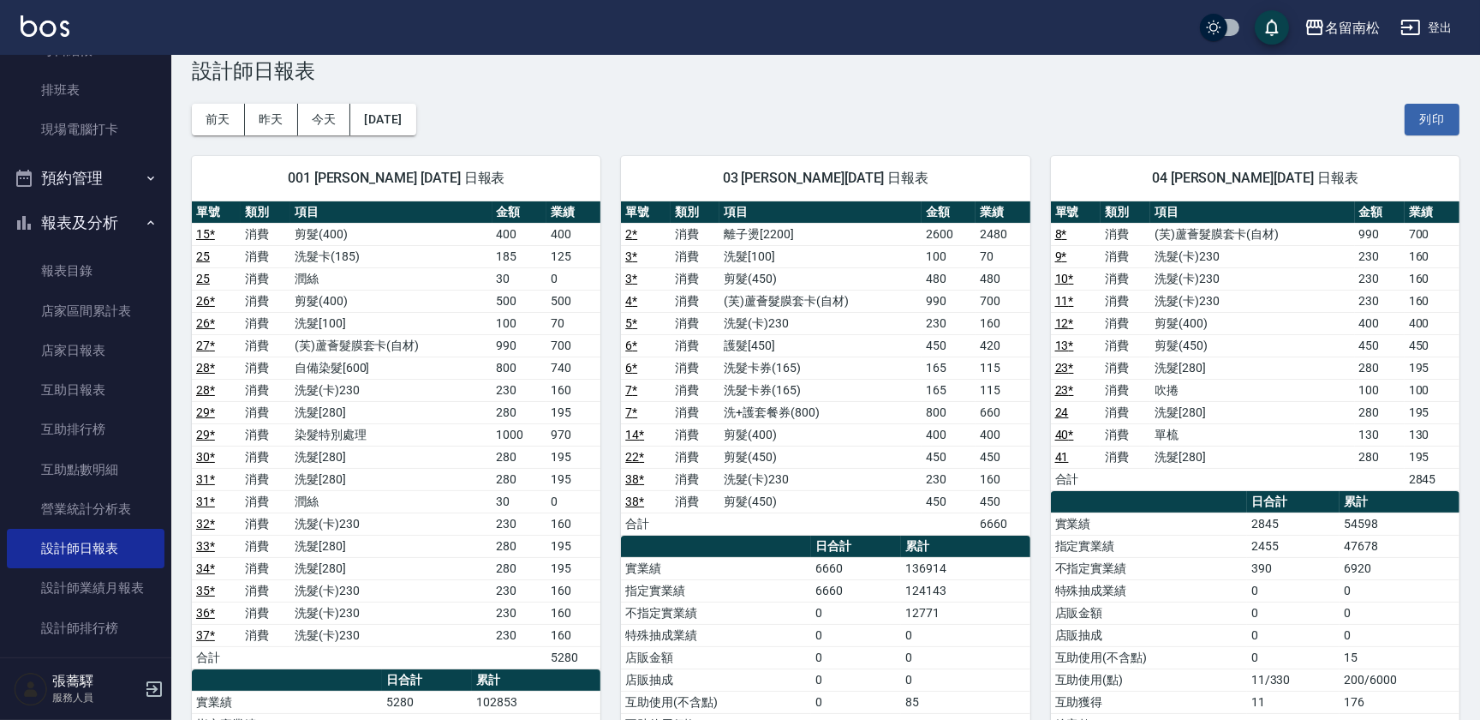
scroll to position [32, 0]
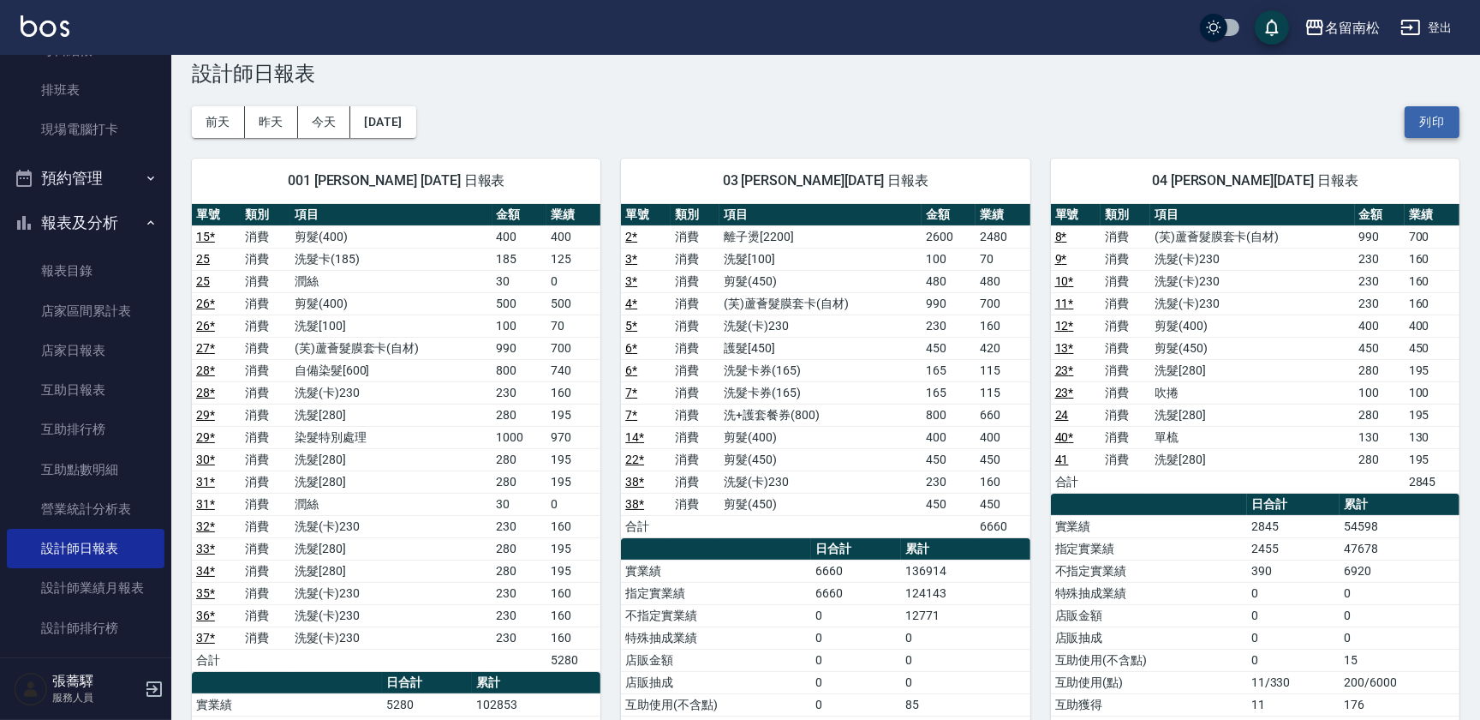
click at [1437, 124] on button "列印" at bounding box center [1432, 122] width 55 height 32
click at [124, 395] on link "互助日報表" at bounding box center [86, 389] width 158 height 39
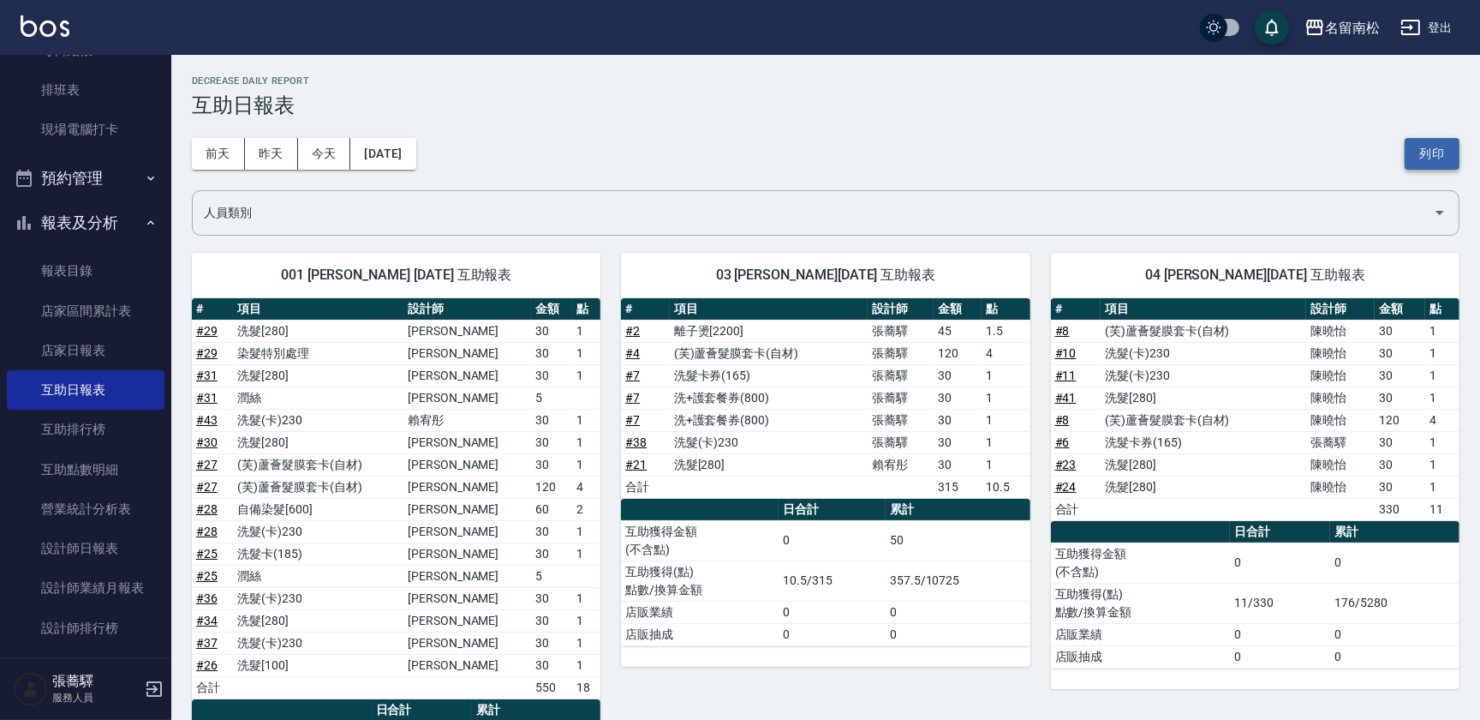
click at [1434, 138] on button "列印" at bounding box center [1432, 154] width 55 height 32
click at [1429, 149] on button "列印" at bounding box center [1432, 154] width 55 height 32
click at [138, 538] on link "設計師日報表" at bounding box center [86, 548] width 158 height 39
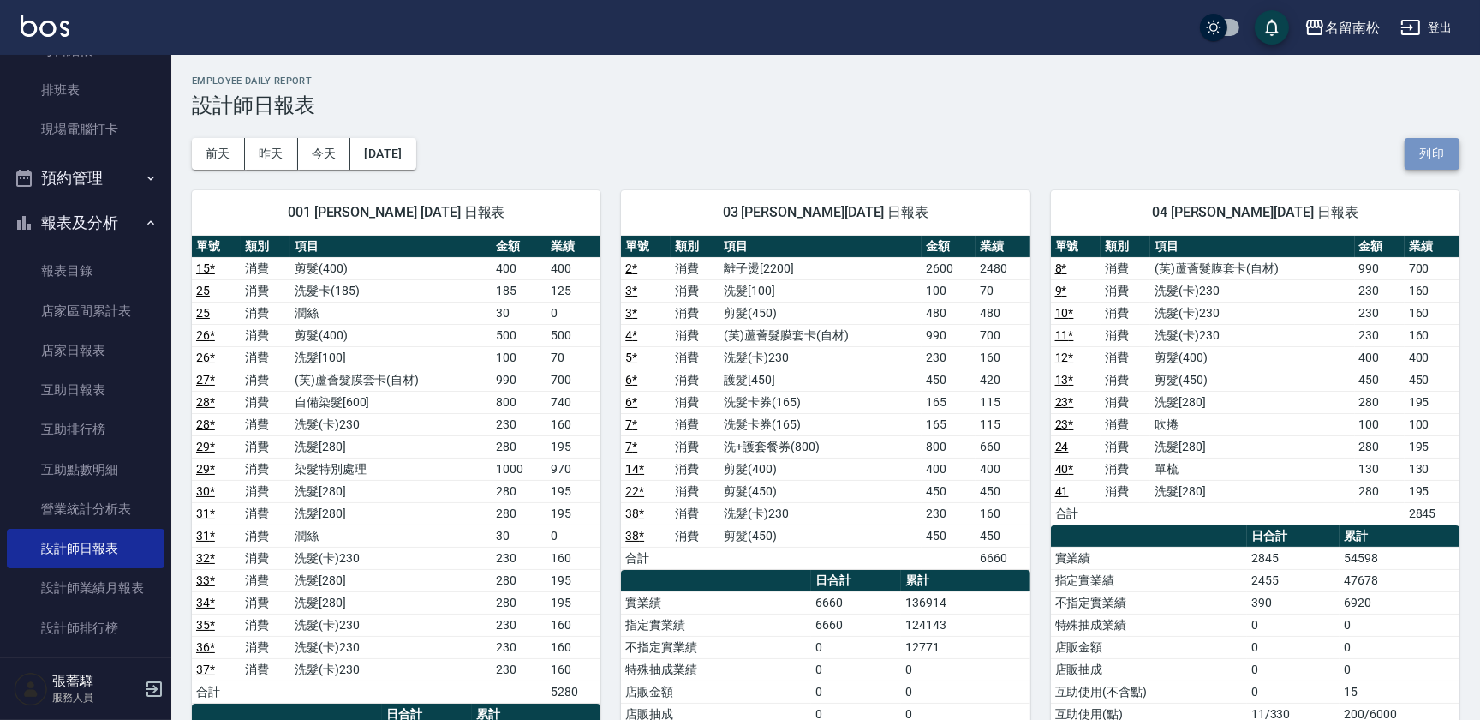
click at [1436, 152] on button "列印" at bounding box center [1432, 154] width 55 height 32
